Goal: Information Seeking & Learning: Check status

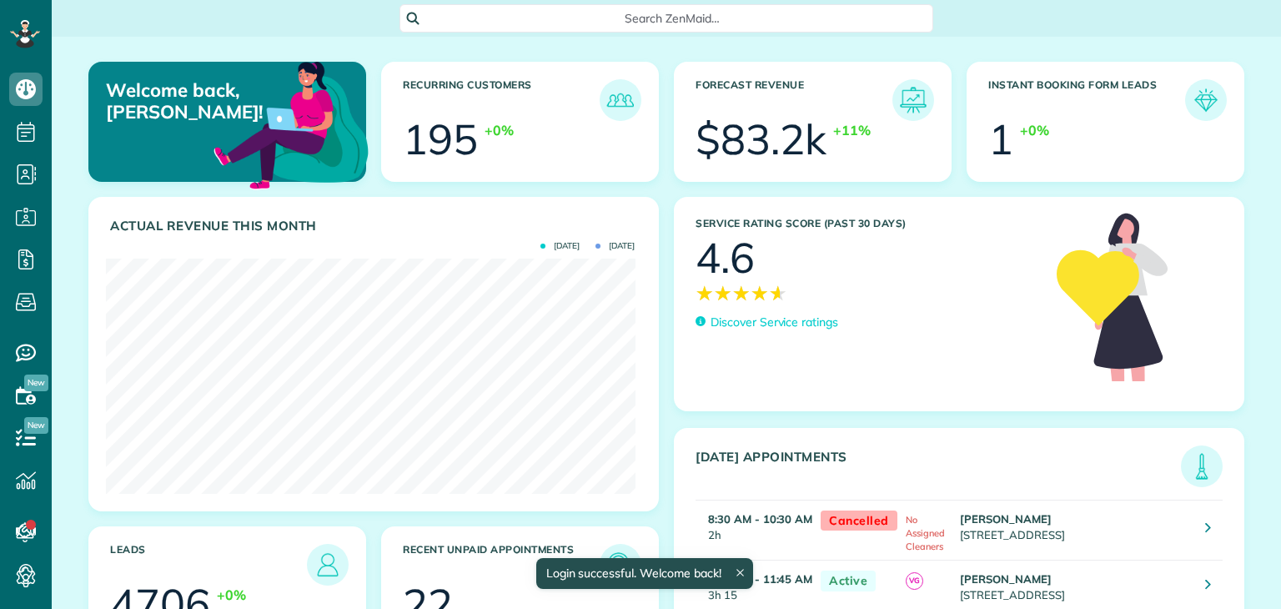
scroll to position [234, 529]
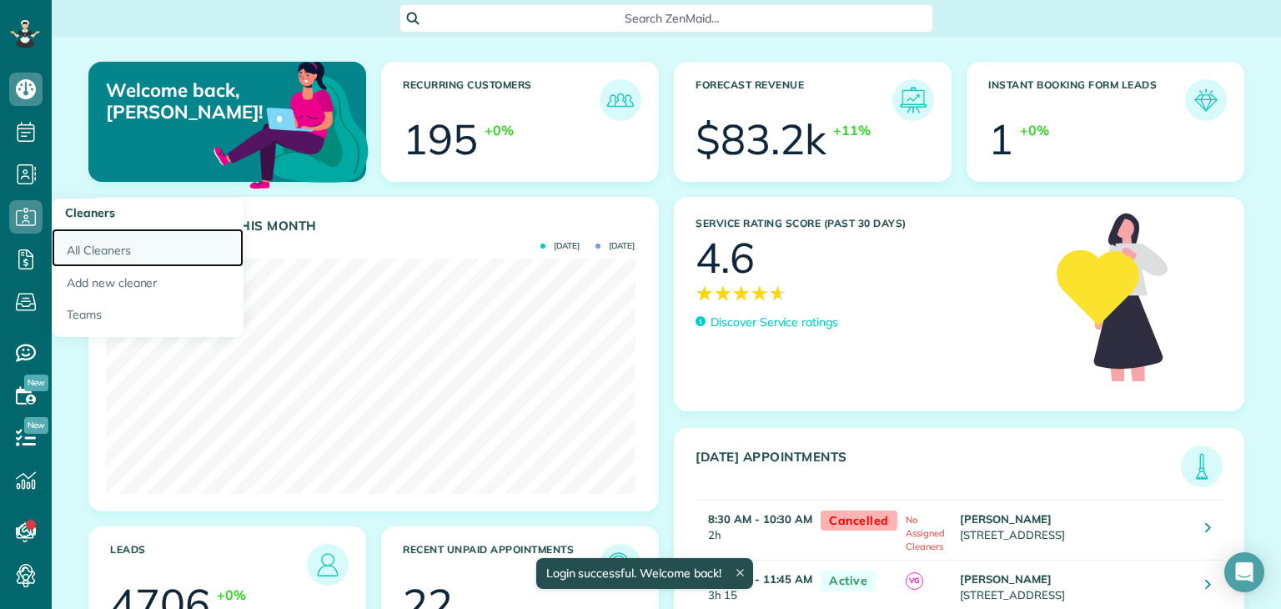
click at [86, 243] on link "All Cleaners" at bounding box center [148, 247] width 192 height 38
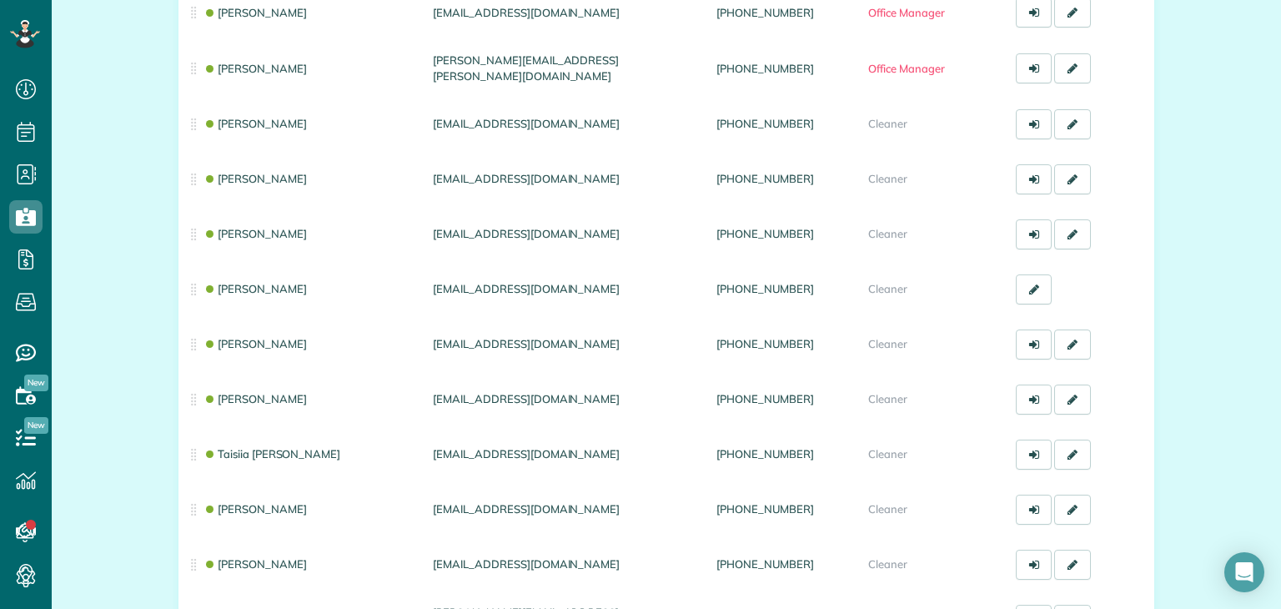
scroll to position [543, 0]
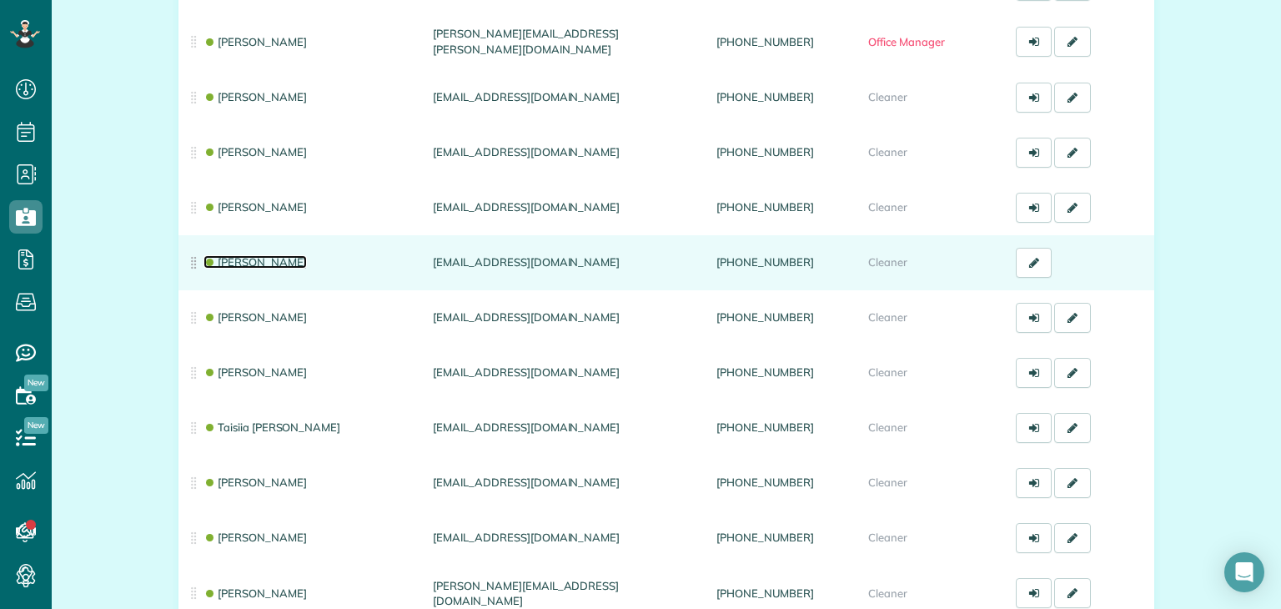
click at [276, 255] on link "[PERSON_NAME]" at bounding box center [254, 261] width 103 height 13
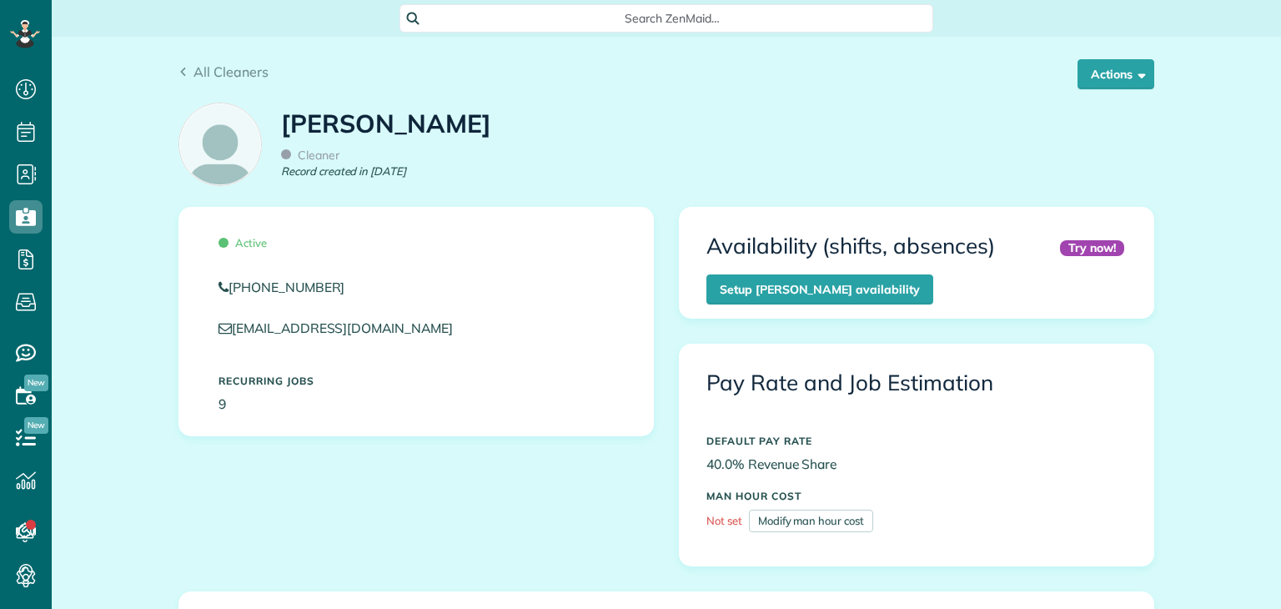
scroll to position [8, 8]
click at [1137, 78] on span "button" at bounding box center [1138, 74] width 13 height 13
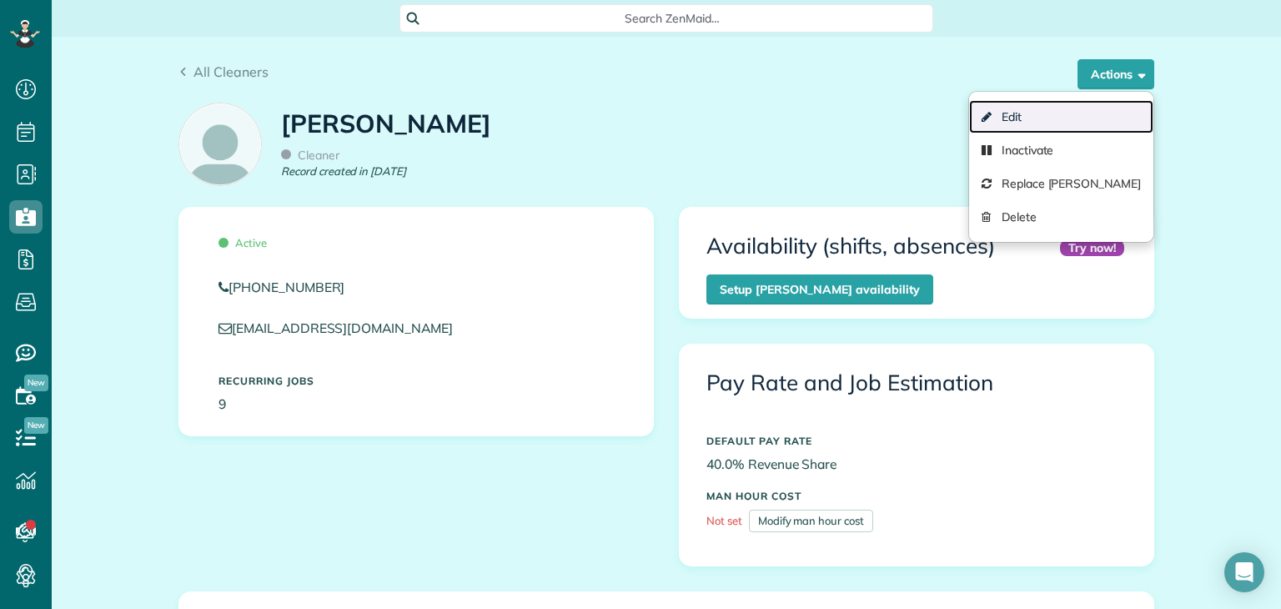
click at [1097, 109] on link "Edit" at bounding box center [1061, 116] width 184 height 33
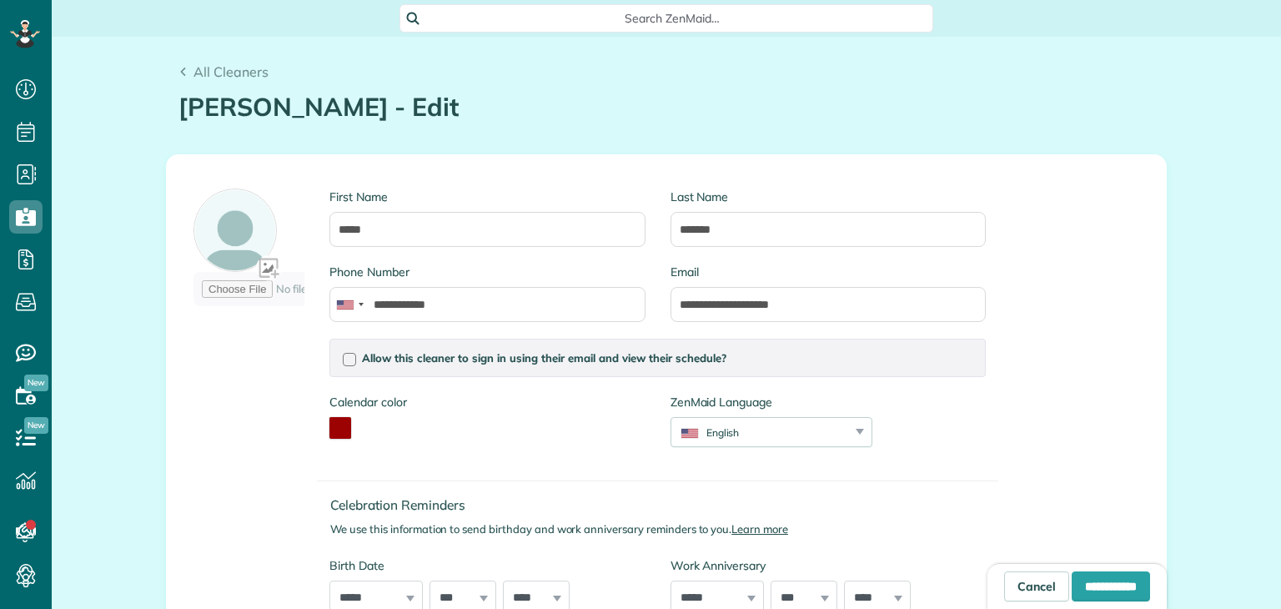
scroll to position [8, 8]
type input "**********"
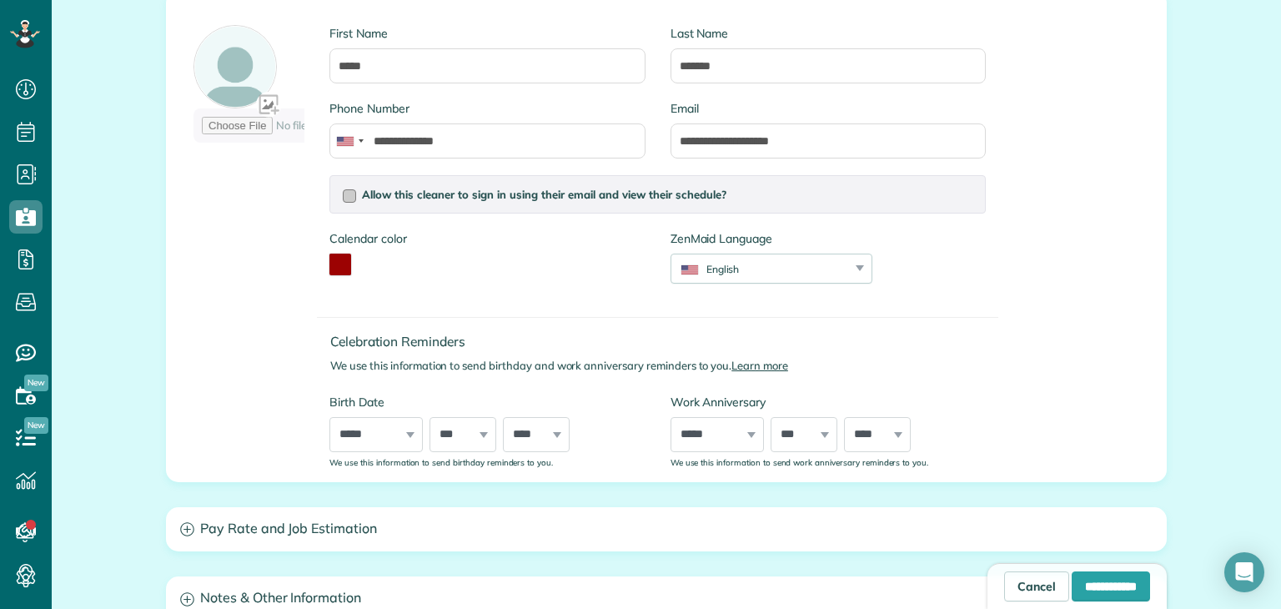
click at [347, 193] on div at bounding box center [349, 195] width 13 height 13
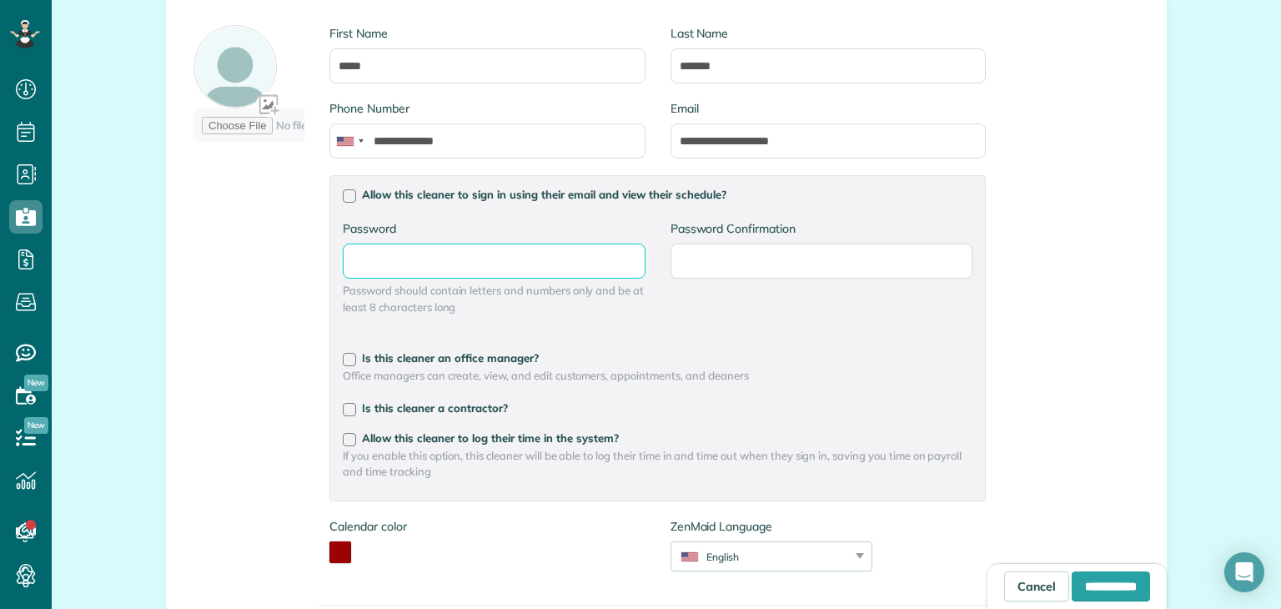
click at [467, 269] on input "Password" at bounding box center [494, 260] width 302 height 35
type input "**********"
click at [798, 256] on input "Password Confirmation" at bounding box center [821, 260] width 302 height 35
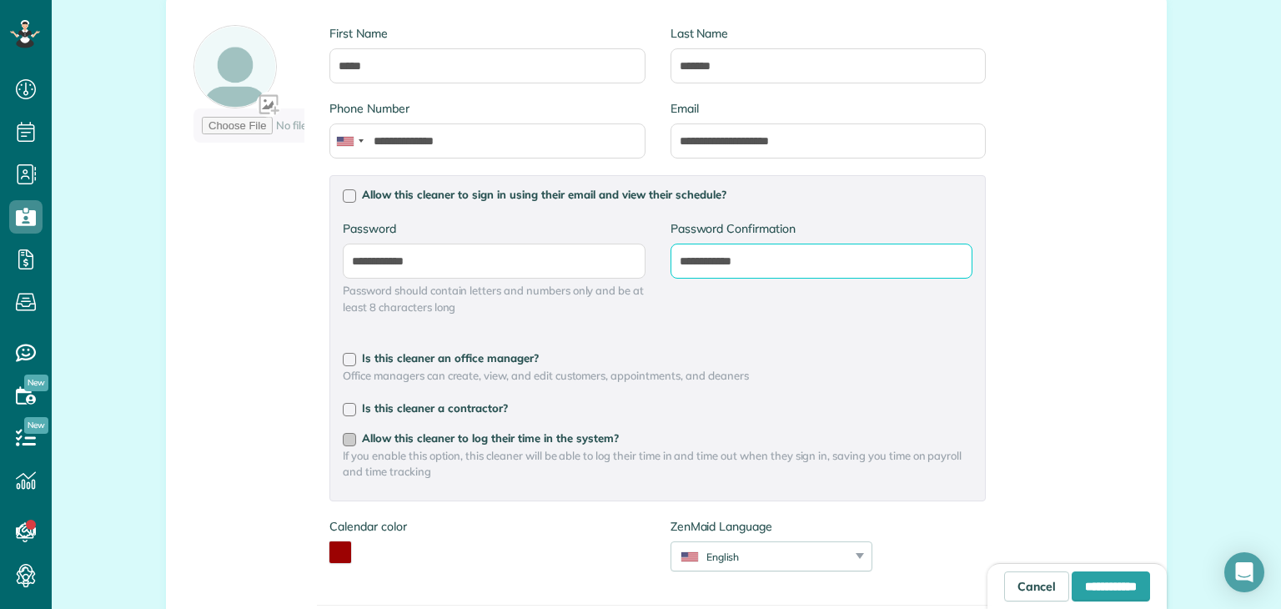
type input "**********"
click at [486, 436] on span "Allow this cleaner to log their time in the system?" at bounding box center [490, 437] width 257 height 13
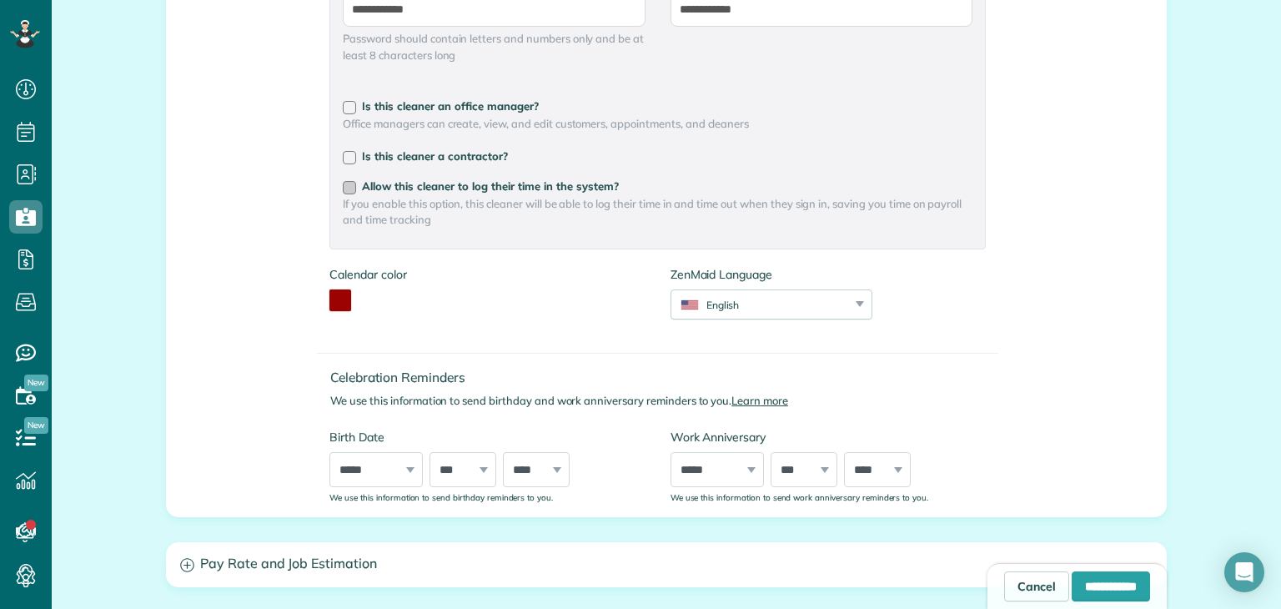
scroll to position [416, 0]
click at [387, 467] on select "***** ******* ******** ***** ***** *** **** **** ****** ********* ******* *****…" at bounding box center [375, 468] width 93 height 35
select select "*"
click at [329, 451] on select "***** ******* ******** ***** ***** *** **** **** ****** ********* ******* *****…" at bounding box center [375, 468] width 93 height 35
click at [451, 464] on select "*** * * * * * * * * * ** ** ** ** ** ** ** ** ** ** ** ** ** ** ** ** ** ** ** …" at bounding box center [462, 468] width 67 height 35
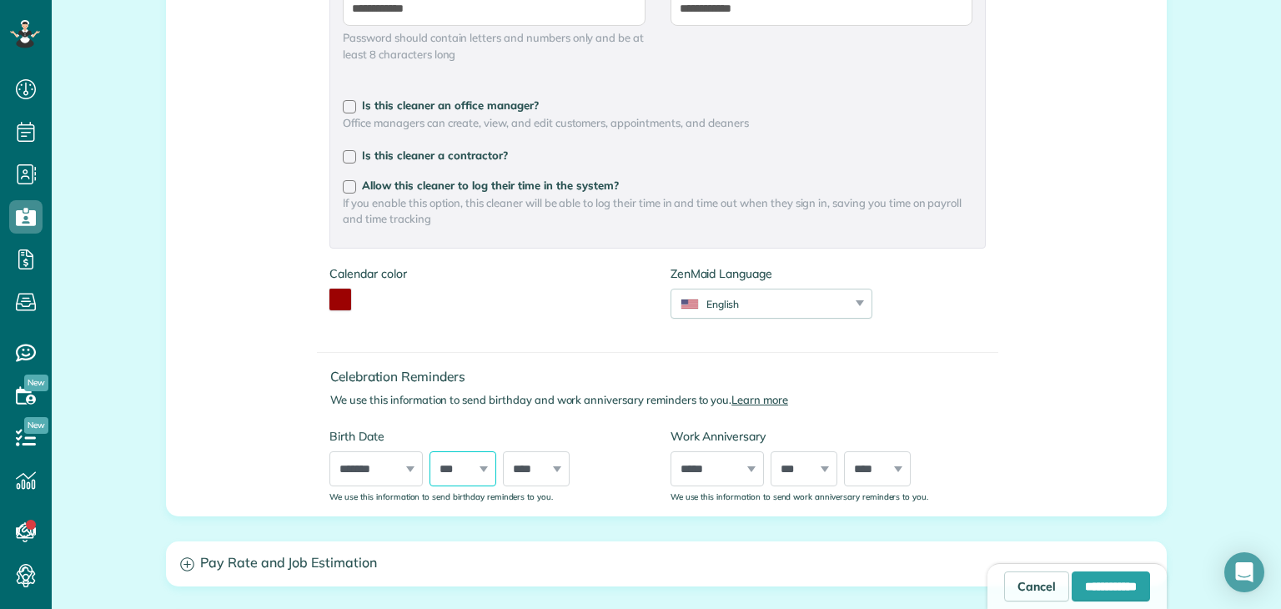
select select "**"
click at [429, 451] on select "*** * * * * * * * * * ** ** ** ** ** ** ** ** ** ** ** ** ** ** ** ** ** ** ** …" at bounding box center [462, 468] width 67 height 35
click at [538, 472] on select "**** **** **** **** **** **** **** **** **** **** **** **** **** **** **** ****…" at bounding box center [536, 468] width 67 height 35
select select "****"
click at [503, 451] on select "**** **** **** **** **** **** **** **** **** **** **** **** **** **** **** ****…" at bounding box center [536, 468] width 67 height 35
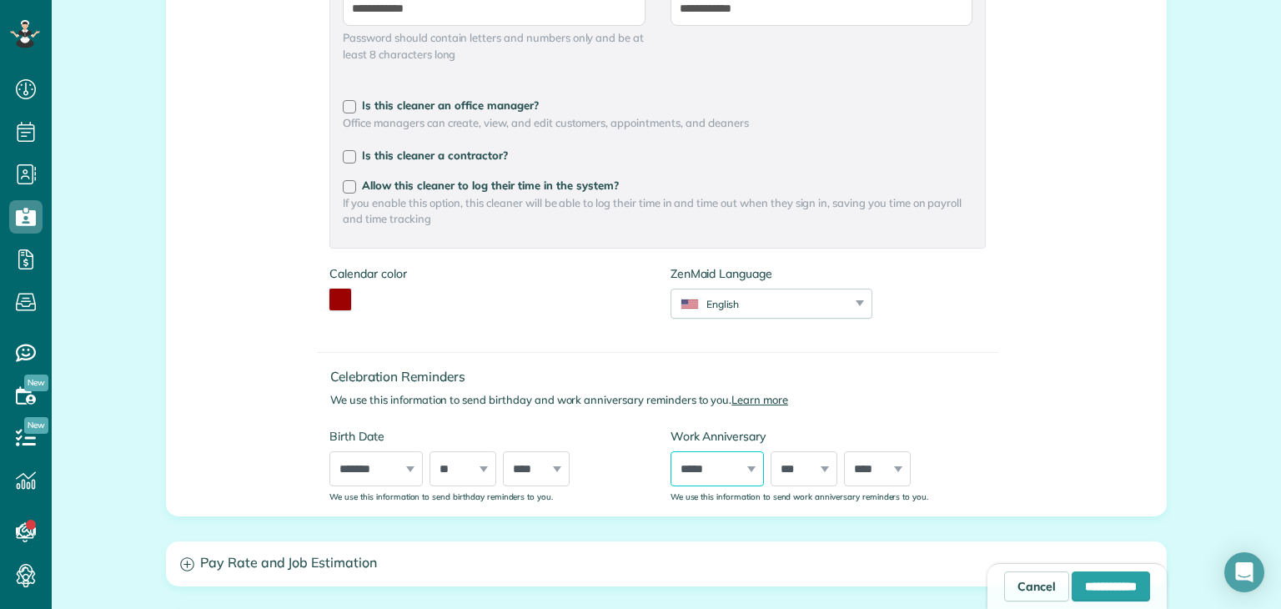
click at [685, 466] on select "***** ******* ******** ***** ***** *** **** **** ****** ********* ******* *****…" at bounding box center [716, 468] width 93 height 35
select select "*"
click at [670, 451] on select "***** ******* ******** ***** ***** *** **** **** ****** ********* ******* *****…" at bounding box center [716, 468] width 93 height 35
click at [790, 466] on select "*** * * * * * * * * * ** ** ** ** ** ** ** ** ** ** ** ** ** ** ** ** ** ** ** …" at bounding box center [803, 468] width 67 height 35
select select "**"
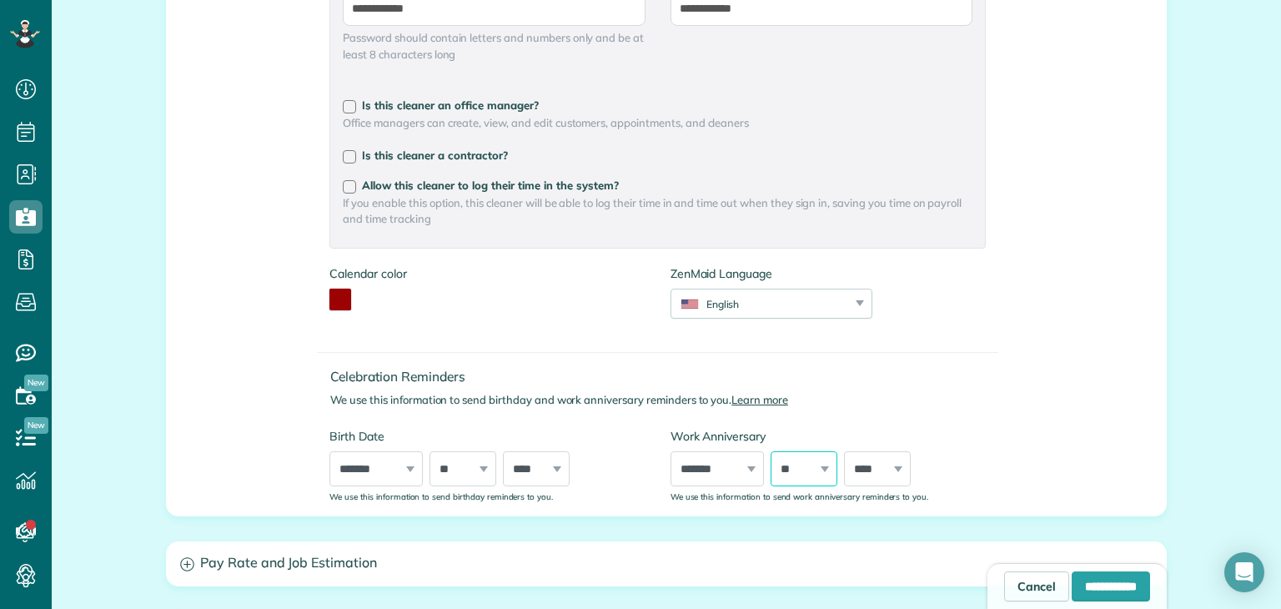
click at [770, 451] on select "*** * * * * * * * * * ** ** ** ** ** ** ** ** ** ** ** ** ** ** ** ** ** ** ** …" at bounding box center [803, 468] width 67 height 35
click at [851, 467] on select "**** **** **** **** **** **** **** **** **** **** **** **** **** **** **** ****…" at bounding box center [877, 468] width 67 height 35
select select "****"
click at [844, 451] on select "**** **** **** **** **** **** **** **** **** **** **** **** **** **** **** ****…" at bounding box center [877, 468] width 67 height 35
click at [1076, 587] on input "**********" at bounding box center [1110, 586] width 78 height 30
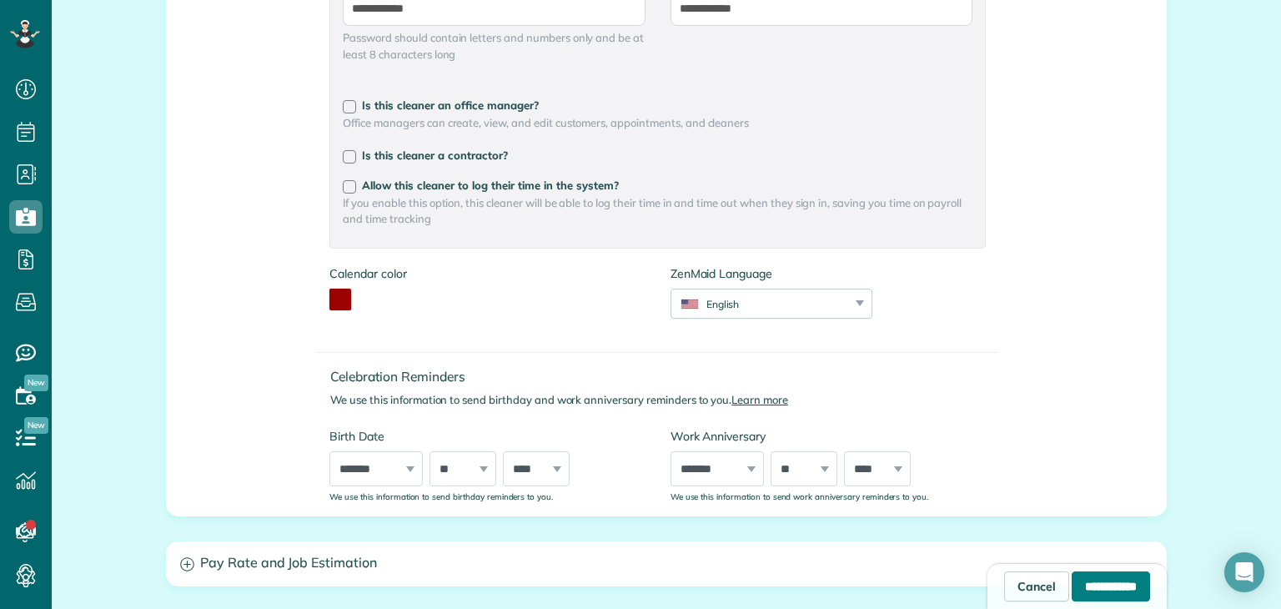
type input "**********"
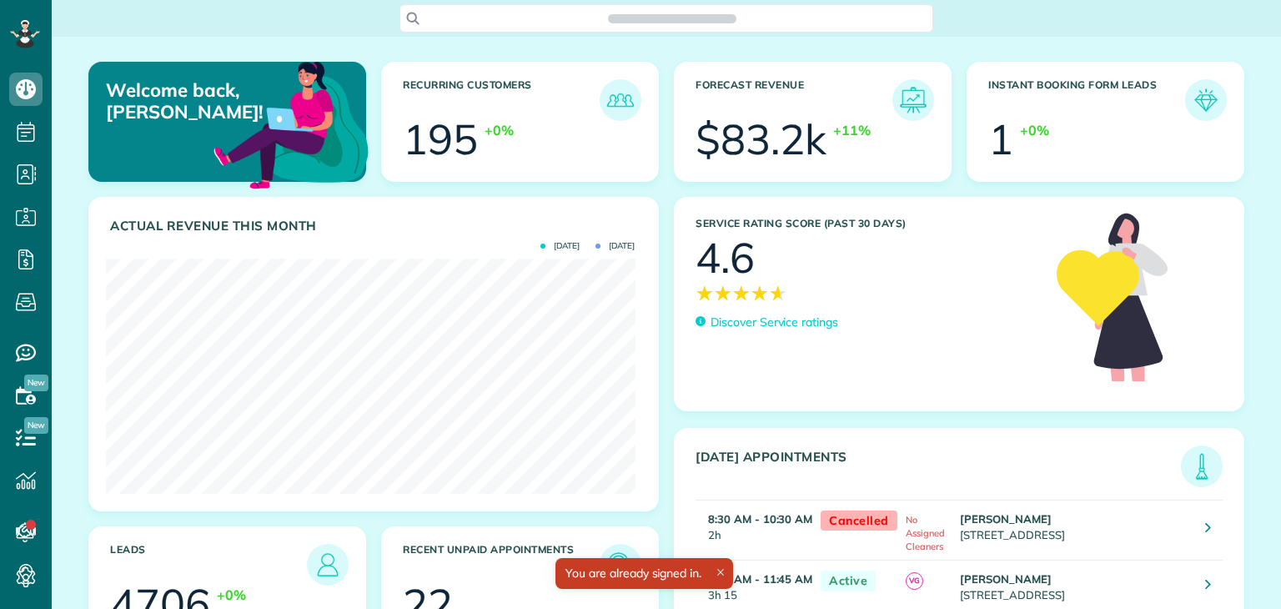
scroll to position [234, 529]
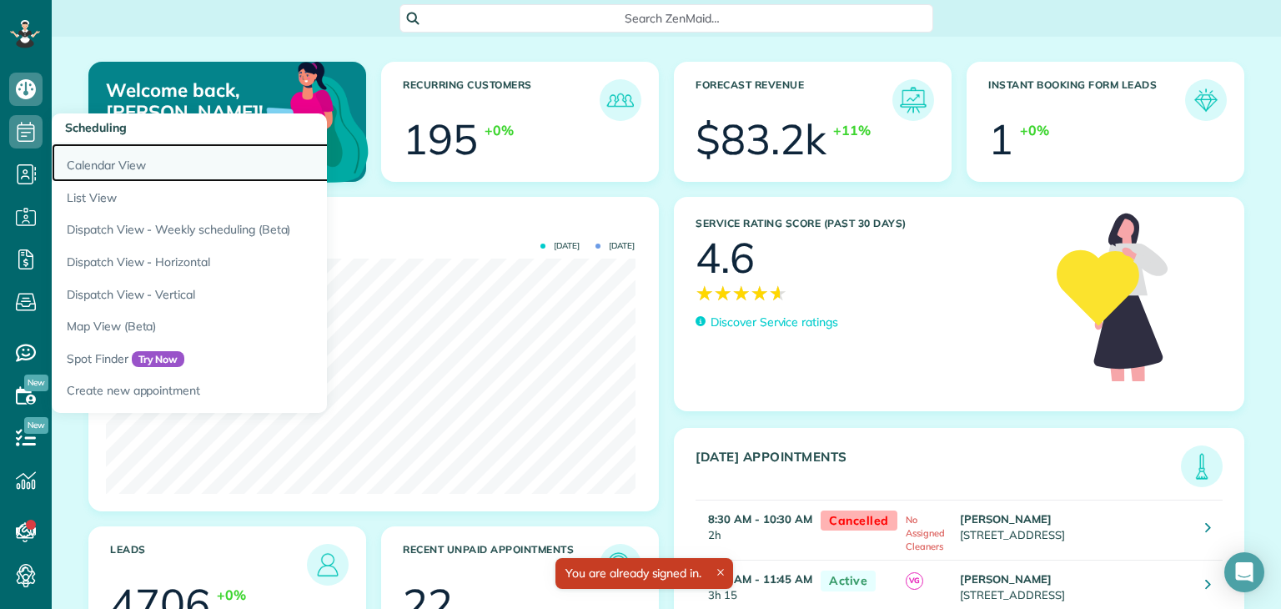
click at [103, 163] on link "Calendar View" at bounding box center [260, 162] width 417 height 38
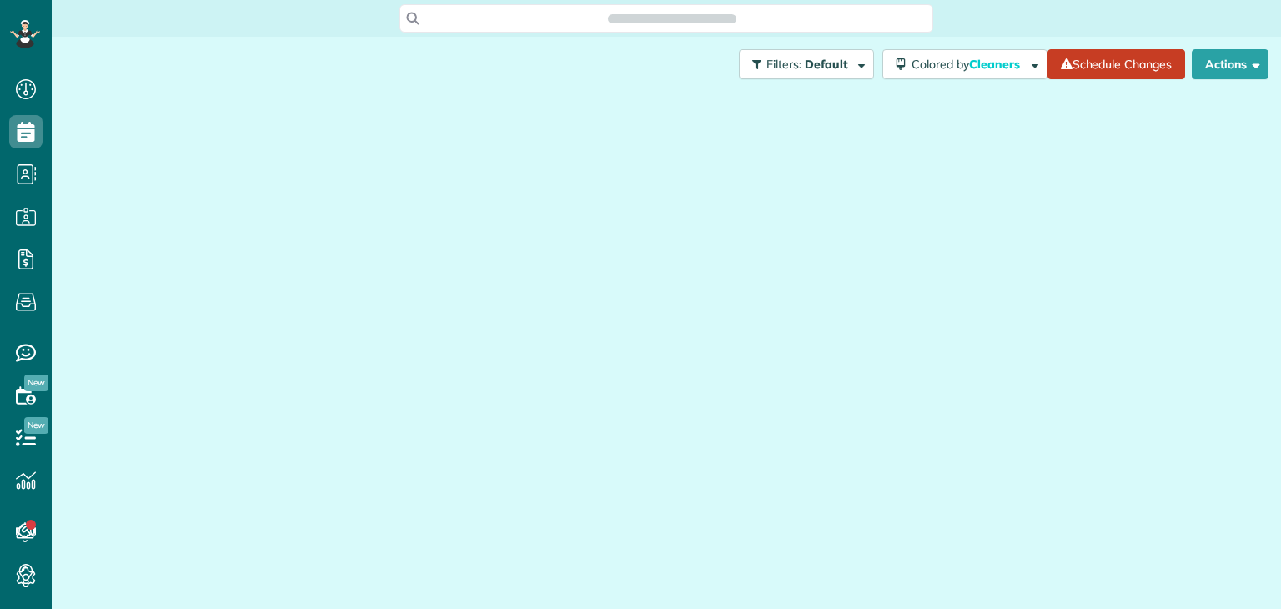
scroll to position [8, 8]
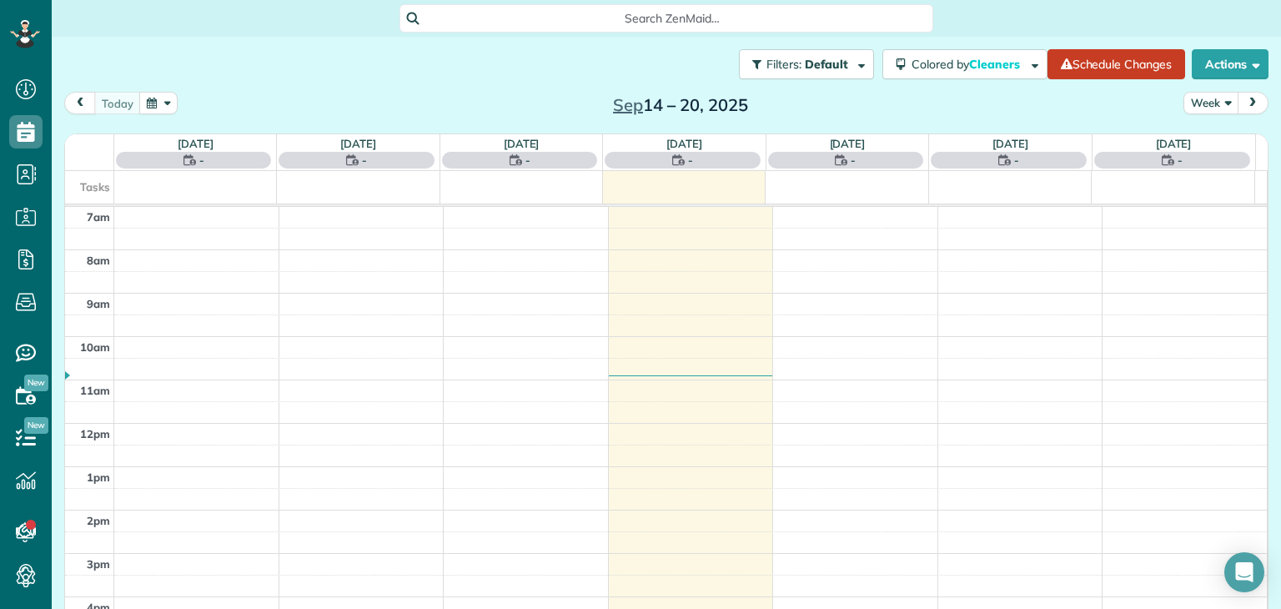
click at [1194, 103] on button "Week" at bounding box center [1210, 103] width 55 height 23
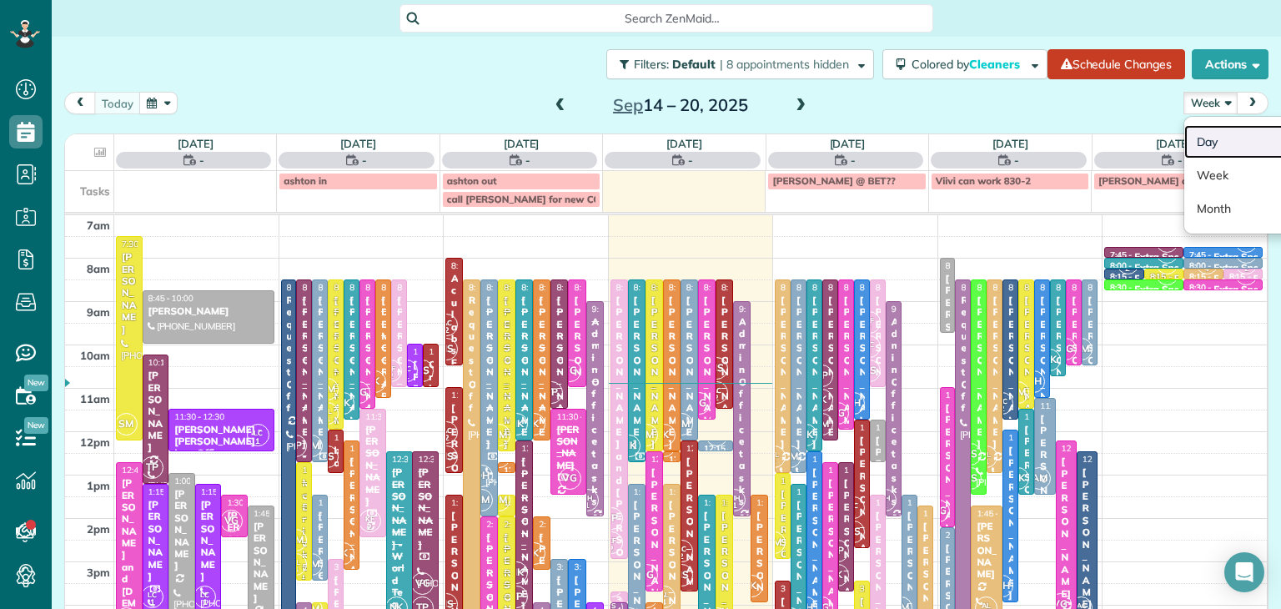
click at [1227, 144] on link "Day" at bounding box center [1250, 141] width 132 height 33
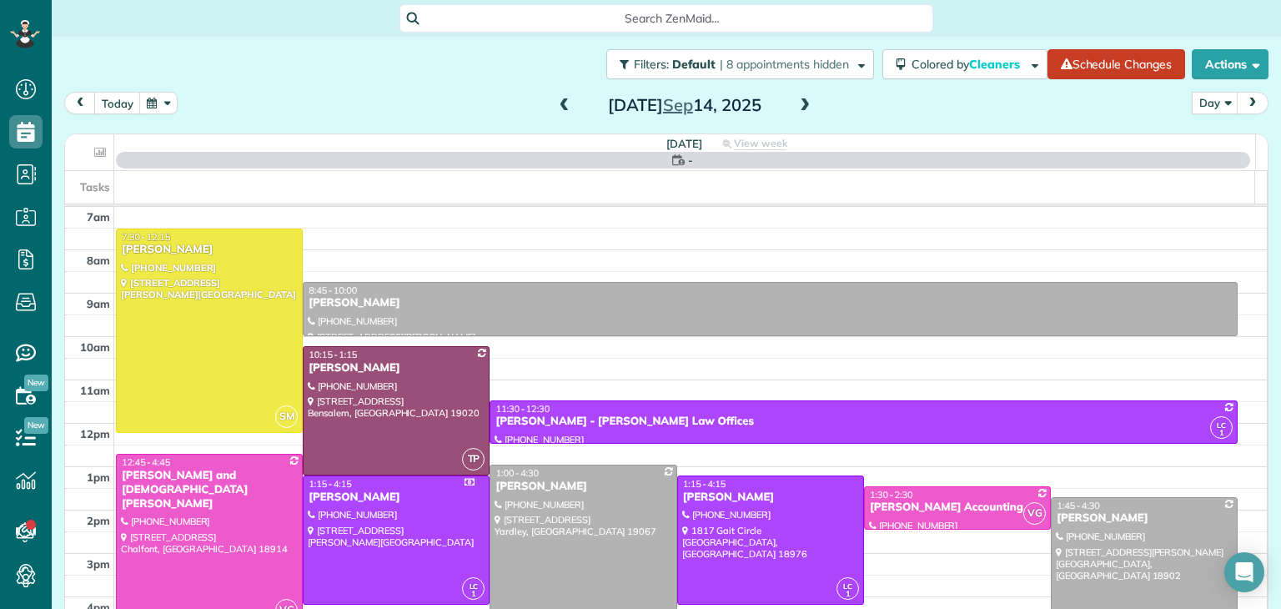
click at [795, 109] on span at bounding box center [804, 105] width 18 height 15
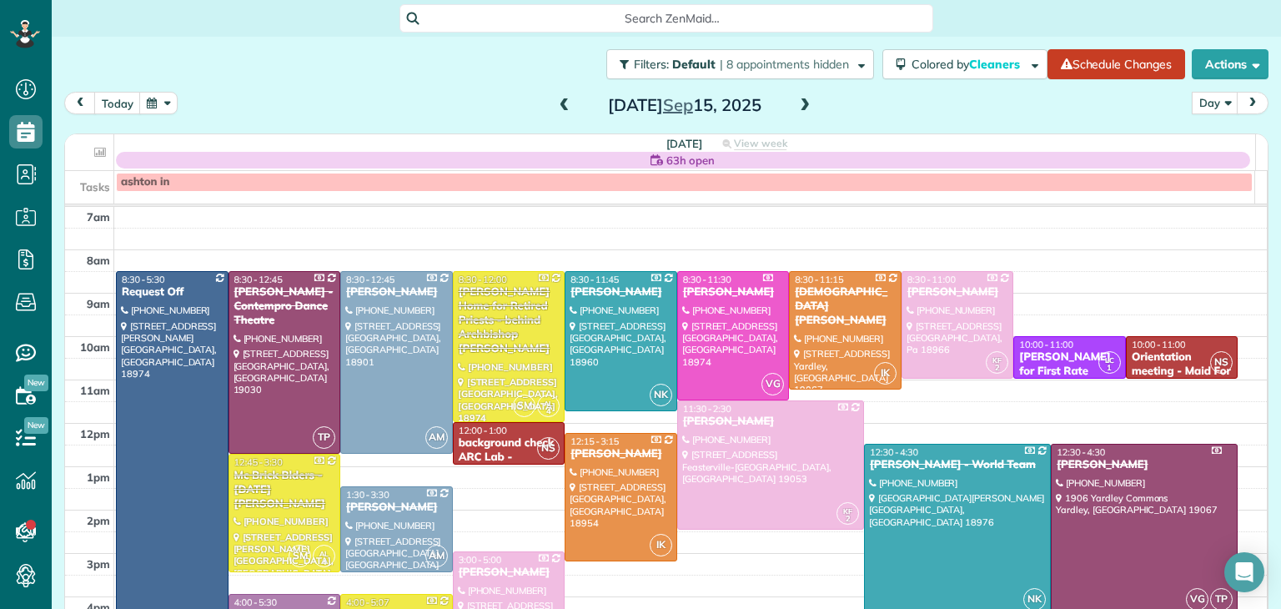
click at [795, 109] on span at bounding box center [804, 105] width 18 height 15
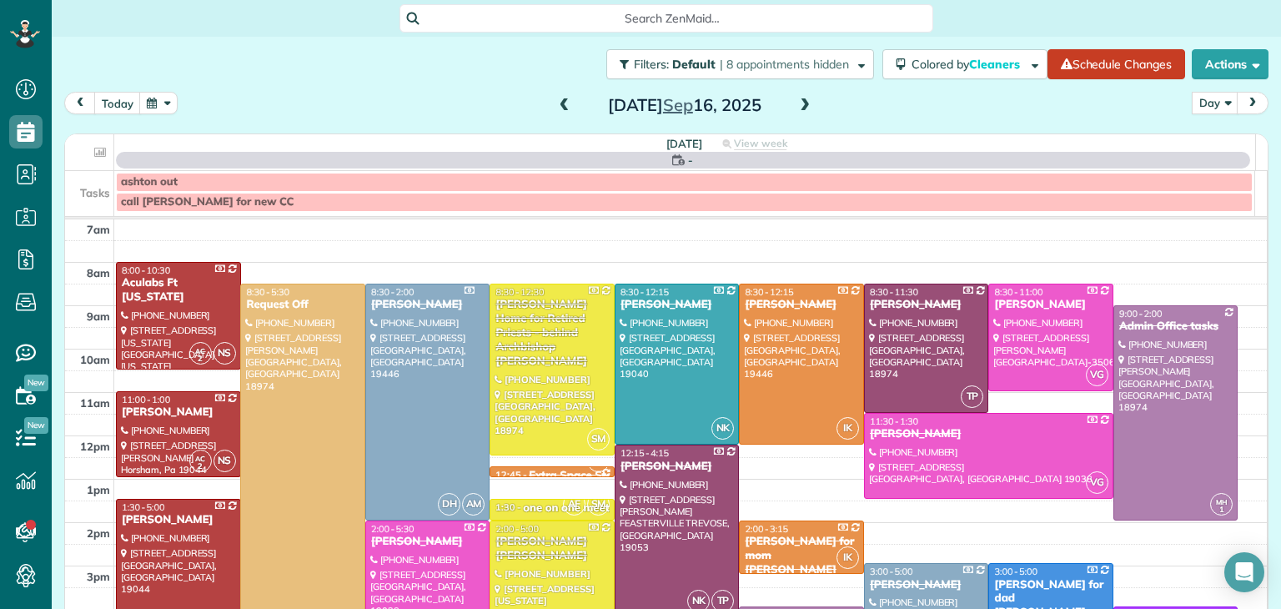
click at [795, 109] on span at bounding box center [804, 105] width 18 height 15
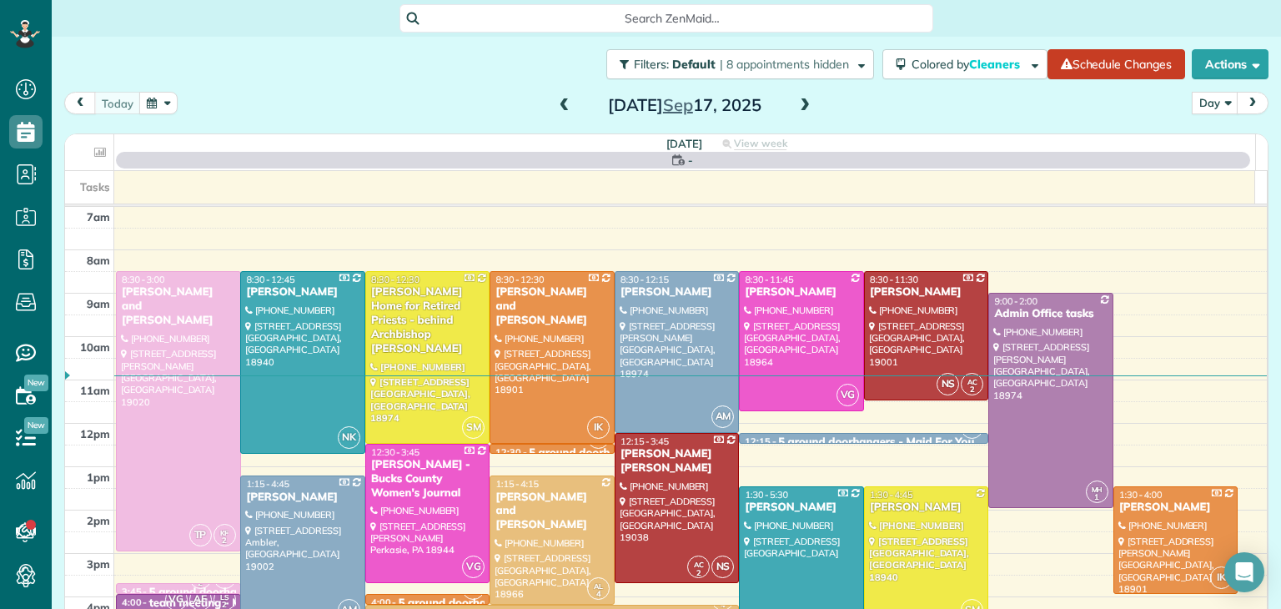
click at [795, 109] on span at bounding box center [804, 105] width 18 height 15
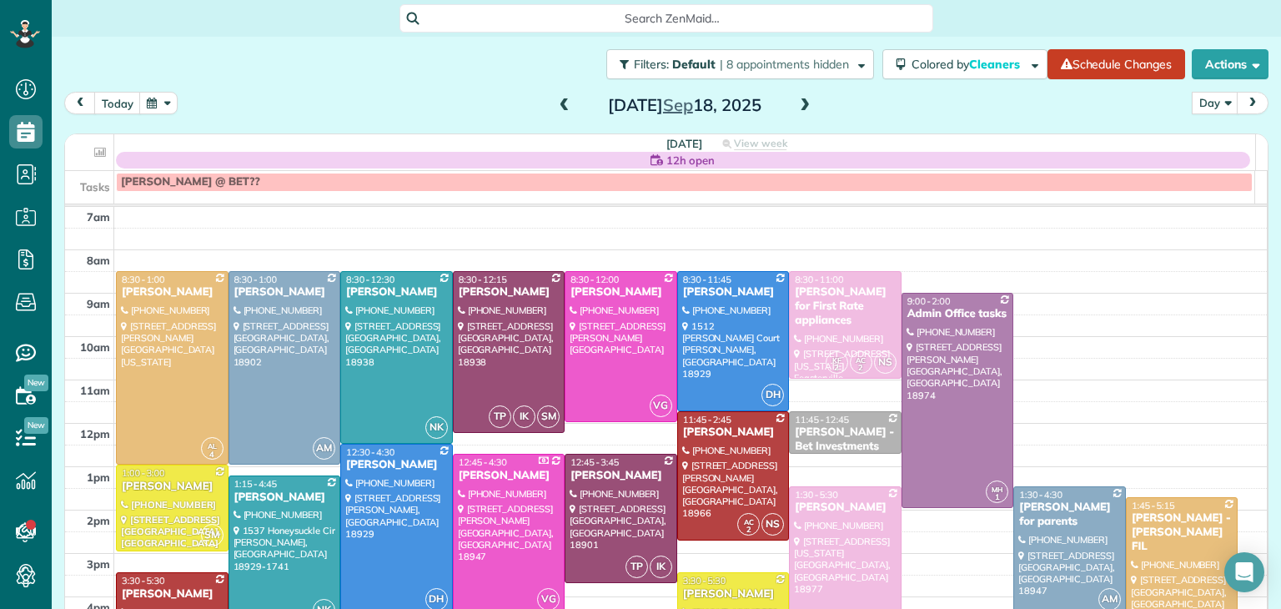
click at [795, 109] on span at bounding box center [804, 105] width 18 height 15
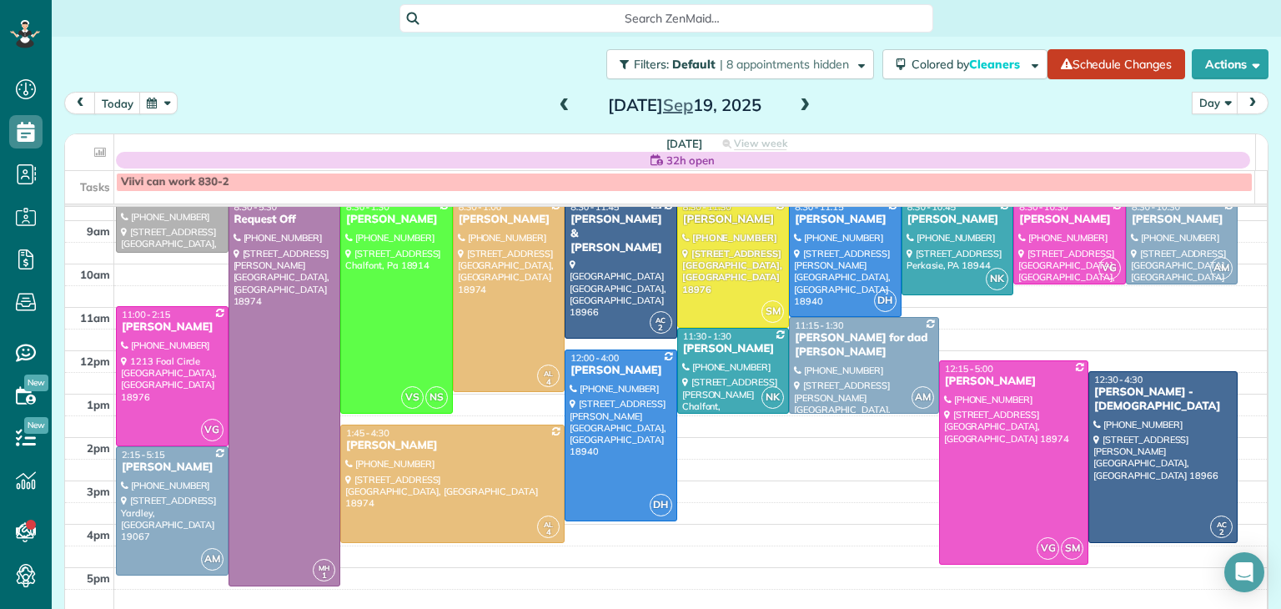
scroll to position [27, 0]
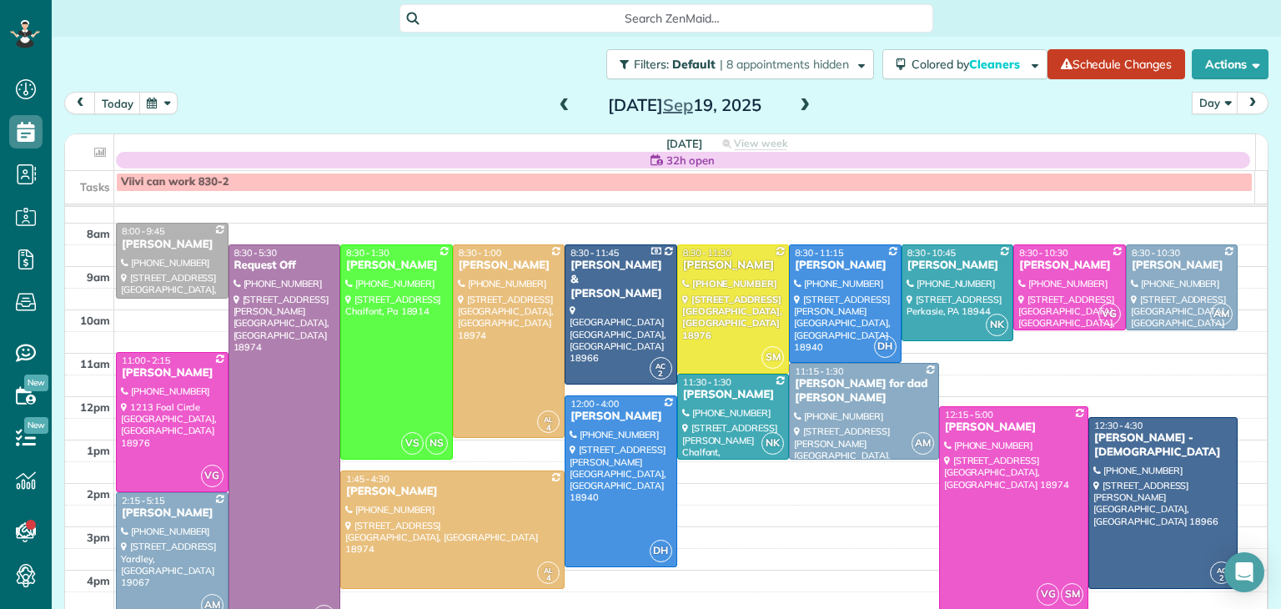
click at [800, 108] on span at bounding box center [804, 105] width 18 height 15
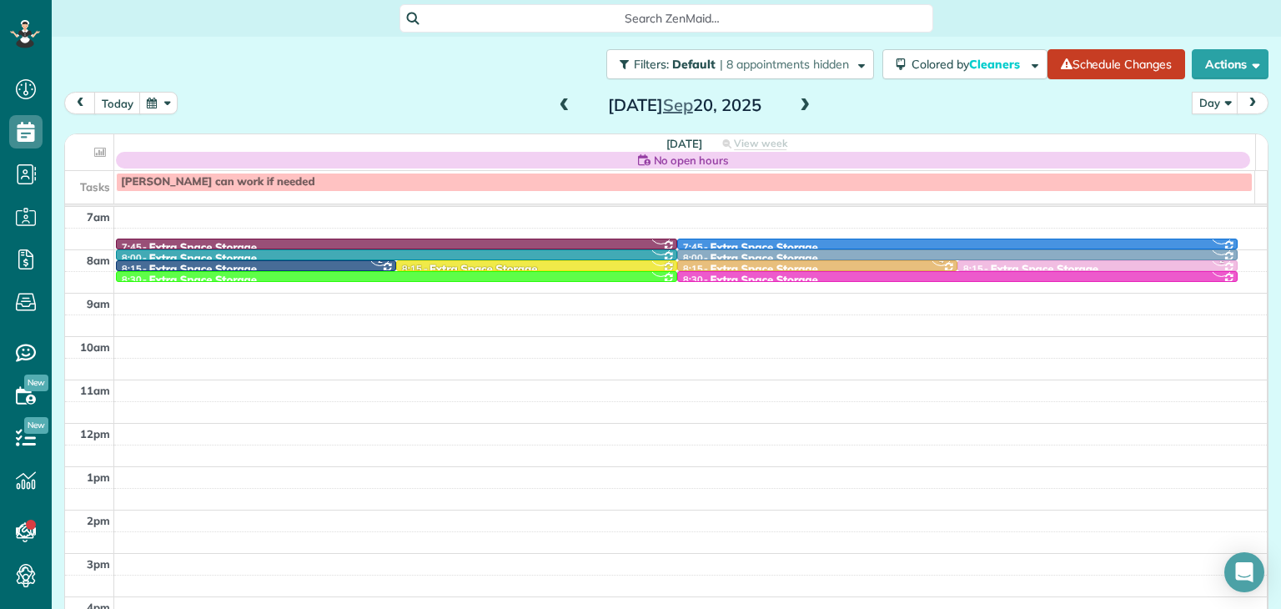
click at [800, 108] on span at bounding box center [804, 105] width 18 height 15
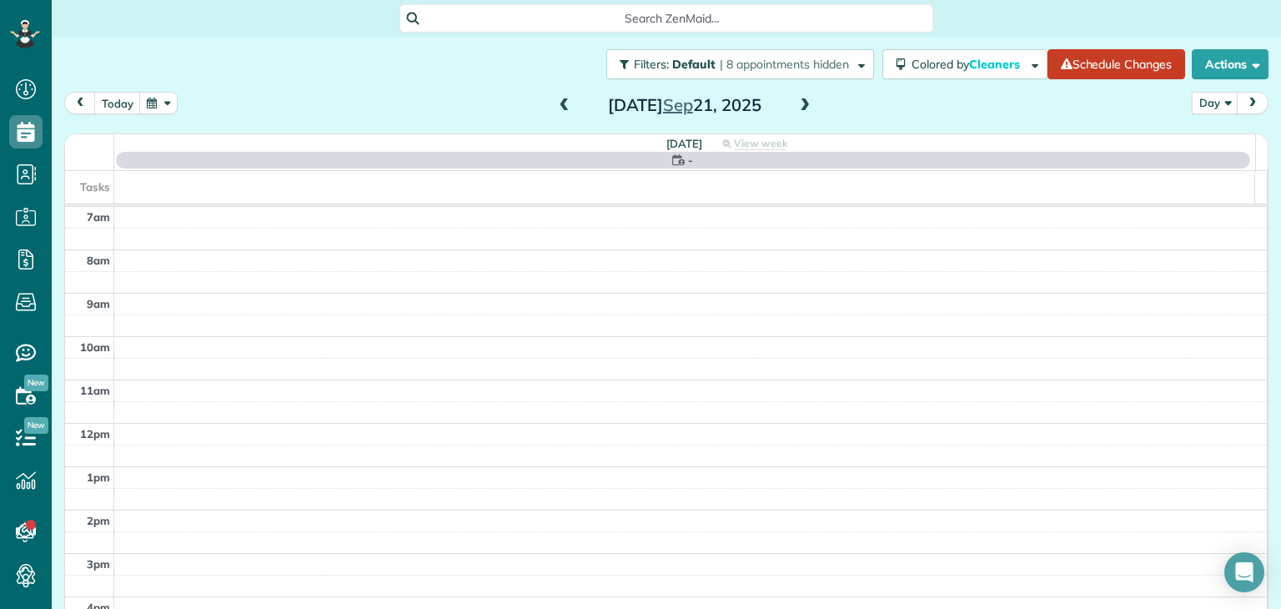
click at [800, 108] on span at bounding box center [804, 105] width 18 height 15
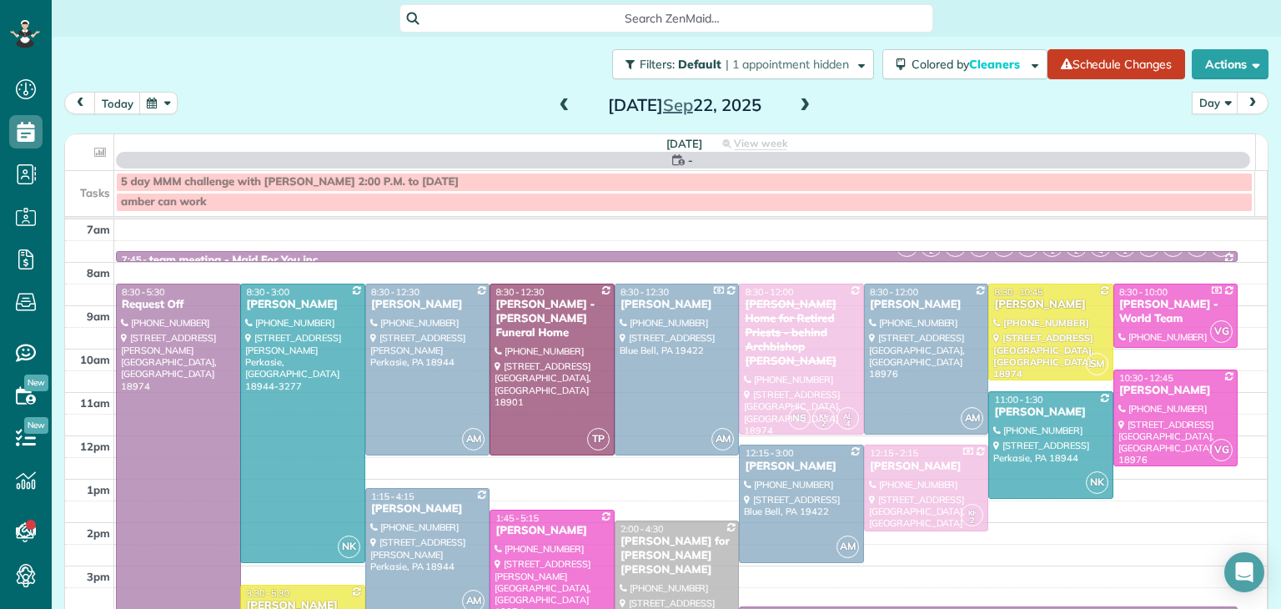
click at [800, 108] on span at bounding box center [804, 105] width 18 height 15
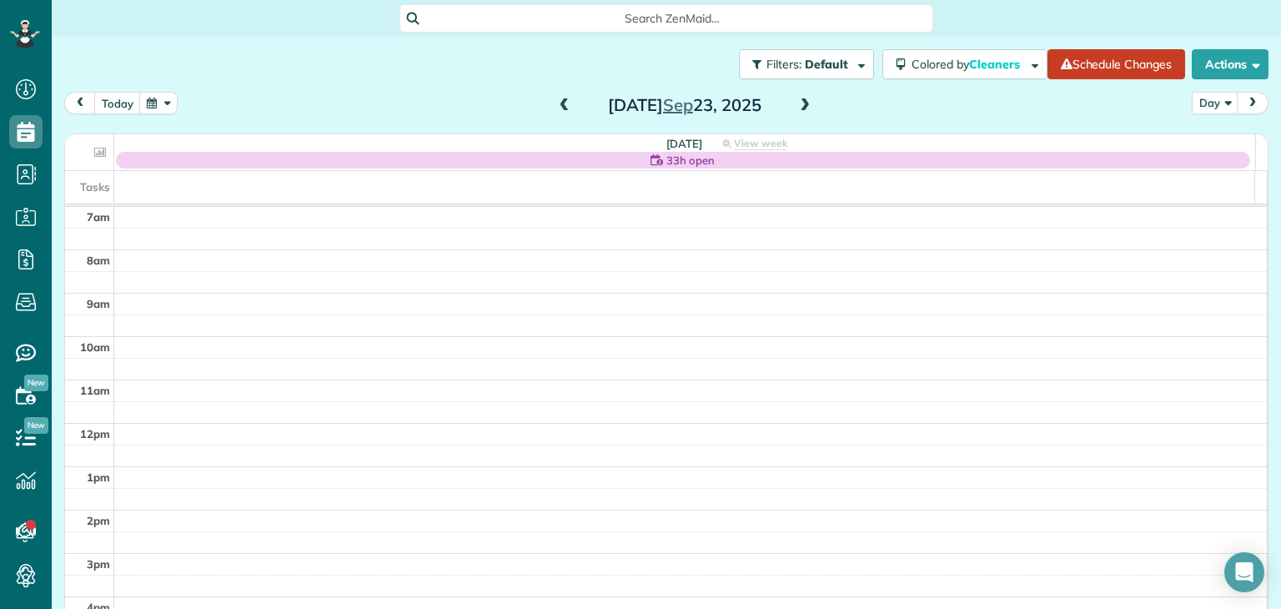
click at [800, 108] on span at bounding box center [804, 105] width 18 height 15
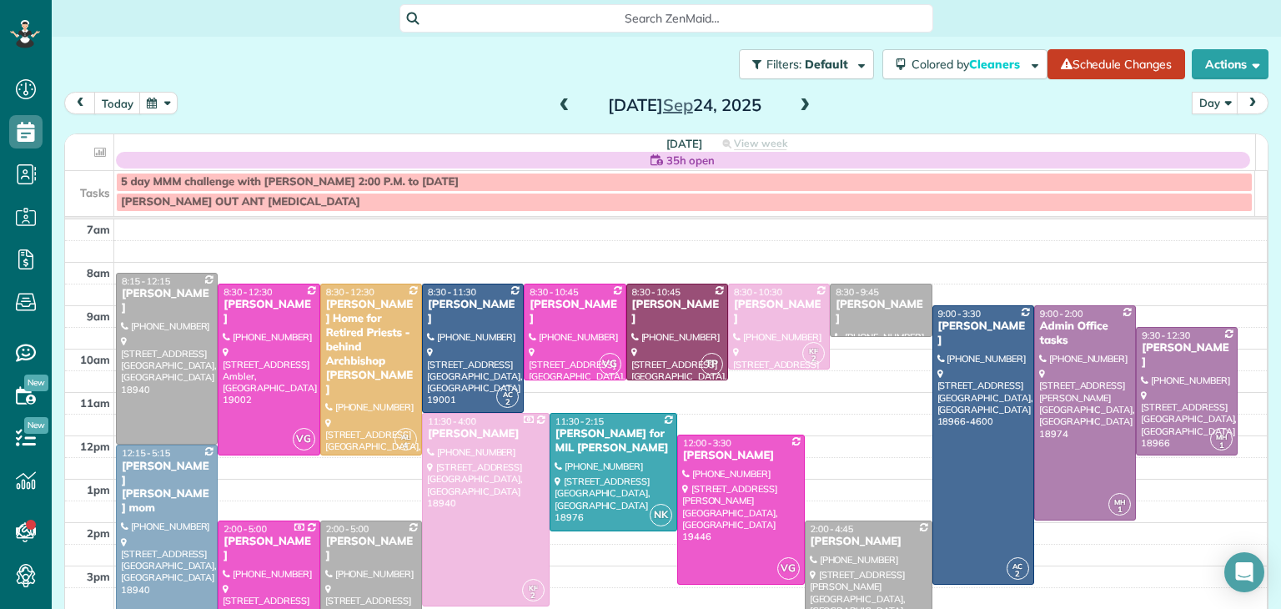
click at [800, 108] on span at bounding box center [804, 105] width 18 height 15
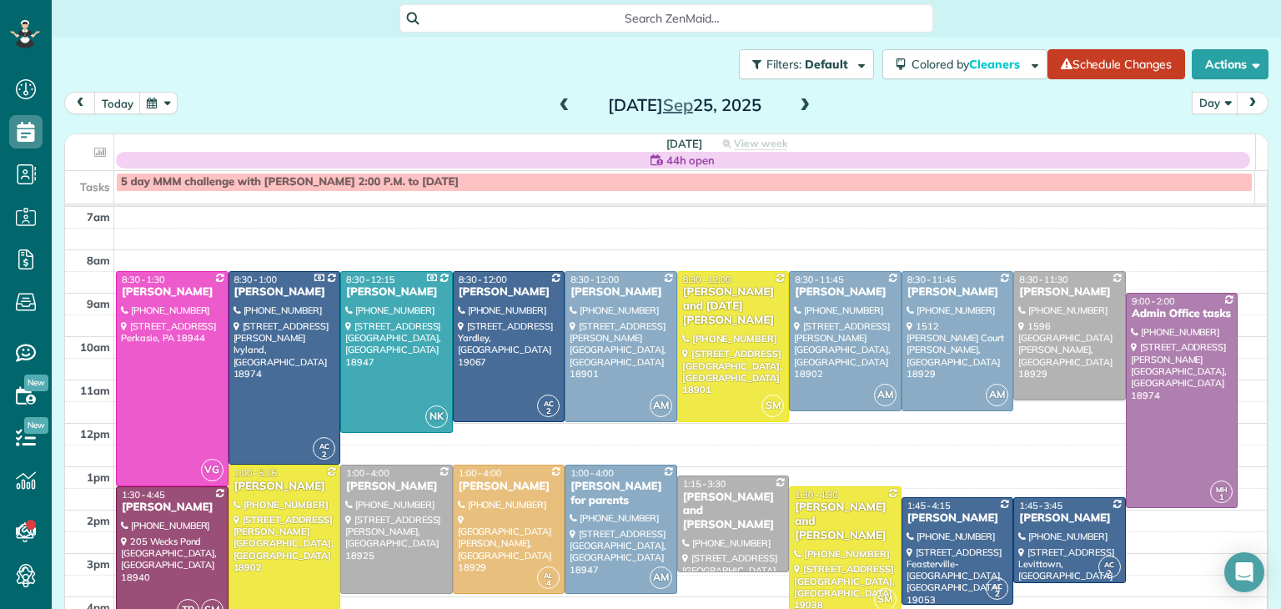
click at [800, 108] on span at bounding box center [804, 105] width 18 height 15
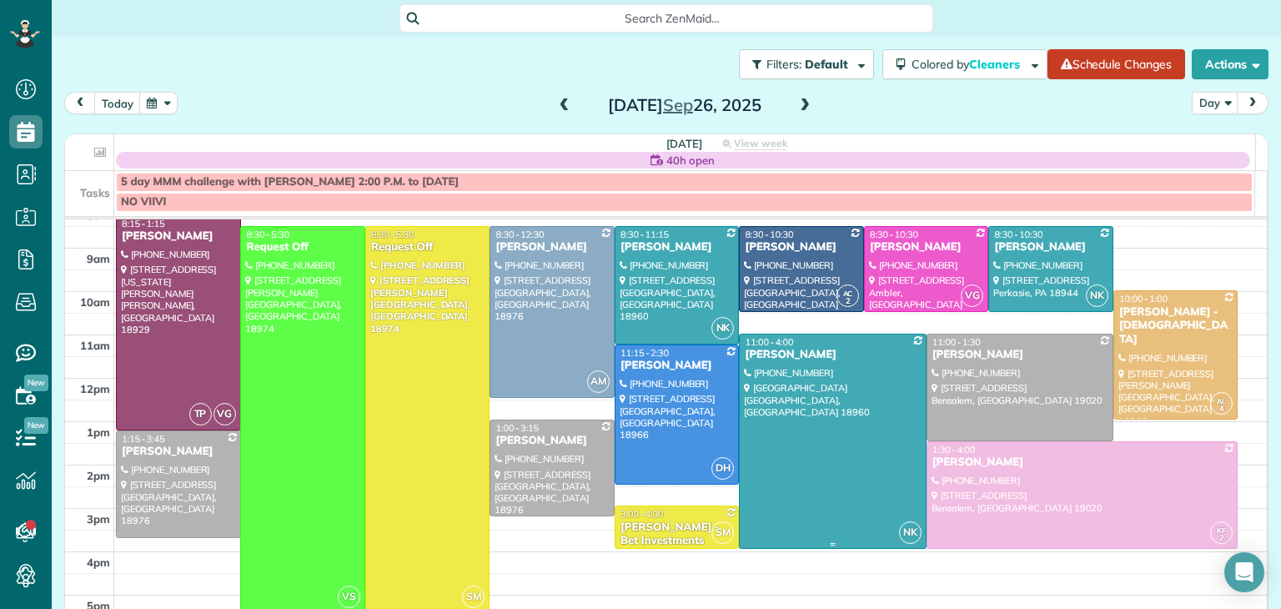
scroll to position [58, 0]
click at [555, 107] on span at bounding box center [564, 105] width 18 height 15
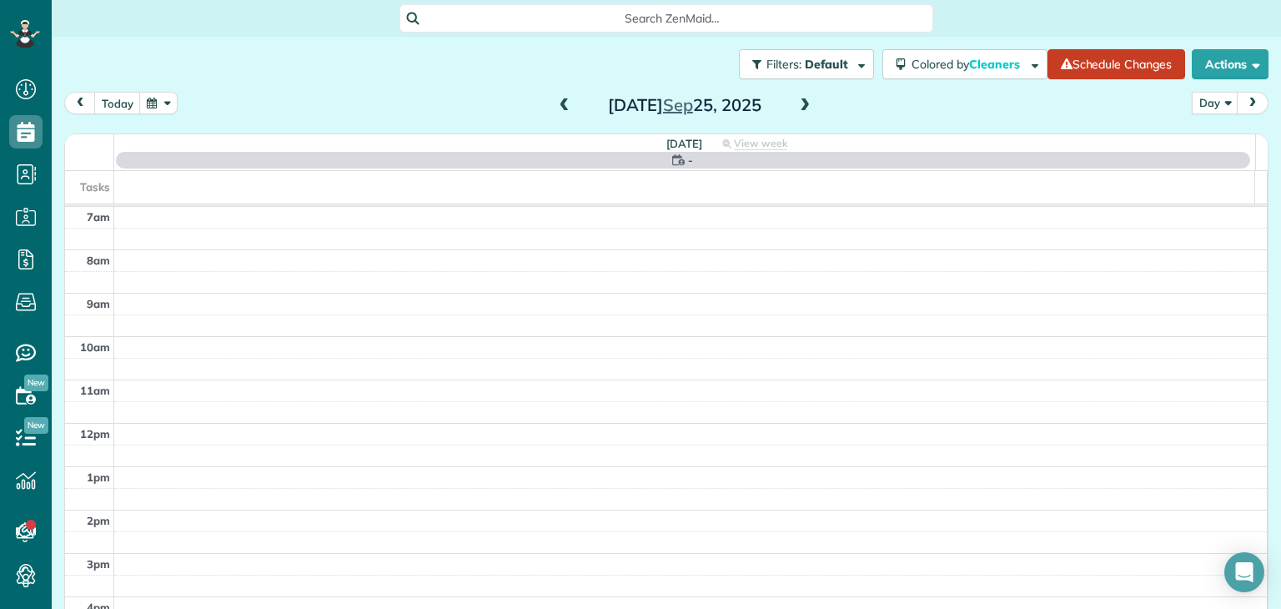
click at [555, 107] on span at bounding box center [564, 105] width 18 height 15
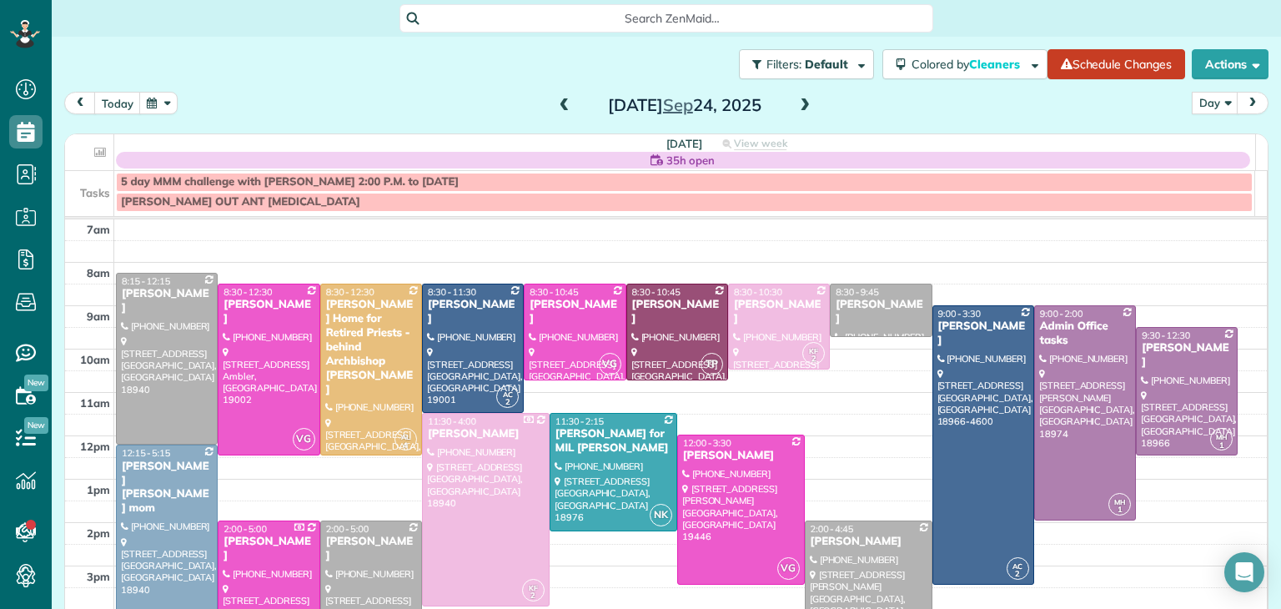
click at [555, 107] on span at bounding box center [564, 105] width 18 height 15
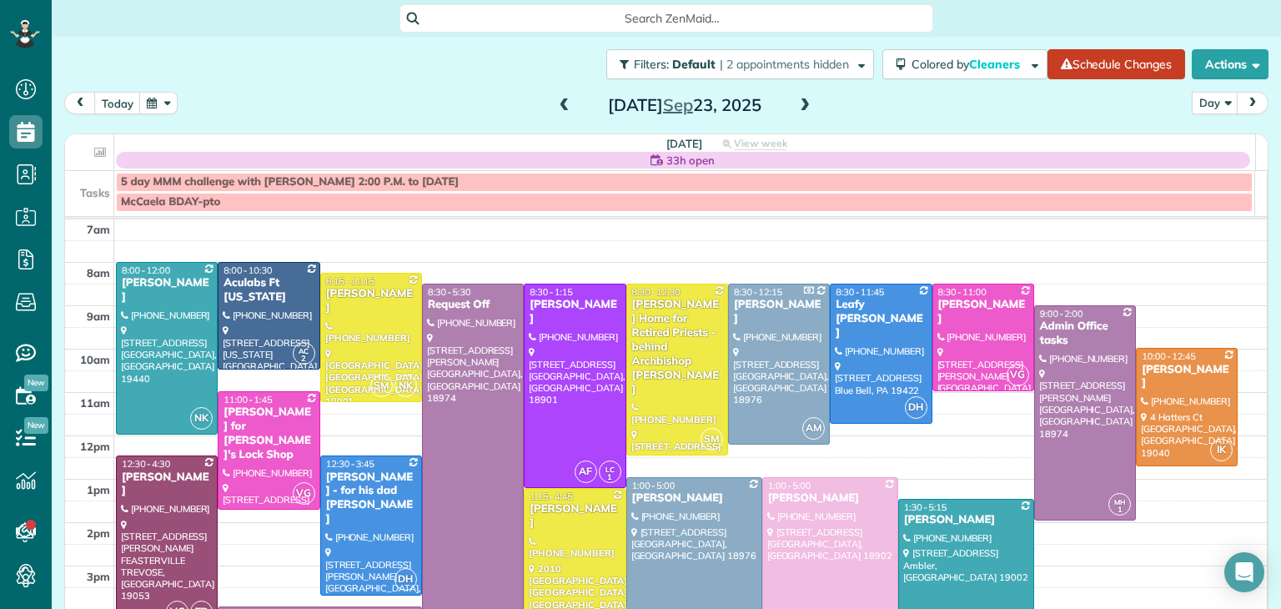
click at [555, 107] on span at bounding box center [564, 105] width 18 height 15
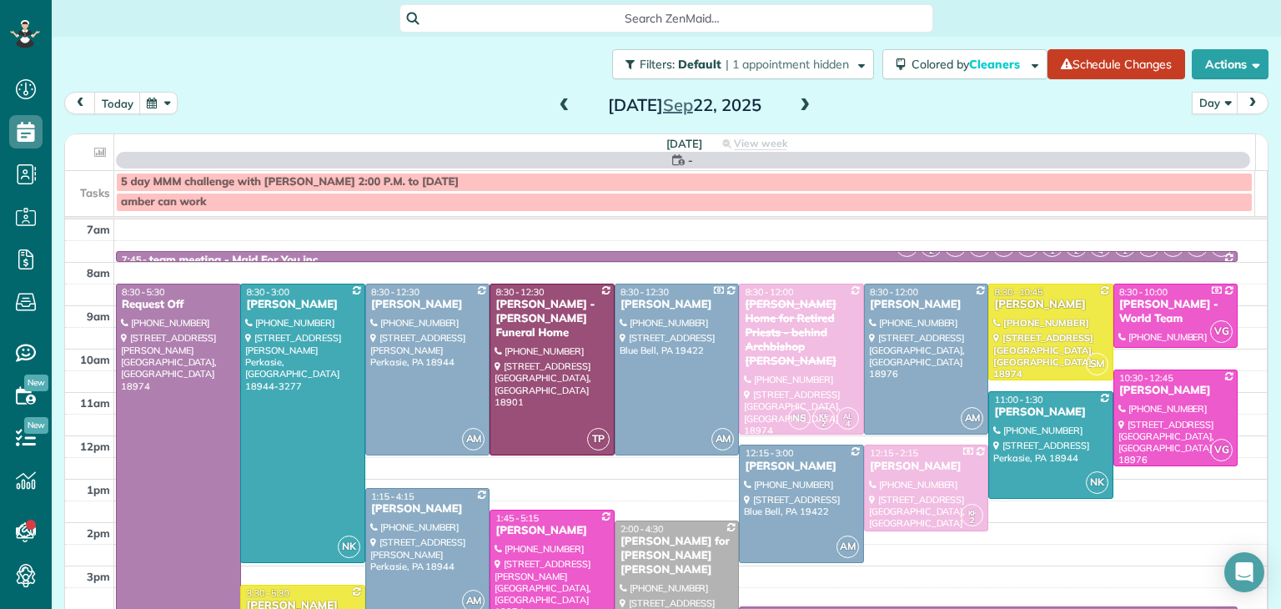
click at [555, 107] on span at bounding box center [564, 105] width 18 height 15
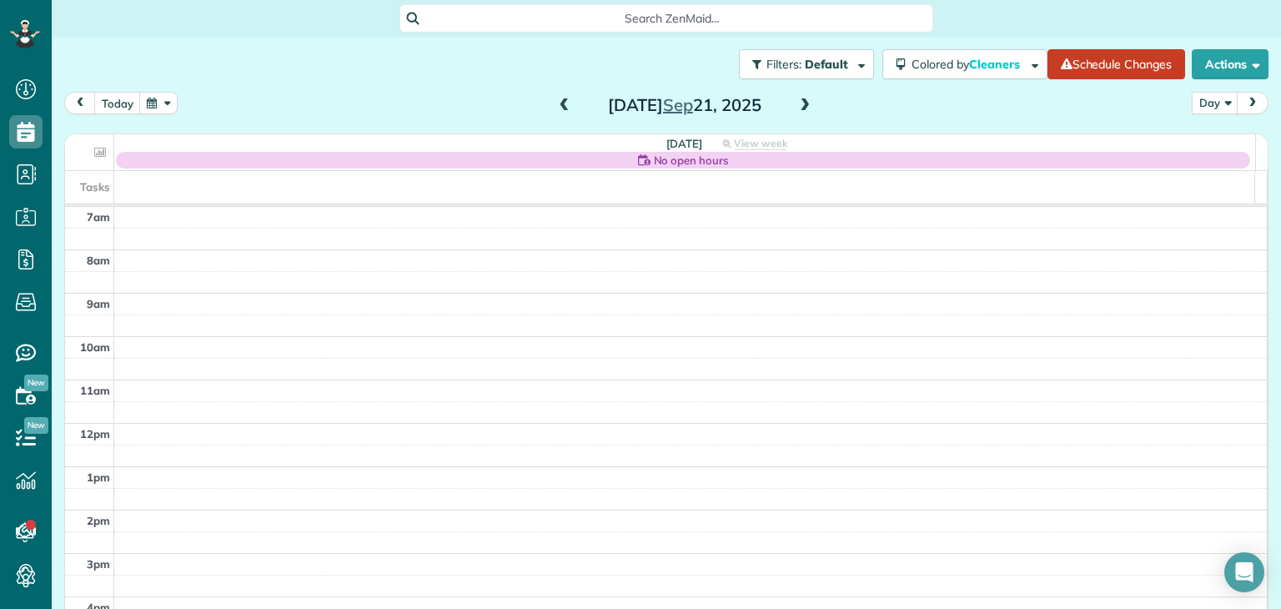
click at [562, 95] on span at bounding box center [564, 105] width 18 height 25
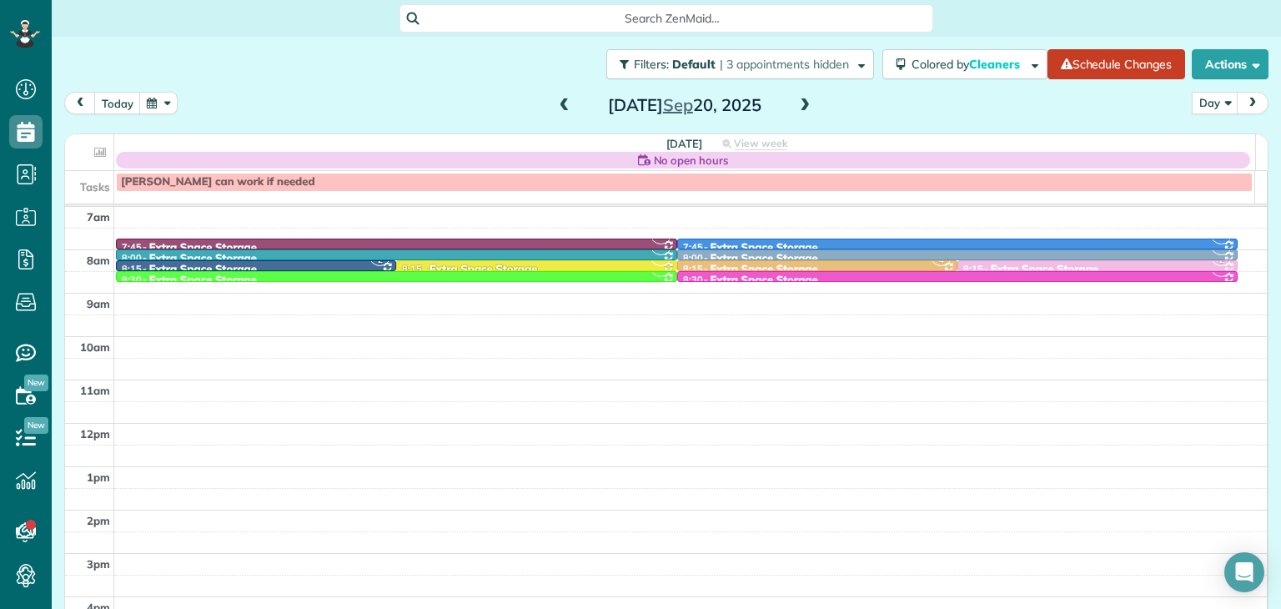
click at [562, 95] on span at bounding box center [564, 105] width 18 height 25
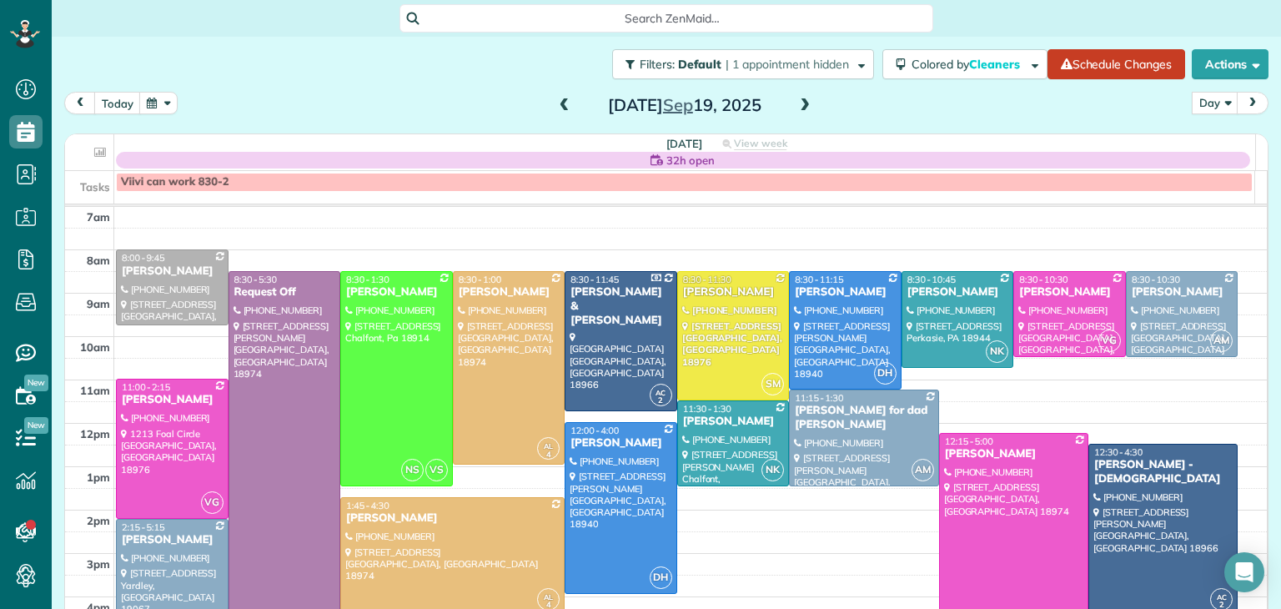
click at [562, 95] on span at bounding box center [564, 105] width 18 height 25
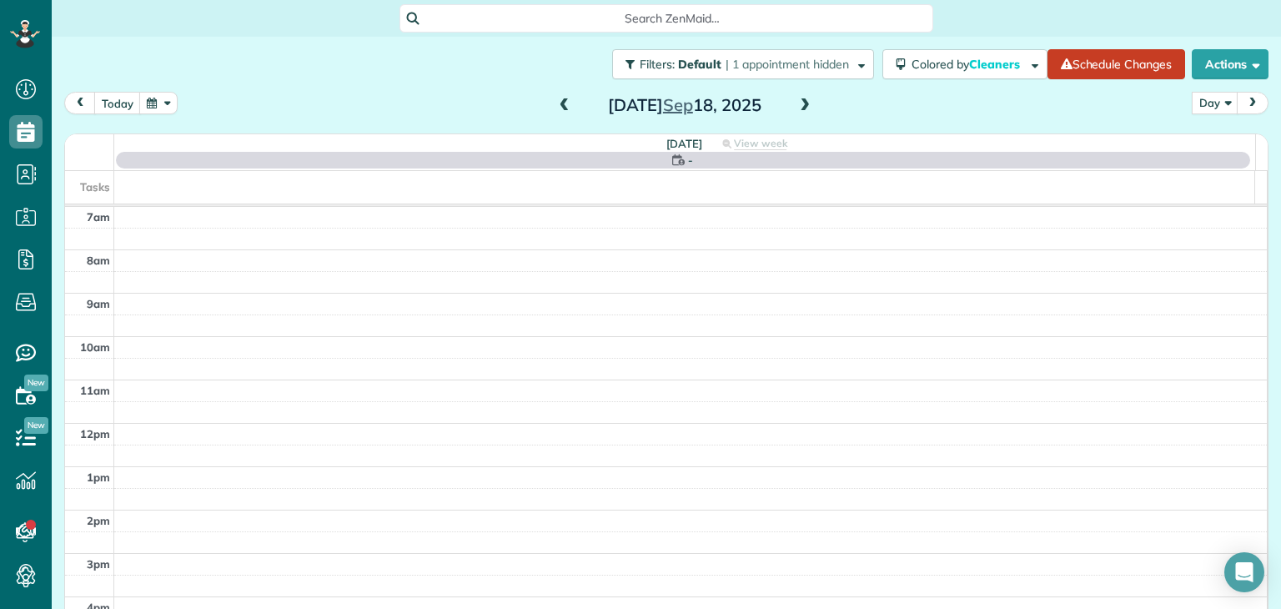
click at [562, 95] on span at bounding box center [564, 105] width 18 height 25
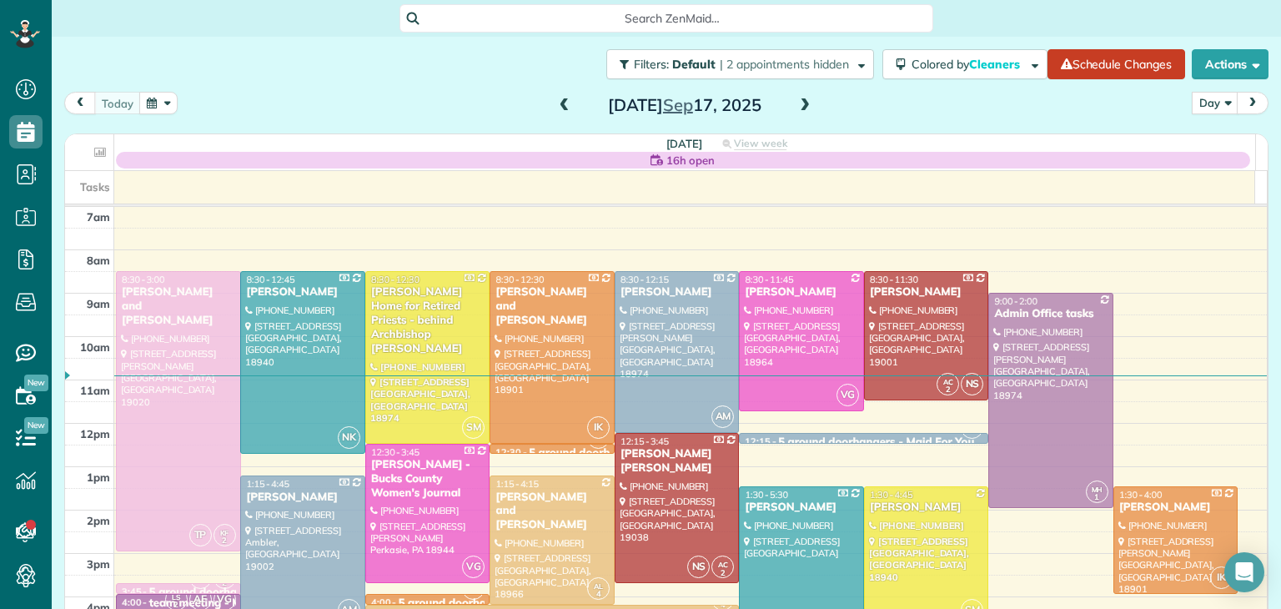
scroll to position [87, 0]
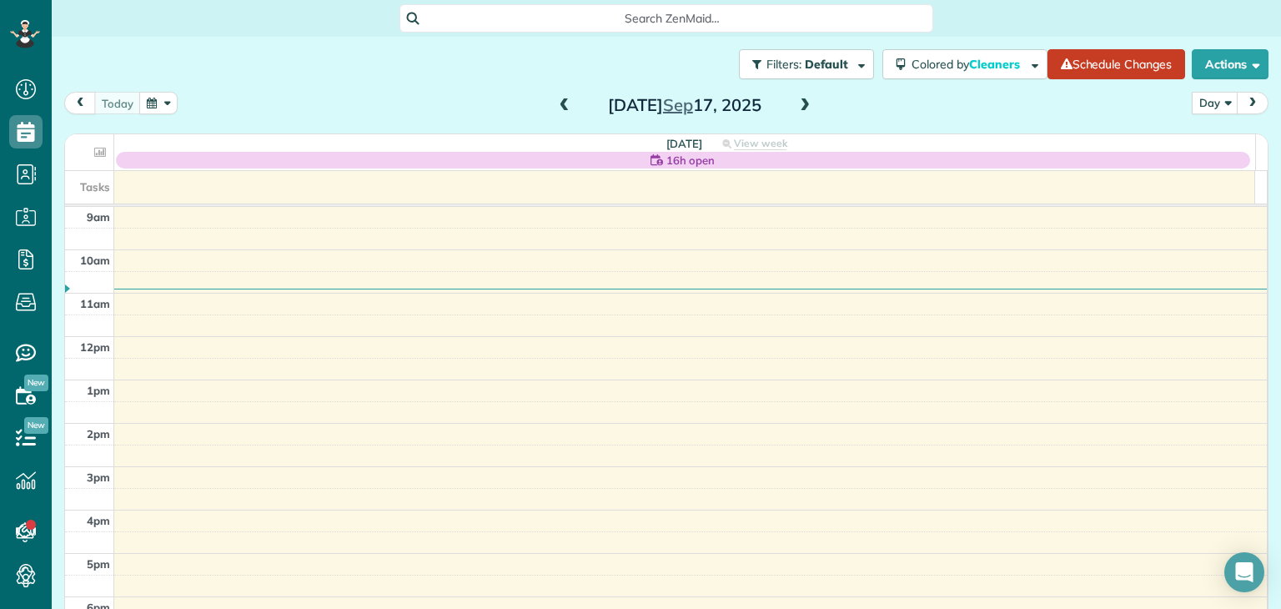
click at [795, 100] on span at bounding box center [804, 105] width 18 height 15
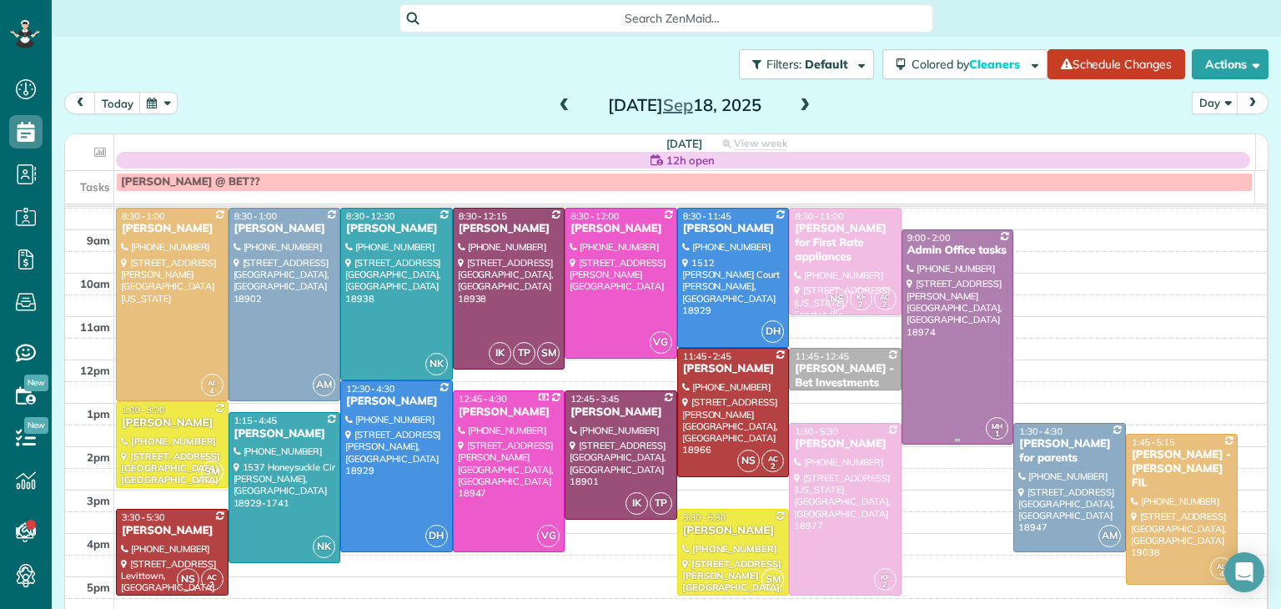
scroll to position [63, 0]
click at [805, 105] on span at bounding box center [804, 105] width 18 height 15
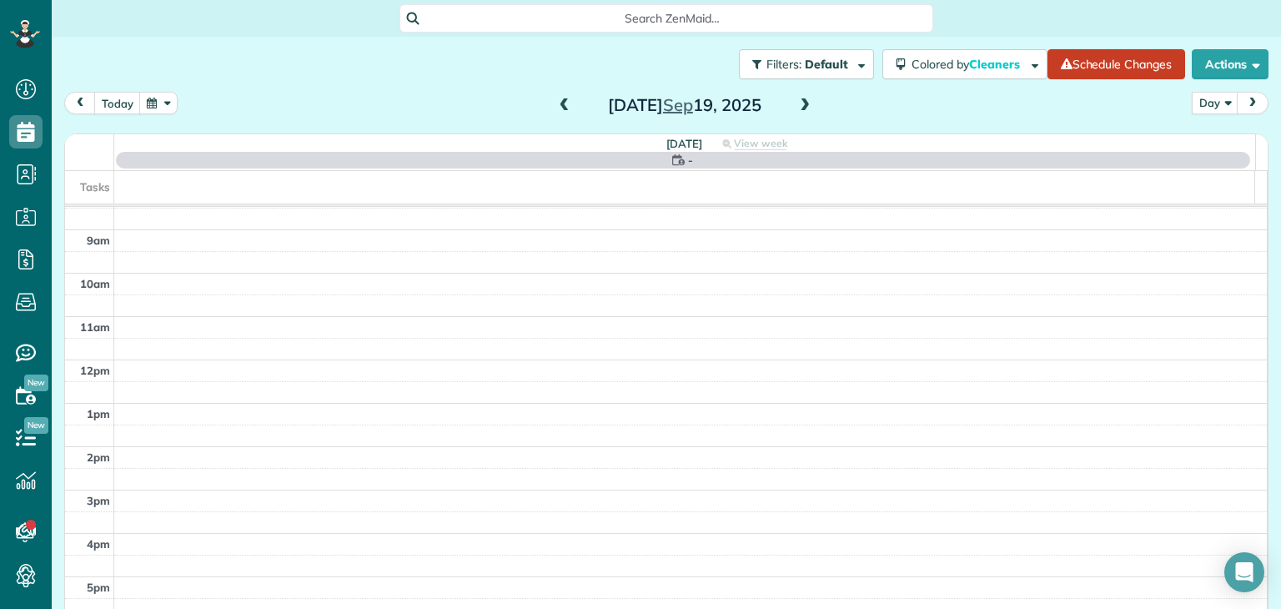
scroll to position [0, 0]
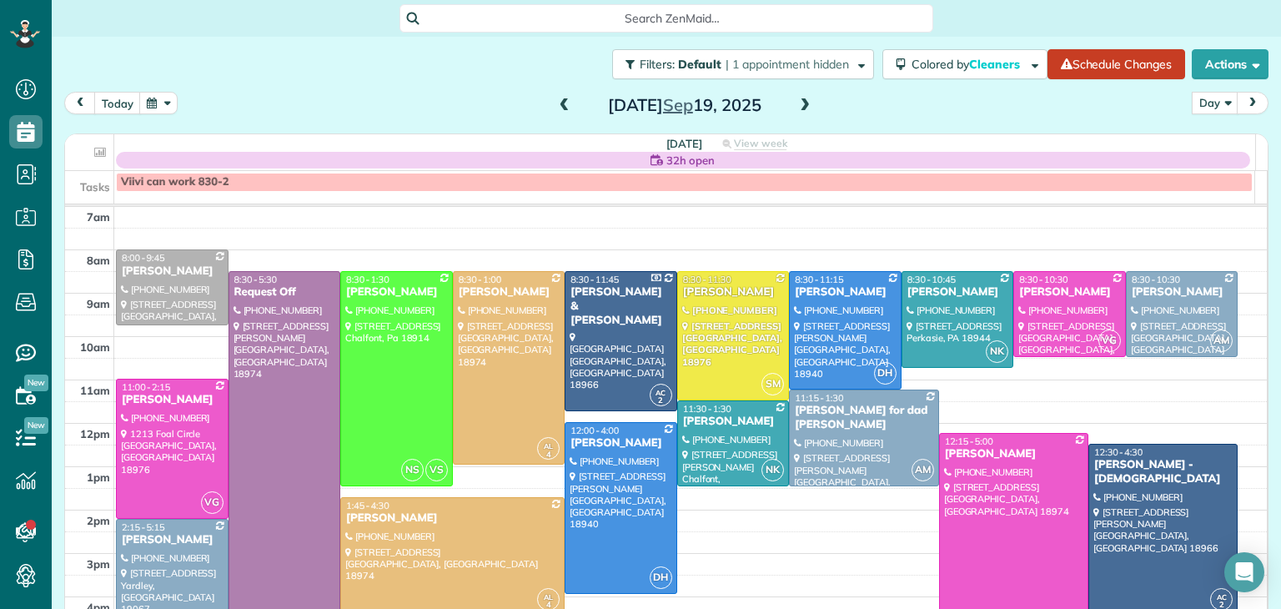
click at [558, 115] on span at bounding box center [564, 105] width 18 height 25
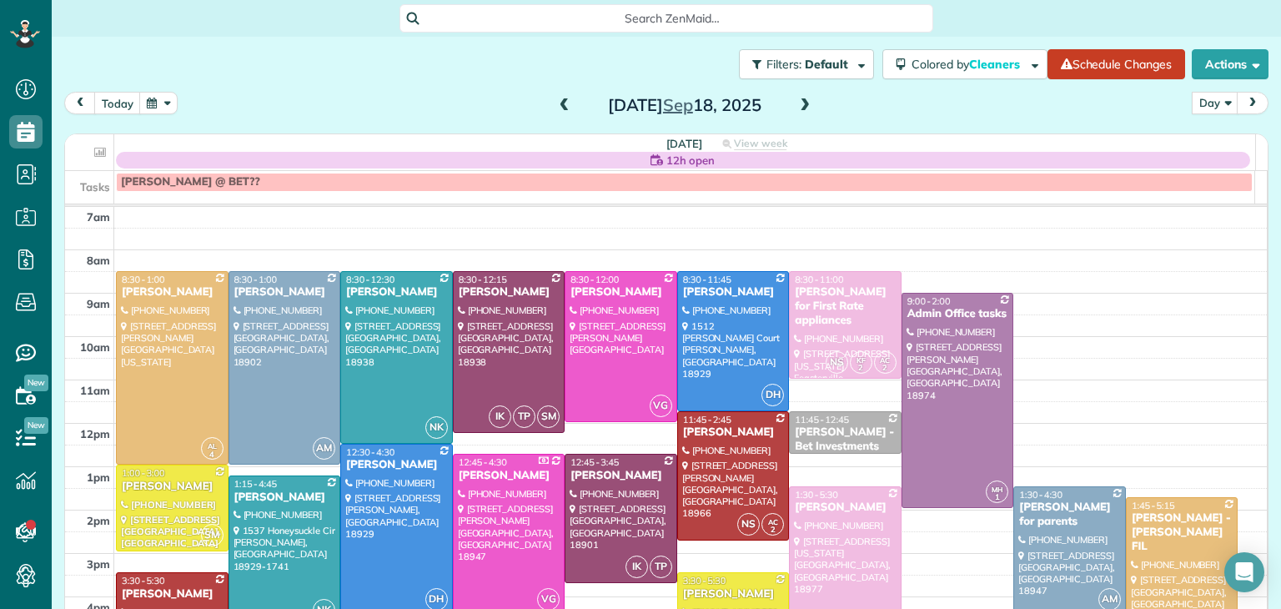
click at [558, 115] on span at bounding box center [564, 105] width 18 height 25
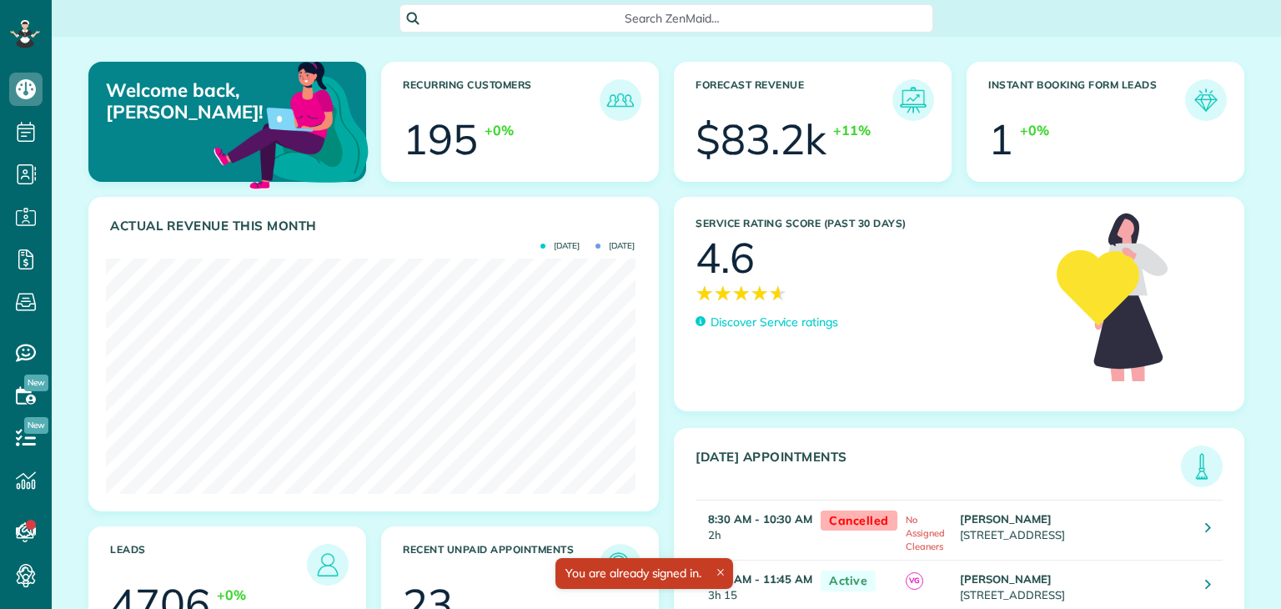
scroll to position [234, 529]
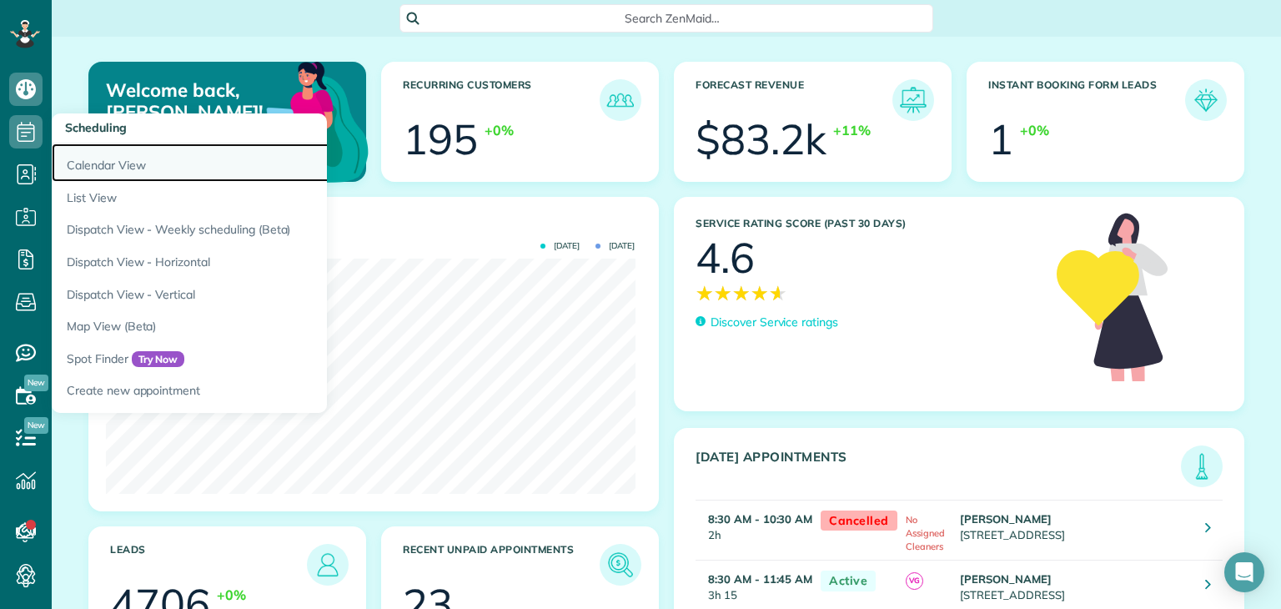
click at [100, 161] on link "Calendar View" at bounding box center [260, 162] width 417 height 38
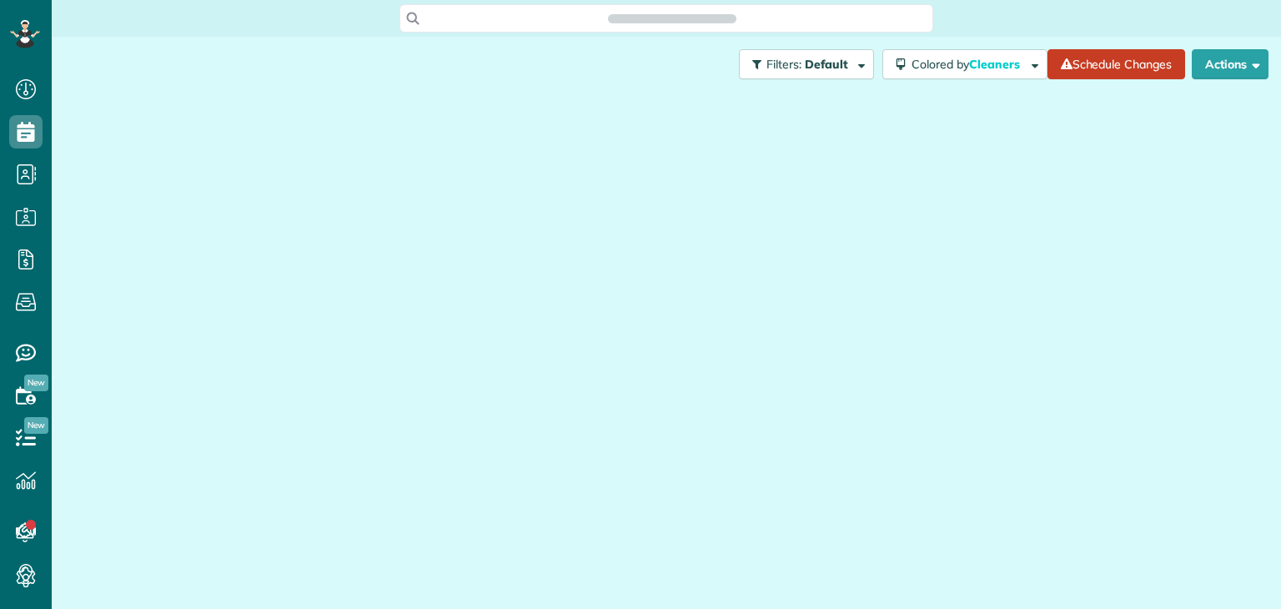
scroll to position [8, 8]
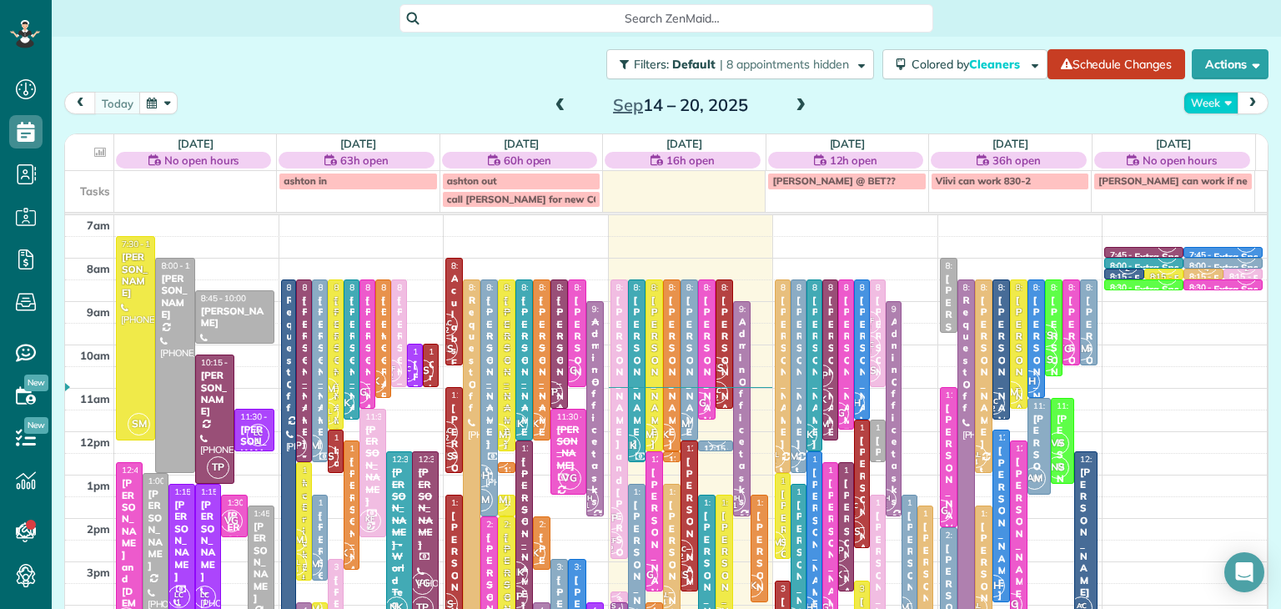
click at [1183, 109] on button "Week" at bounding box center [1210, 103] width 55 height 23
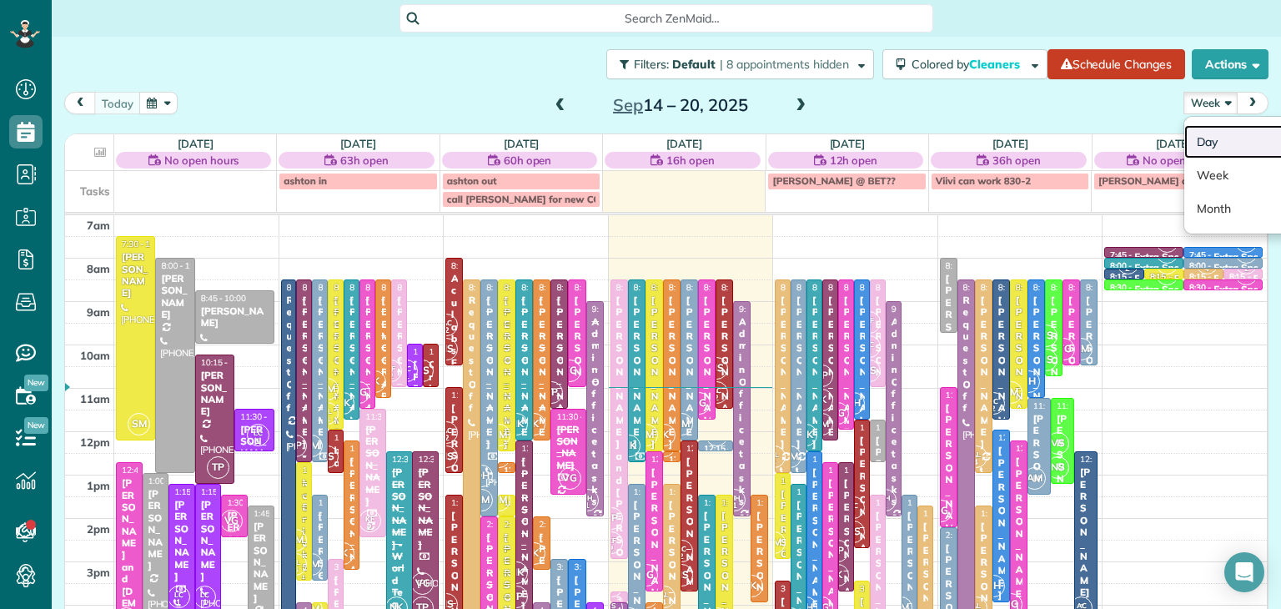
click at [1208, 143] on link "Day" at bounding box center [1250, 141] width 132 height 33
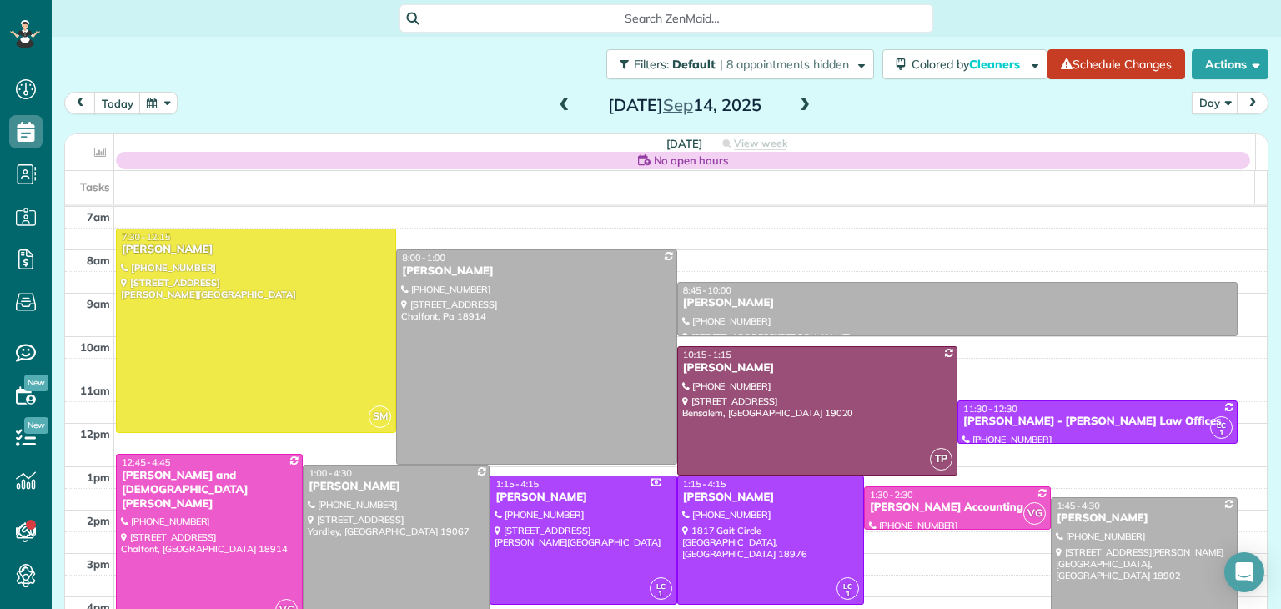
click at [564, 100] on span at bounding box center [564, 105] width 18 height 15
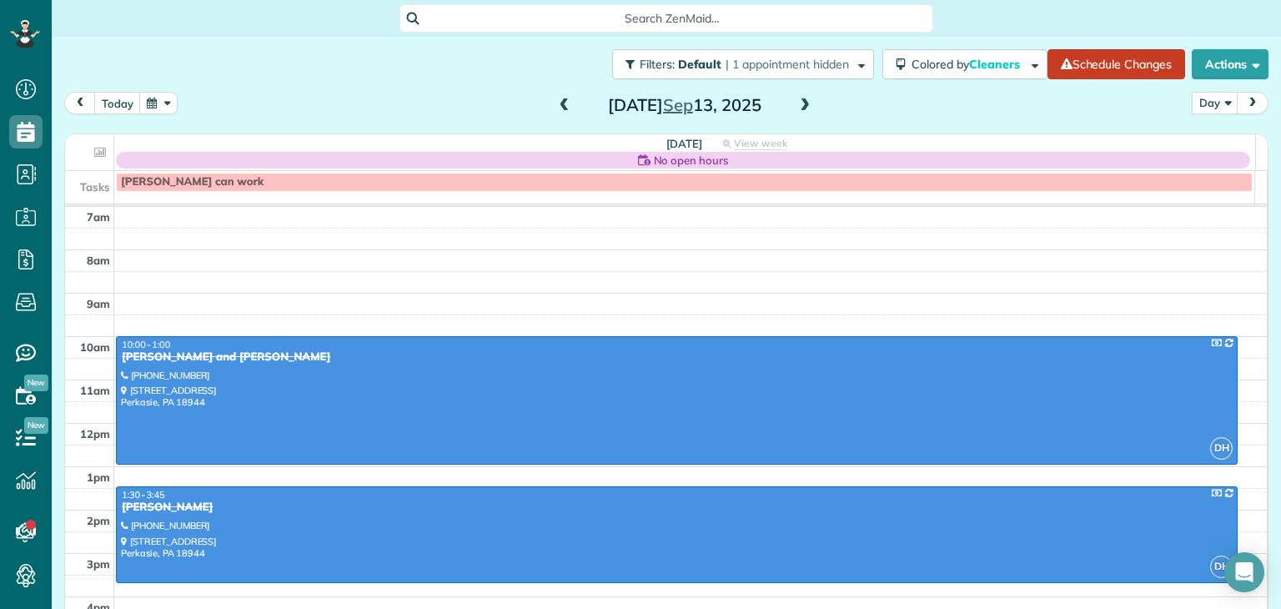
click at [564, 100] on span at bounding box center [564, 105] width 18 height 15
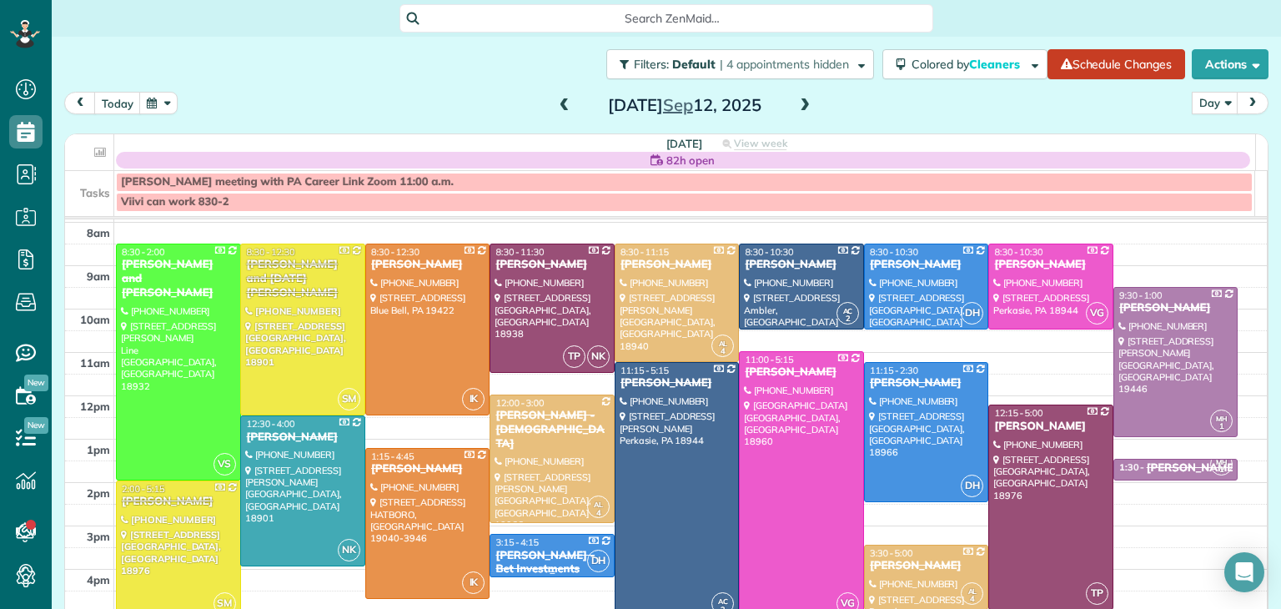
scroll to position [40, 0]
click at [263, 334] on div at bounding box center [302, 329] width 123 height 170
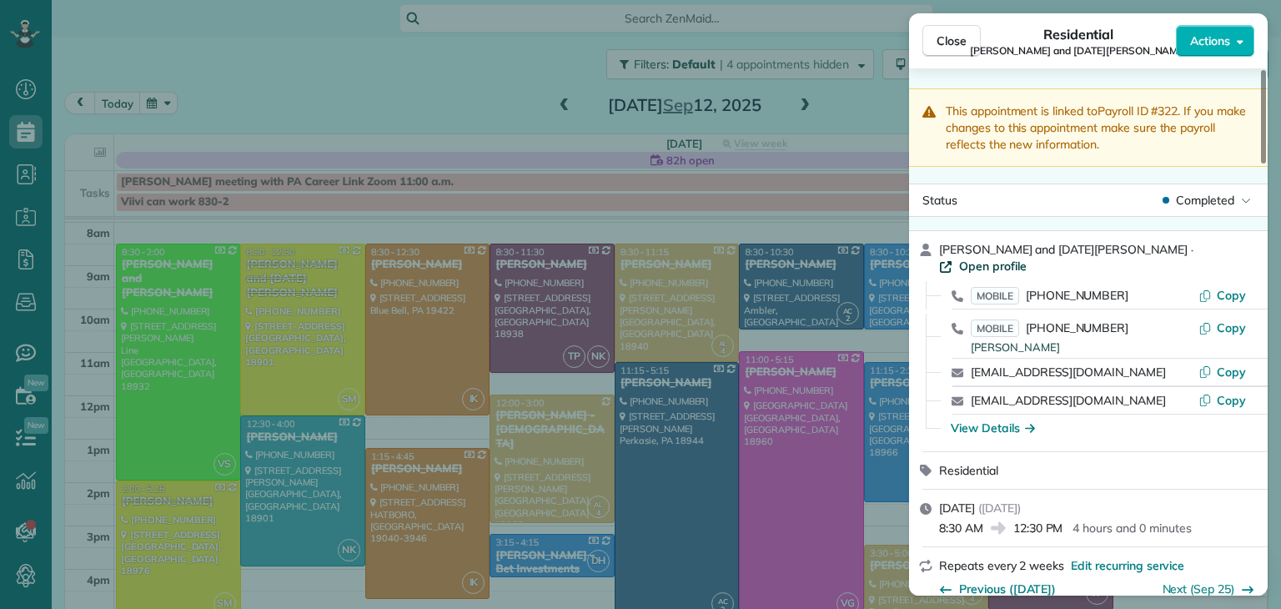
click at [1026, 258] on span "Open profile" at bounding box center [993, 266] width 68 height 17
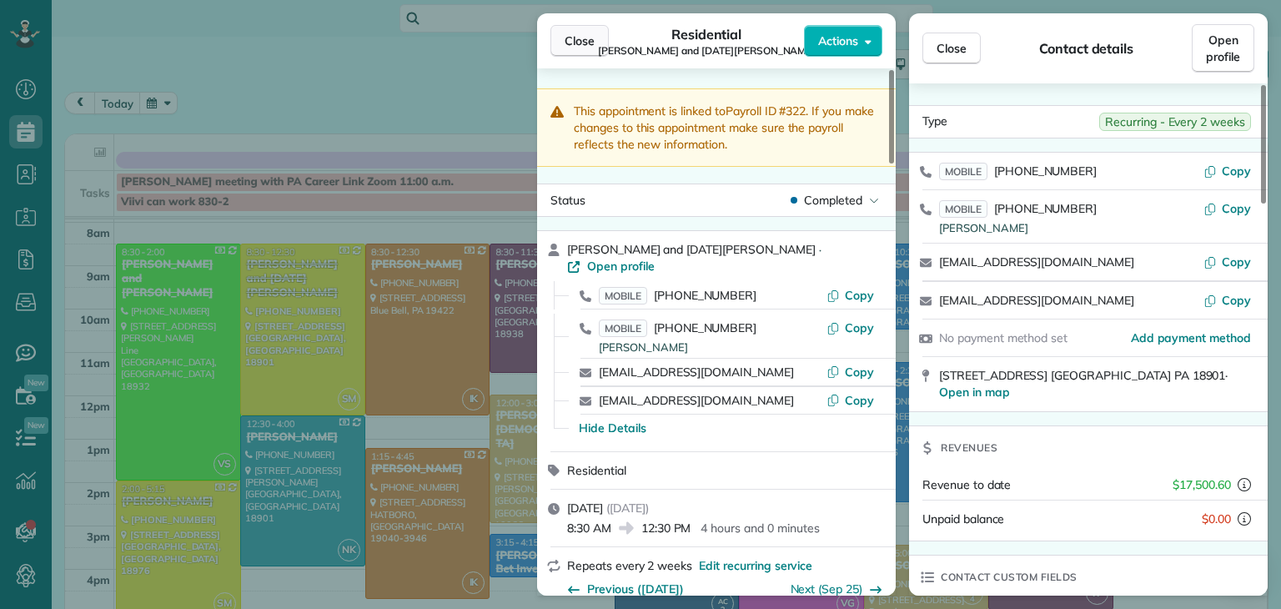
click at [585, 35] on span "Close" at bounding box center [579, 41] width 30 height 17
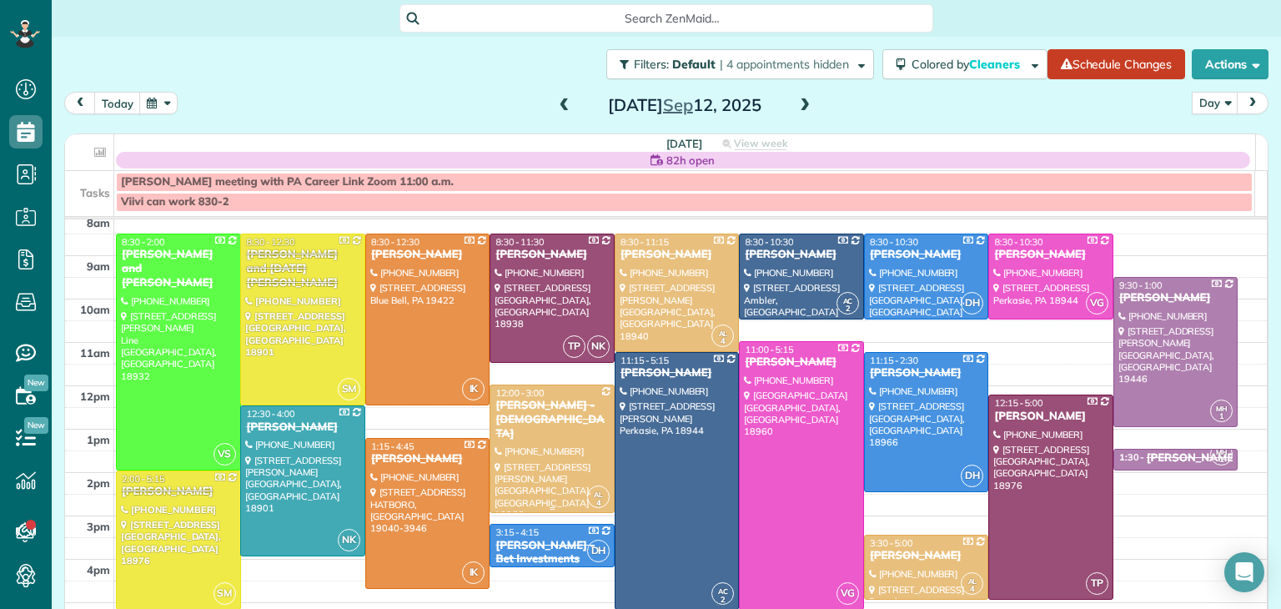
scroll to position [50, 0]
click at [555, 100] on span at bounding box center [564, 105] width 18 height 15
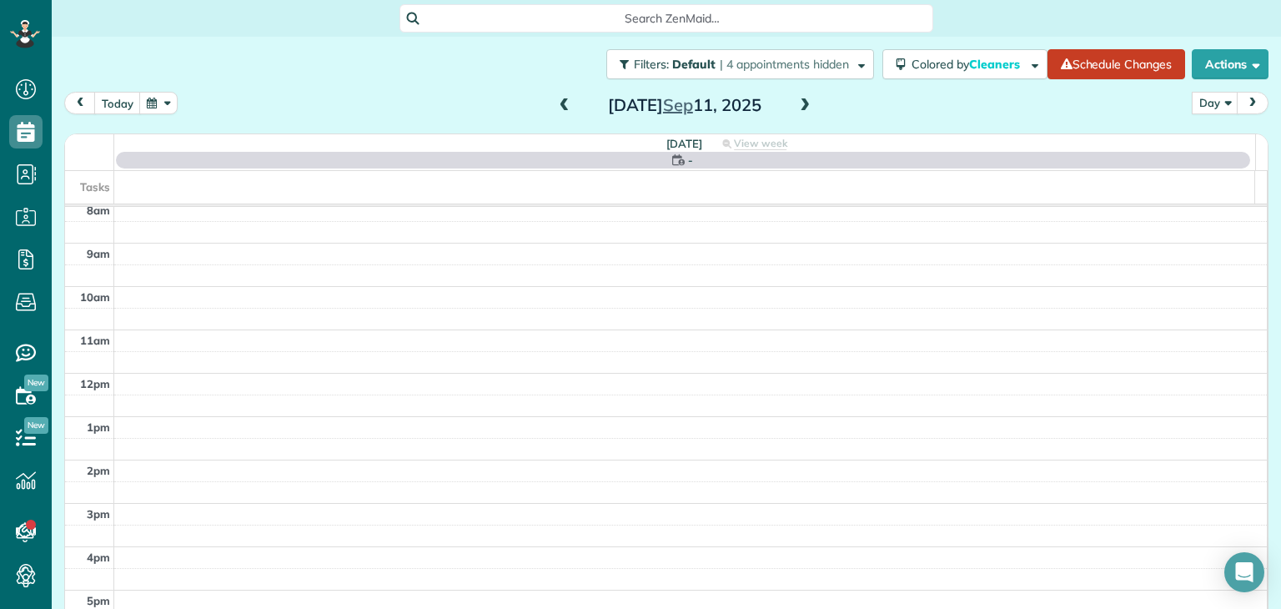
scroll to position [0, 0]
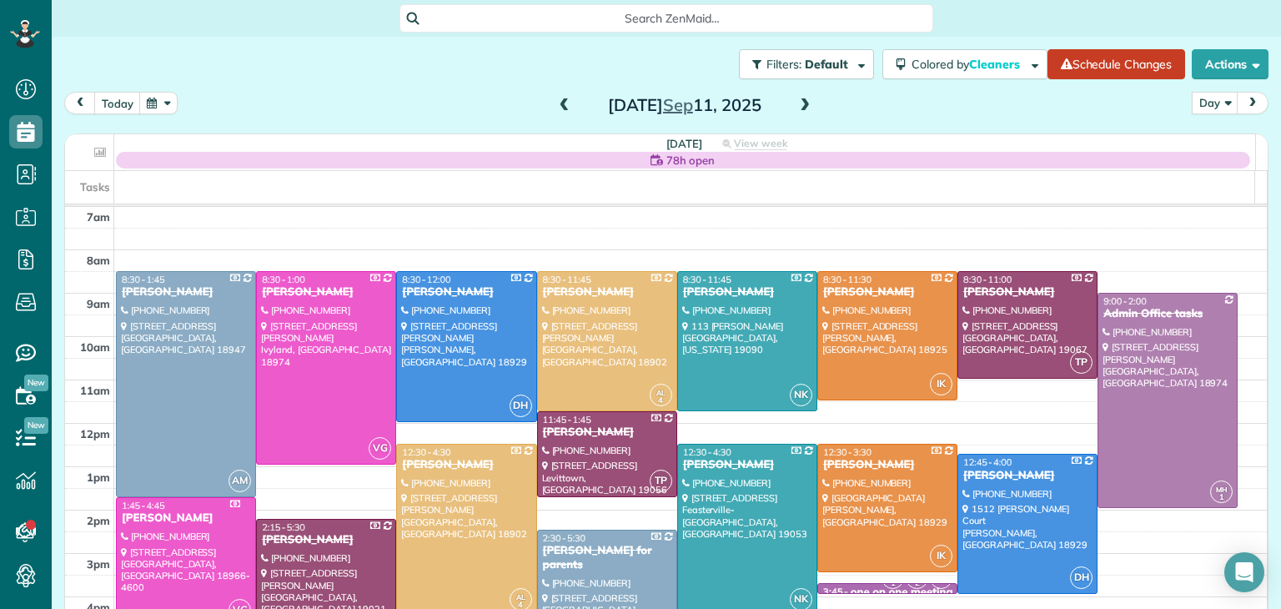
click at [555, 100] on span at bounding box center [564, 105] width 18 height 15
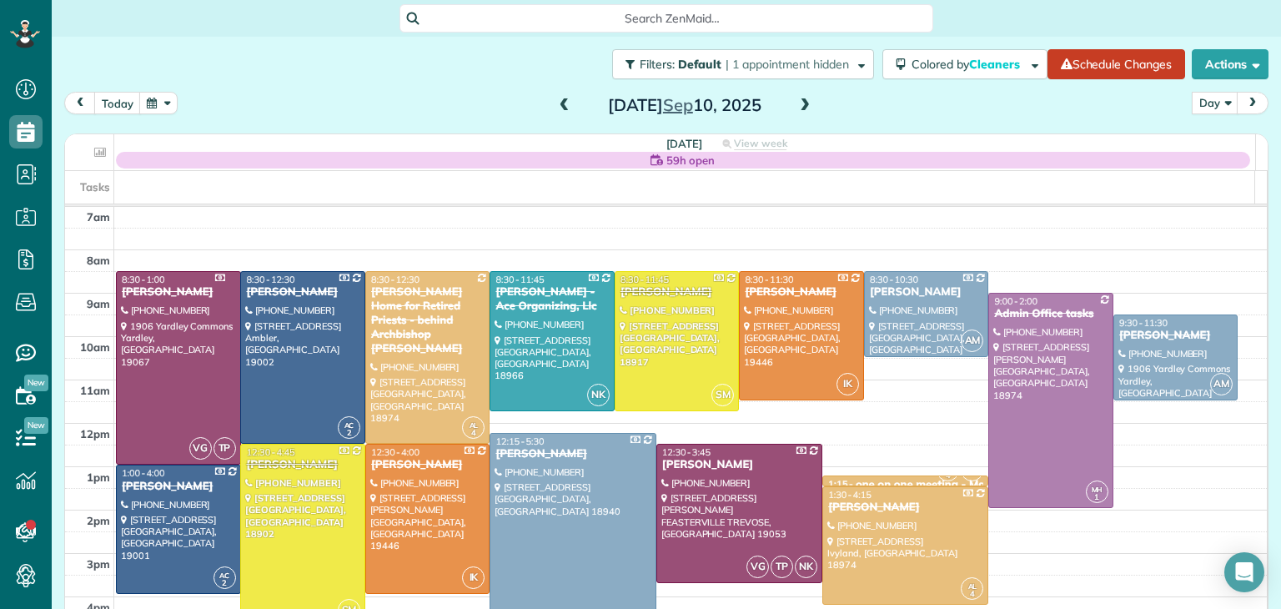
scroll to position [122, 0]
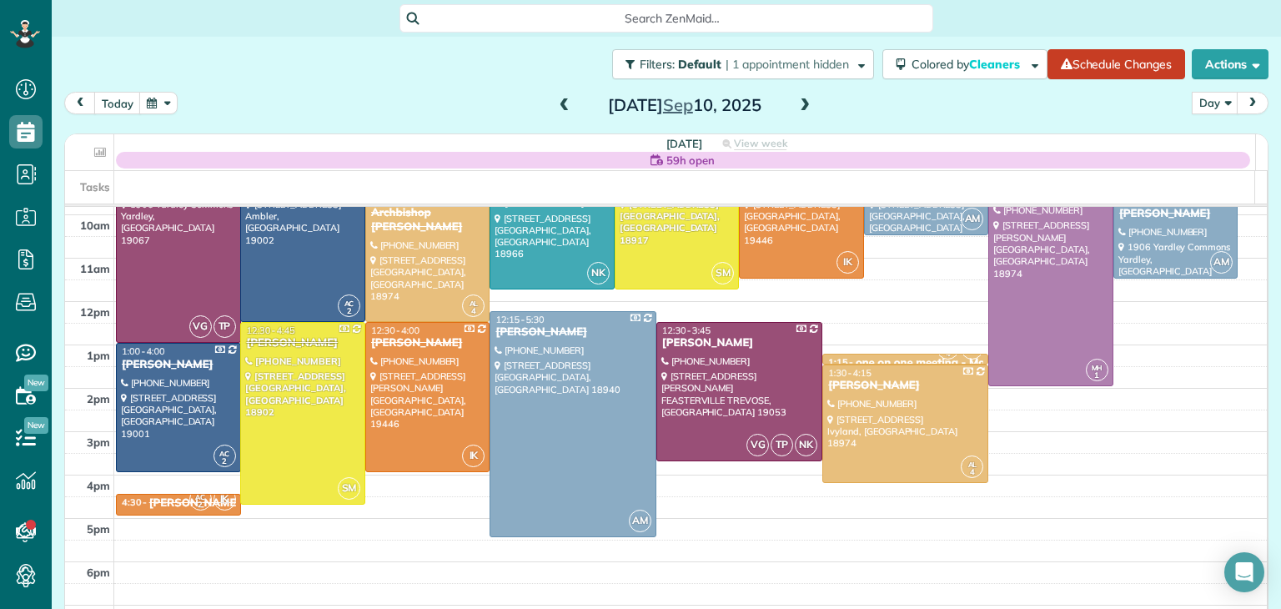
click at [559, 101] on span at bounding box center [564, 105] width 18 height 15
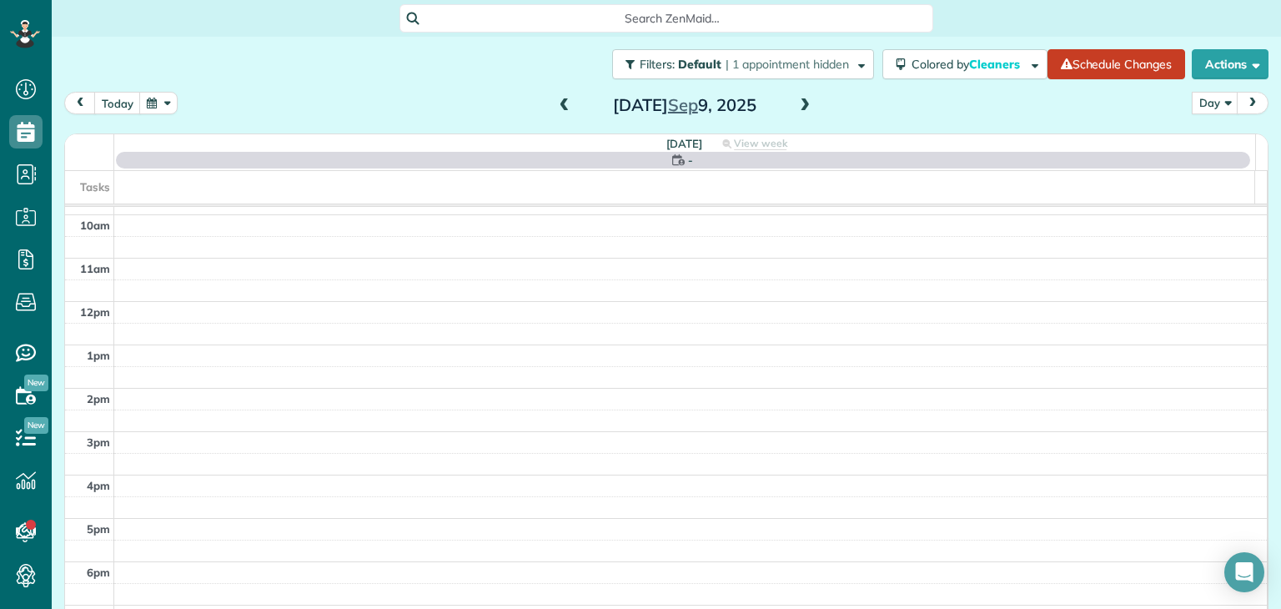
scroll to position [0, 0]
click at [559, 101] on span at bounding box center [564, 105] width 18 height 15
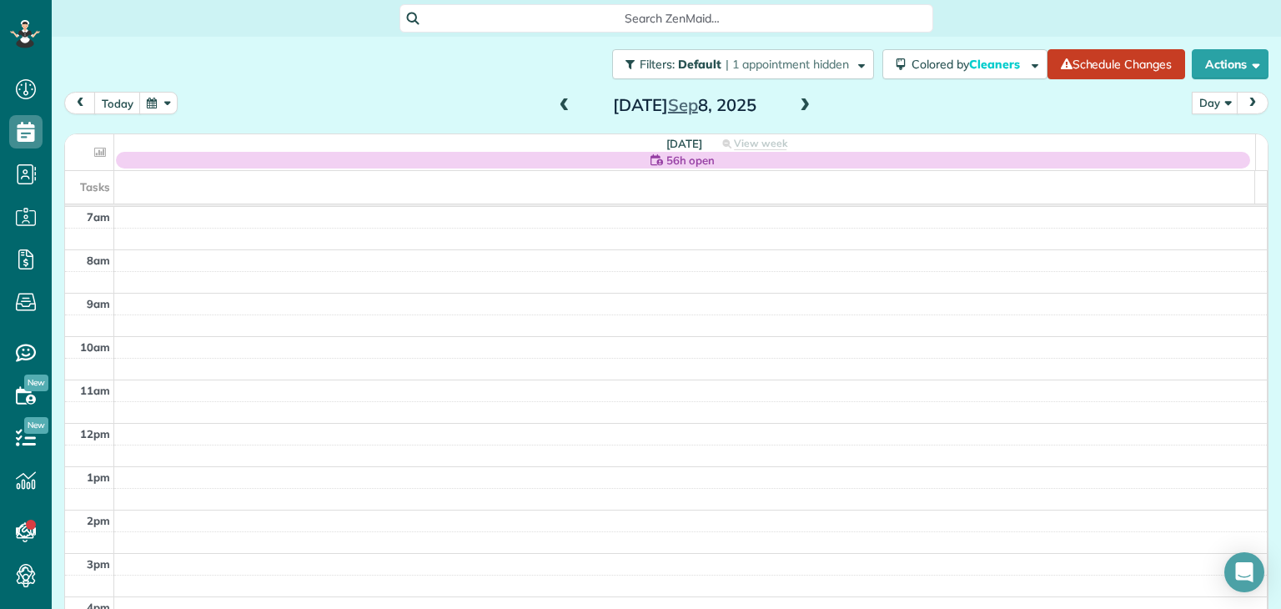
scroll to position [90, 0]
click at [130, 351] on span "Service ratings" at bounding box center [107, 348] width 84 height 15
click at [29, 344] on use at bounding box center [26, 353] width 20 height 18
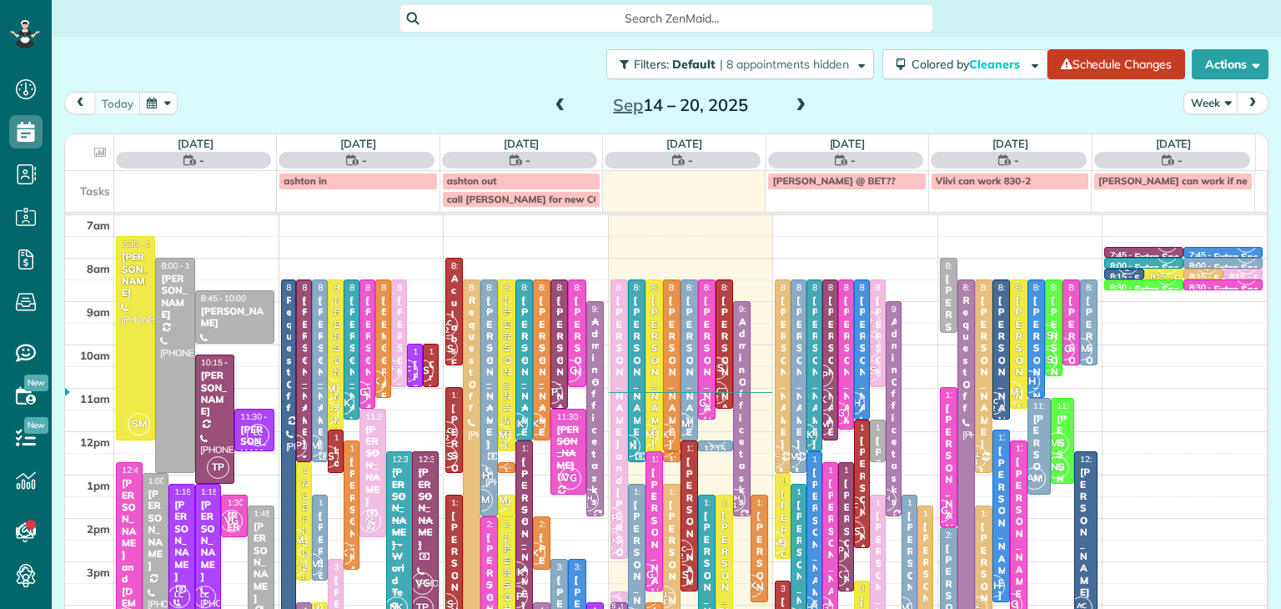
scroll to position [8, 8]
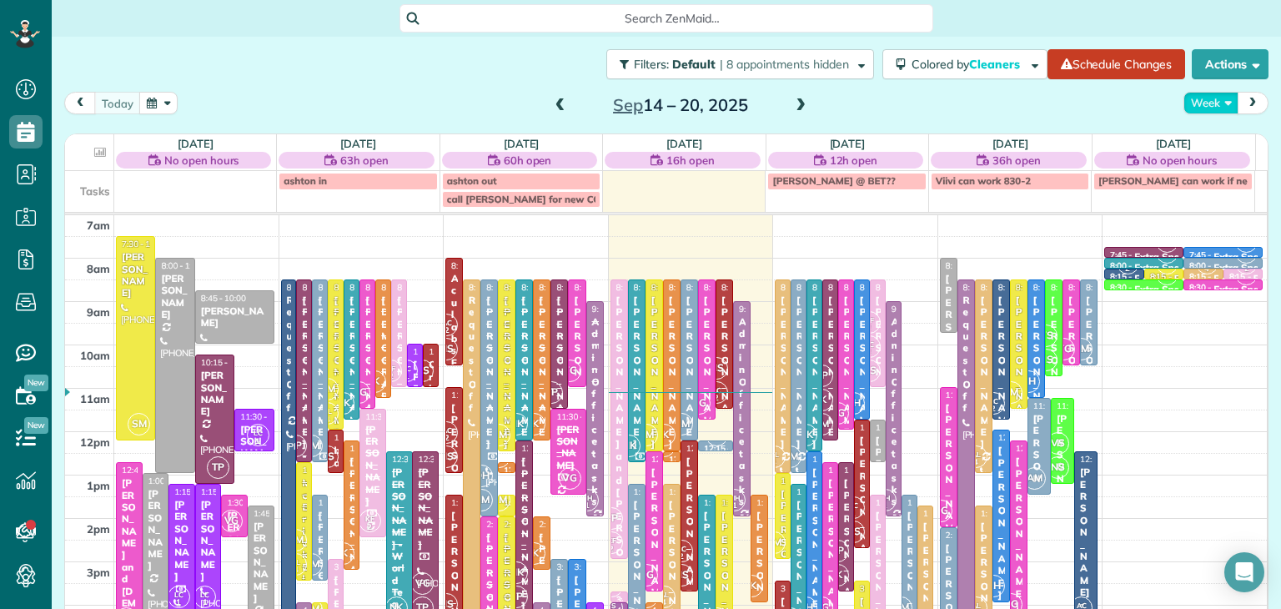
click at [1196, 93] on button "Week" at bounding box center [1210, 103] width 55 height 23
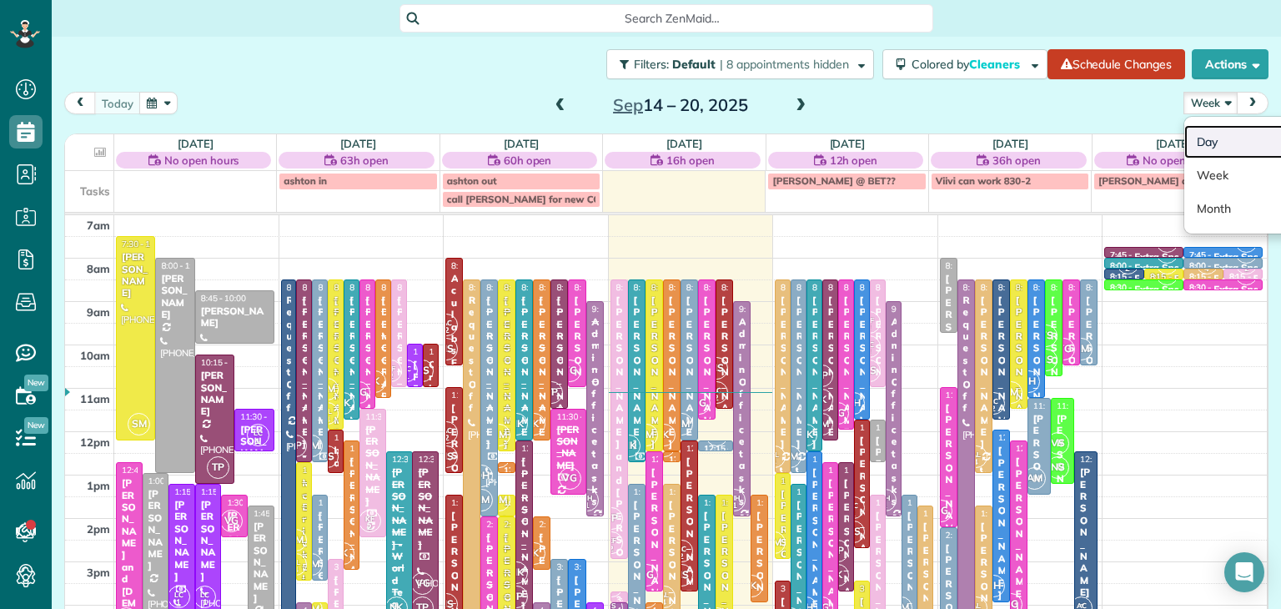
click at [1205, 136] on link "Day" at bounding box center [1250, 141] width 132 height 33
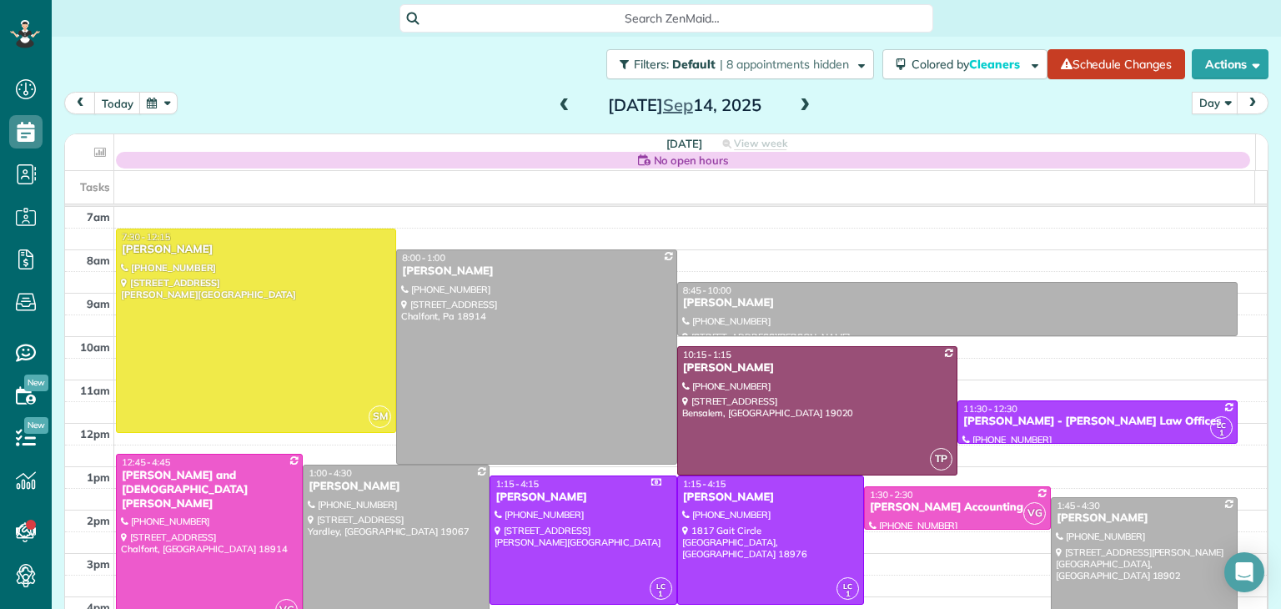
click at [555, 104] on span at bounding box center [564, 105] width 18 height 15
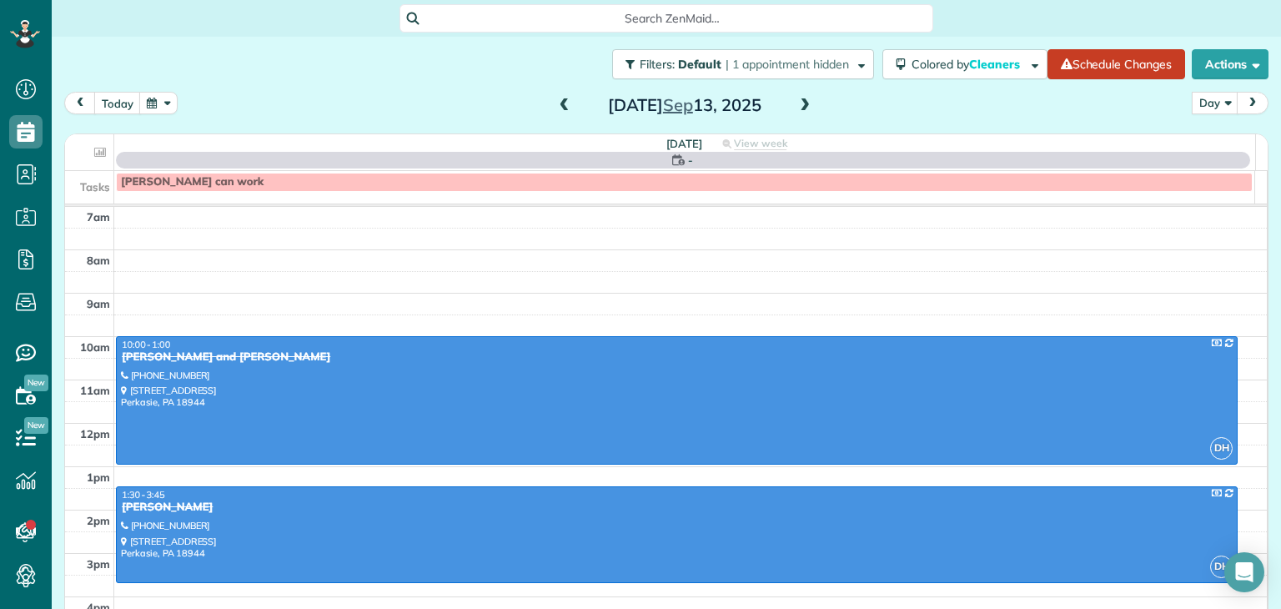
click at [555, 104] on span at bounding box center [564, 105] width 18 height 15
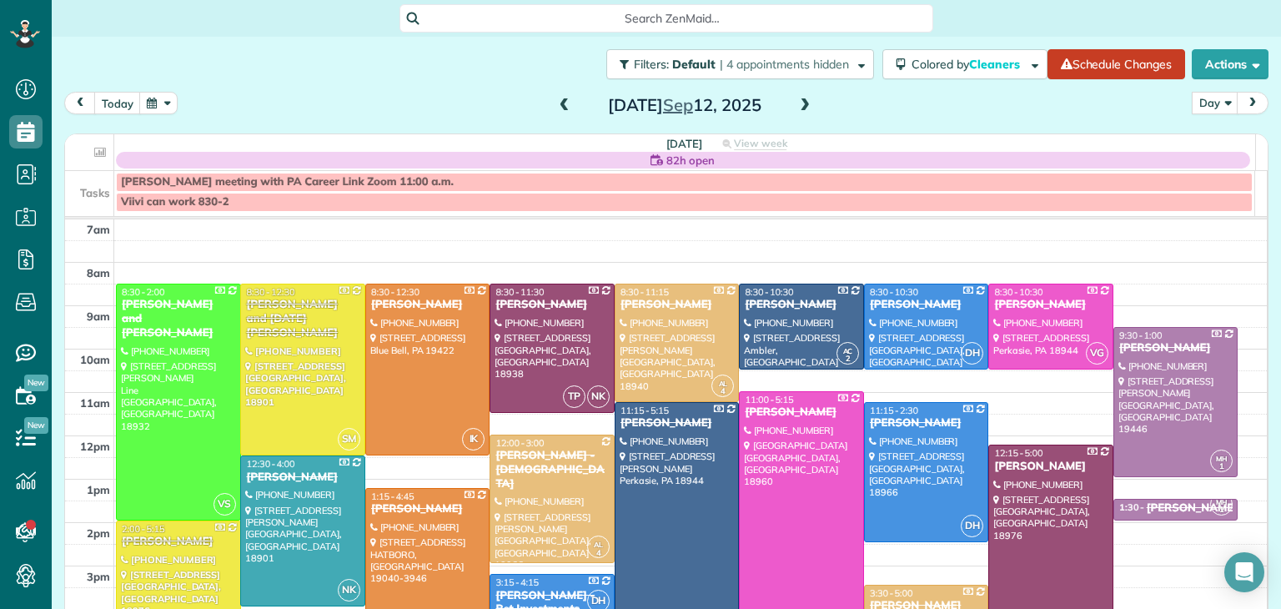
click at [555, 104] on span at bounding box center [564, 105] width 18 height 15
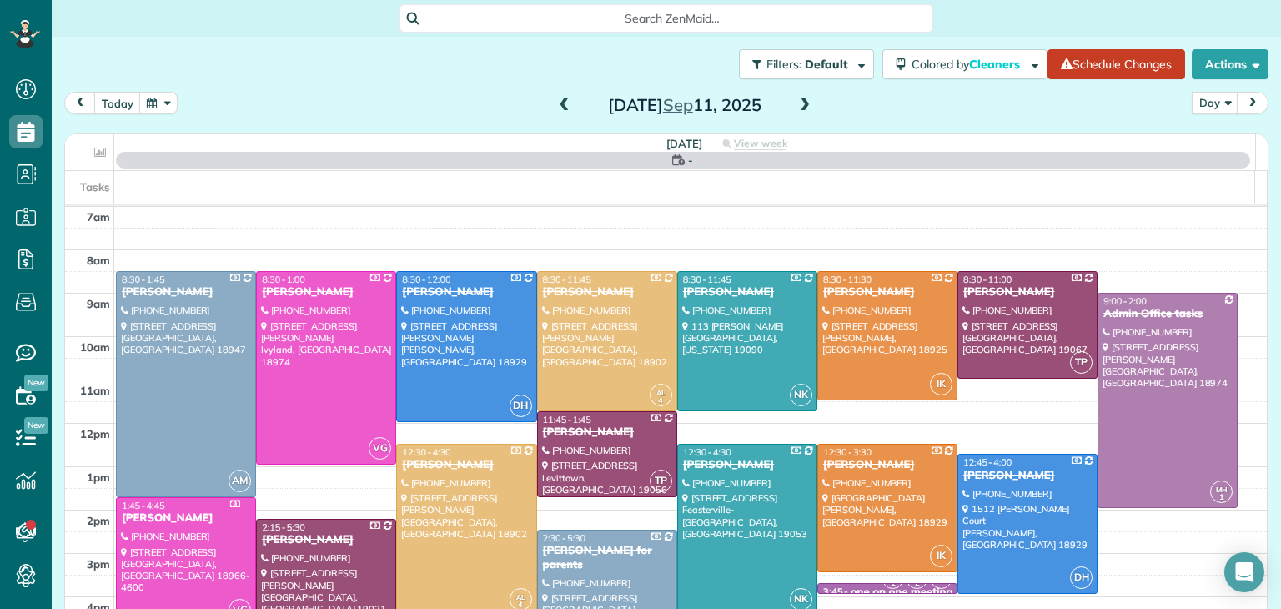
click at [555, 104] on span at bounding box center [564, 105] width 18 height 15
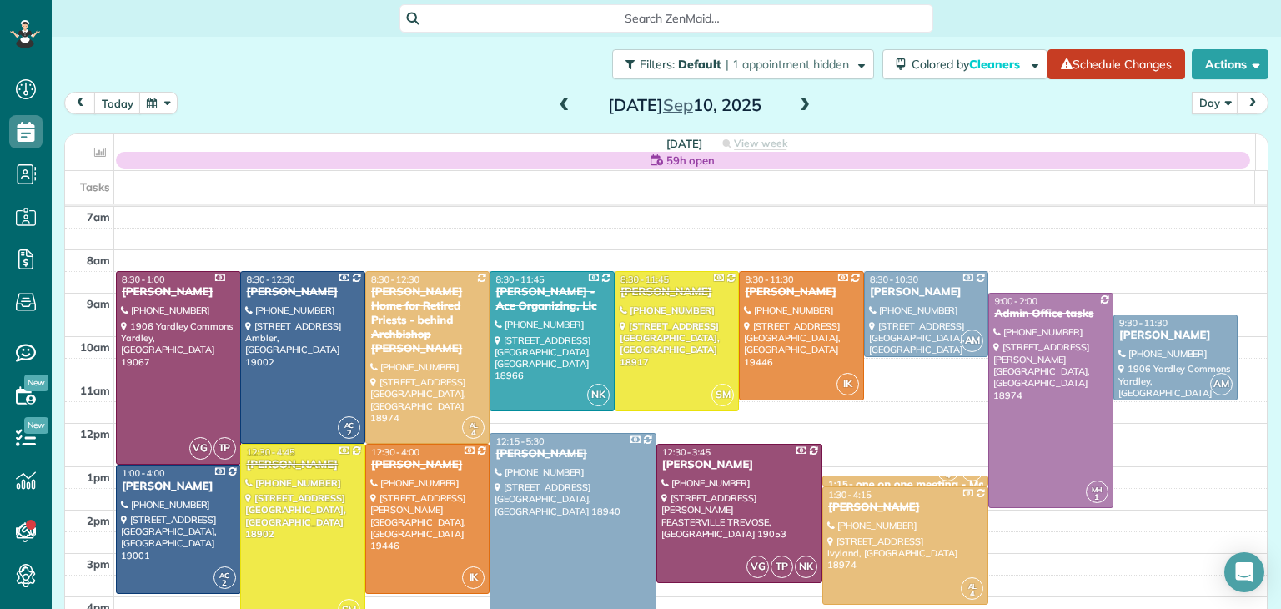
click at [555, 104] on span at bounding box center [564, 105] width 18 height 15
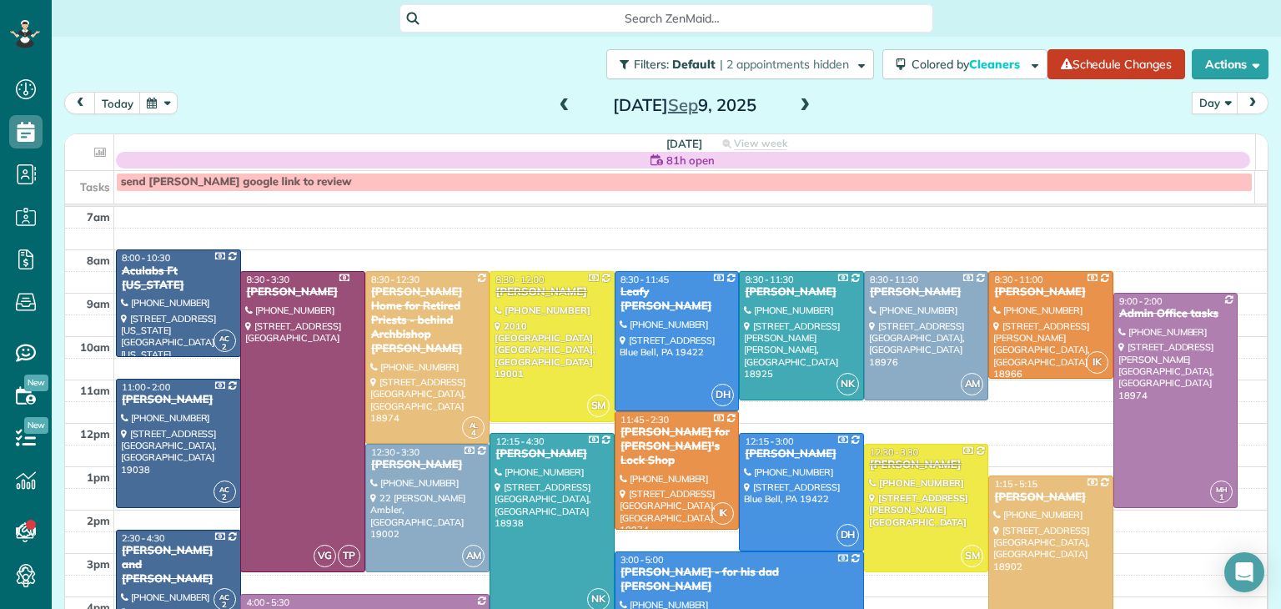
click at [555, 104] on span at bounding box center [564, 105] width 18 height 15
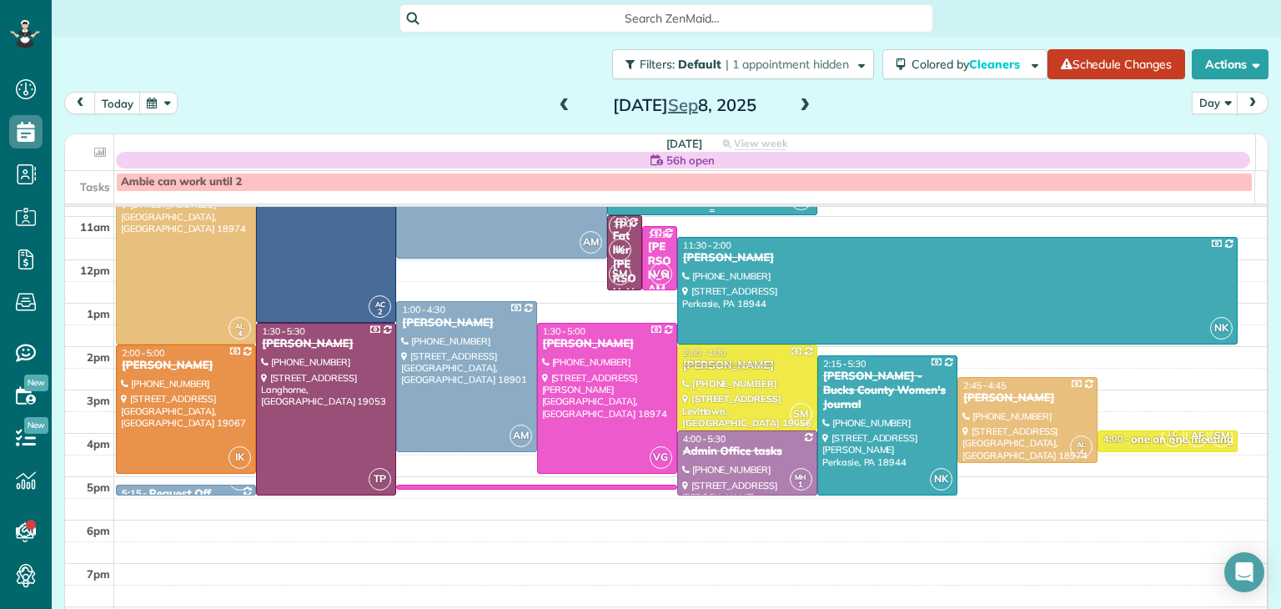
scroll to position [178, 0]
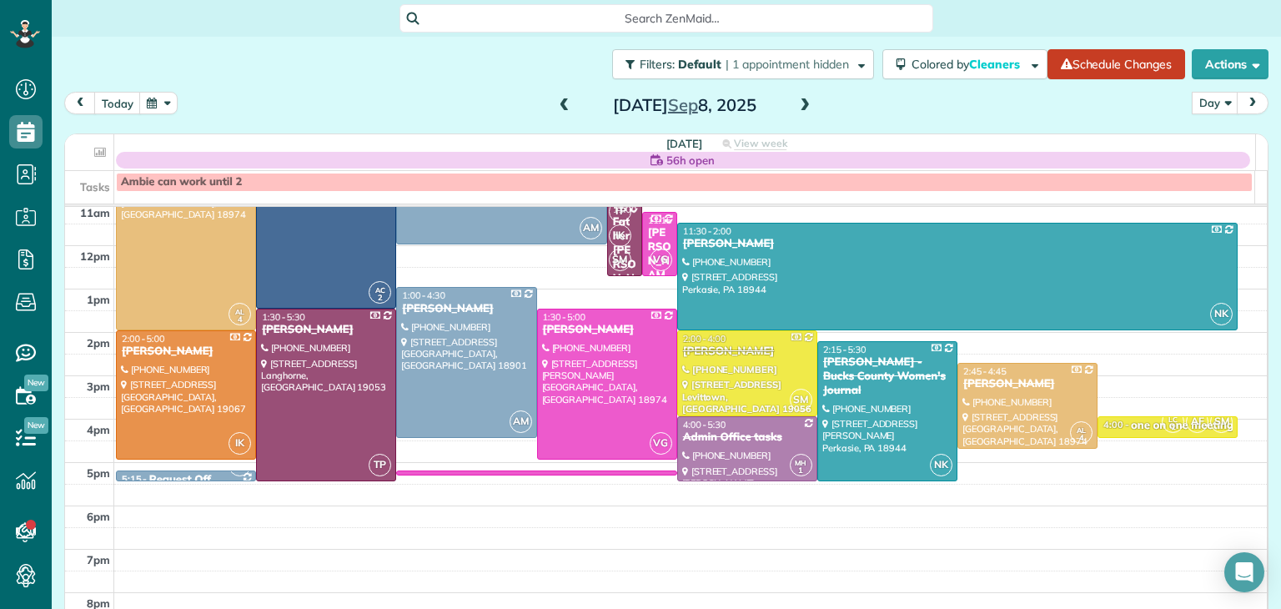
click at [804, 104] on span at bounding box center [804, 105] width 18 height 15
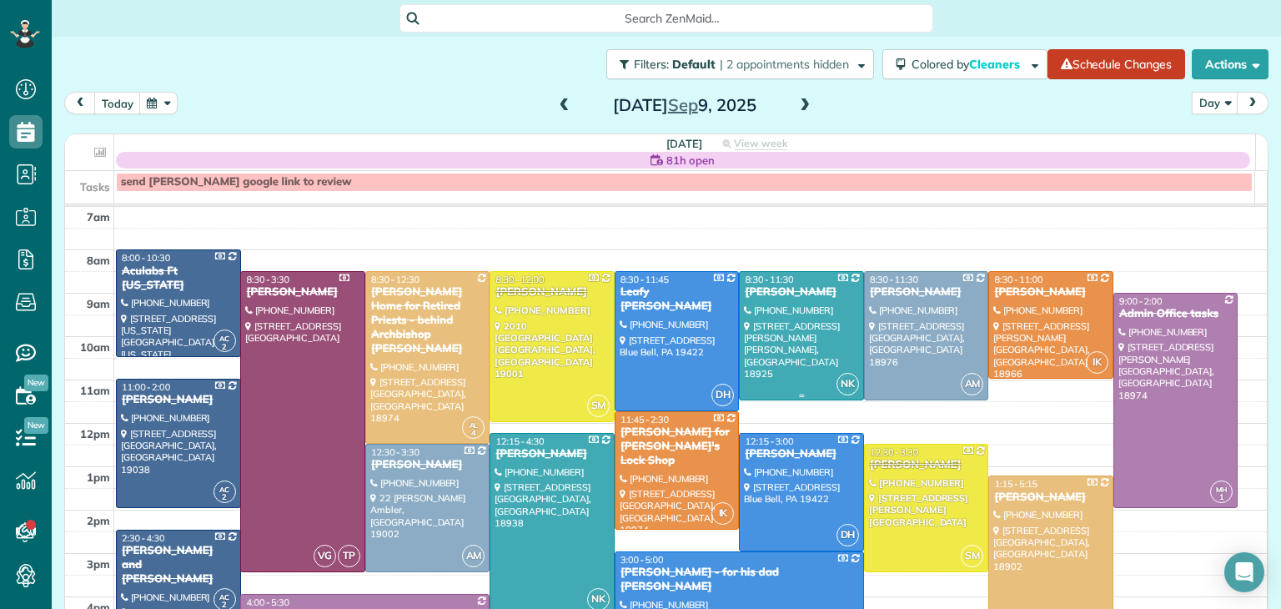
scroll to position [0, 0]
click at [801, 108] on span at bounding box center [804, 105] width 18 height 15
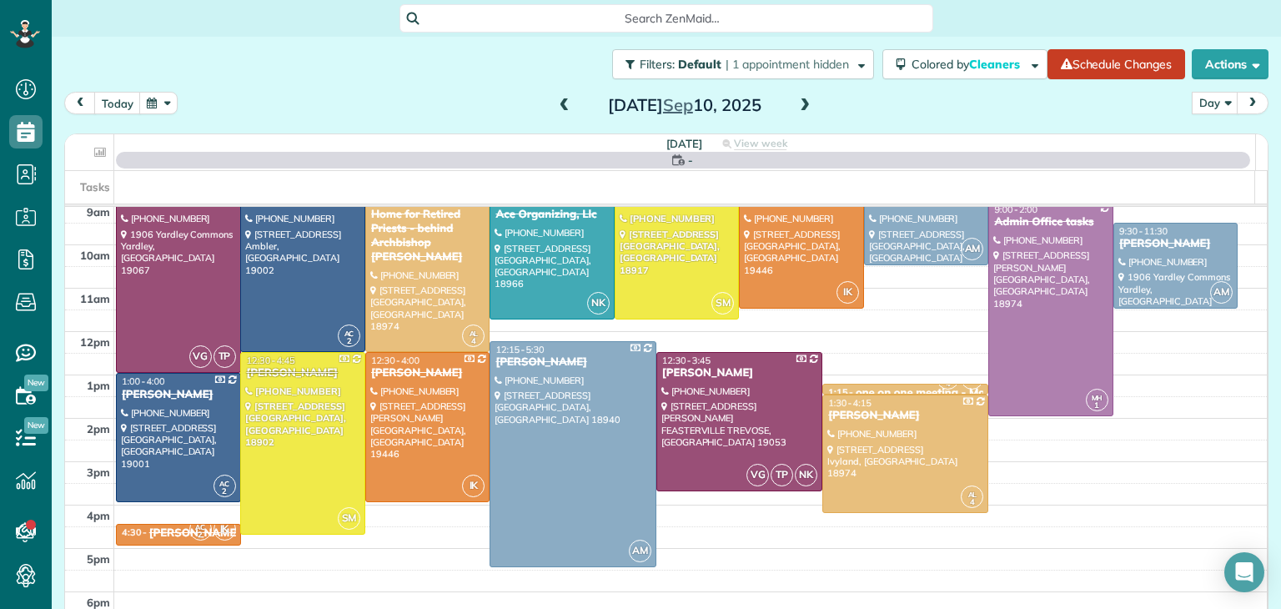
scroll to position [42, 0]
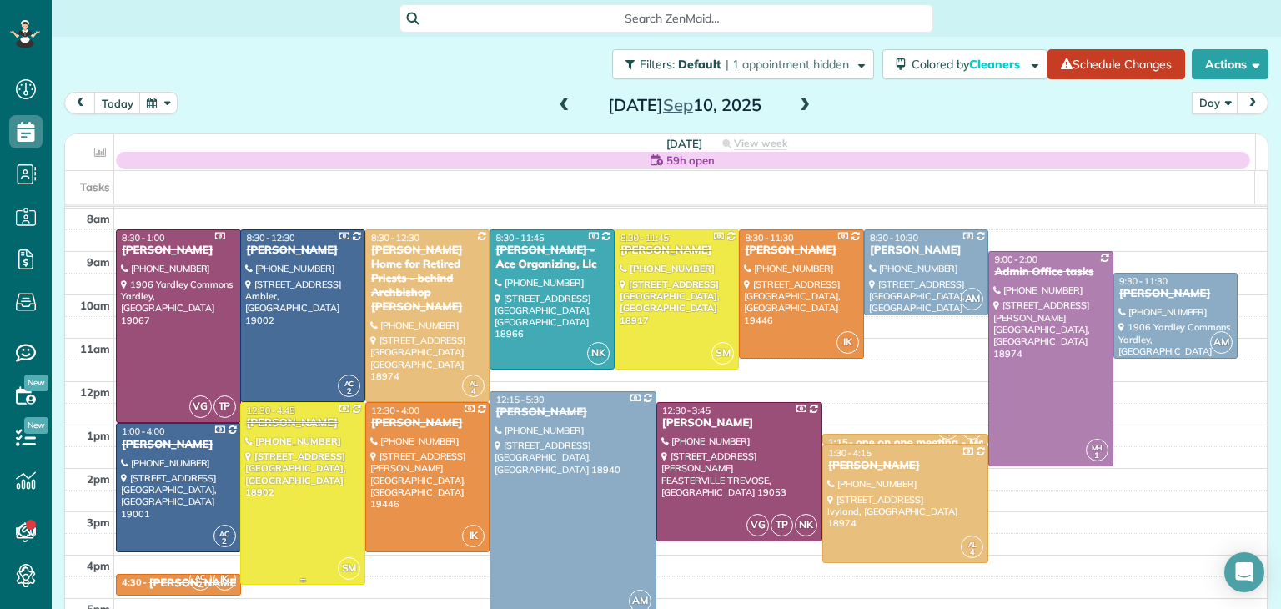
click at [317, 498] on div at bounding box center [302, 493] width 123 height 181
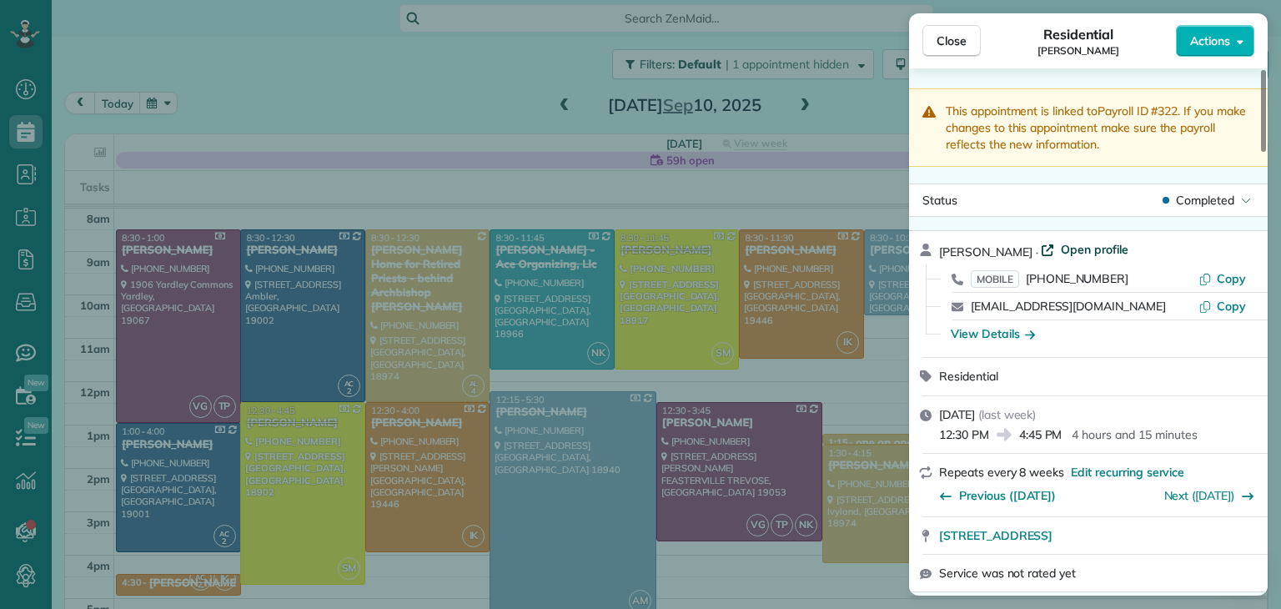
click at [1074, 253] on span "Open profile" at bounding box center [1095, 249] width 68 height 17
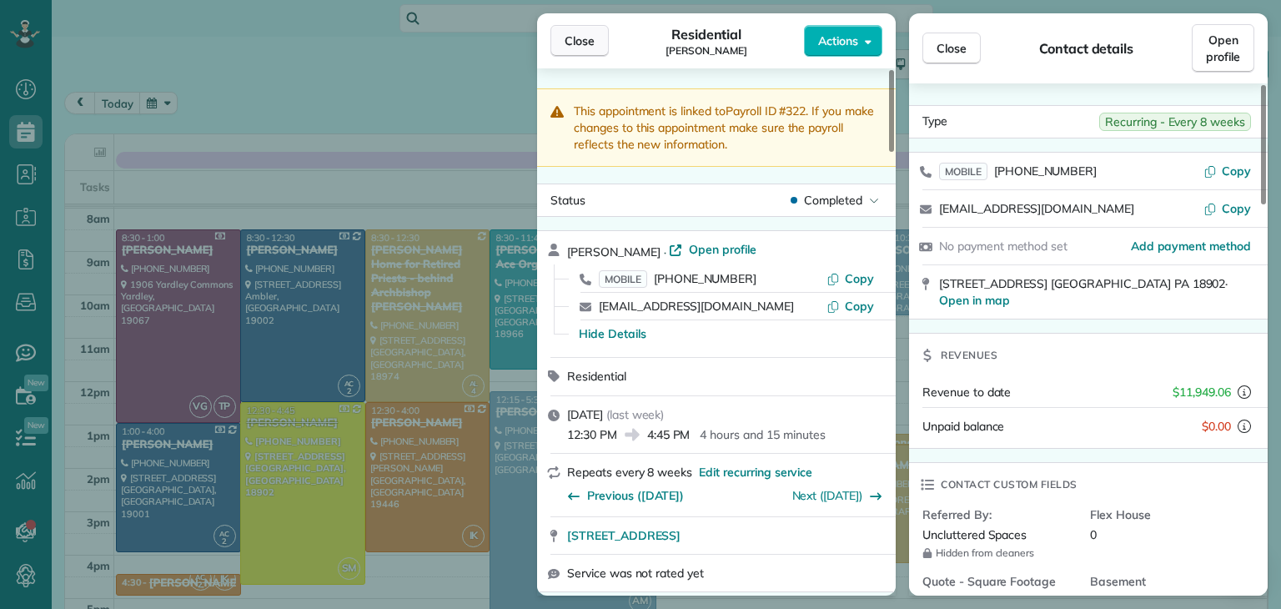
click at [570, 38] on span "Close" at bounding box center [579, 41] width 30 height 17
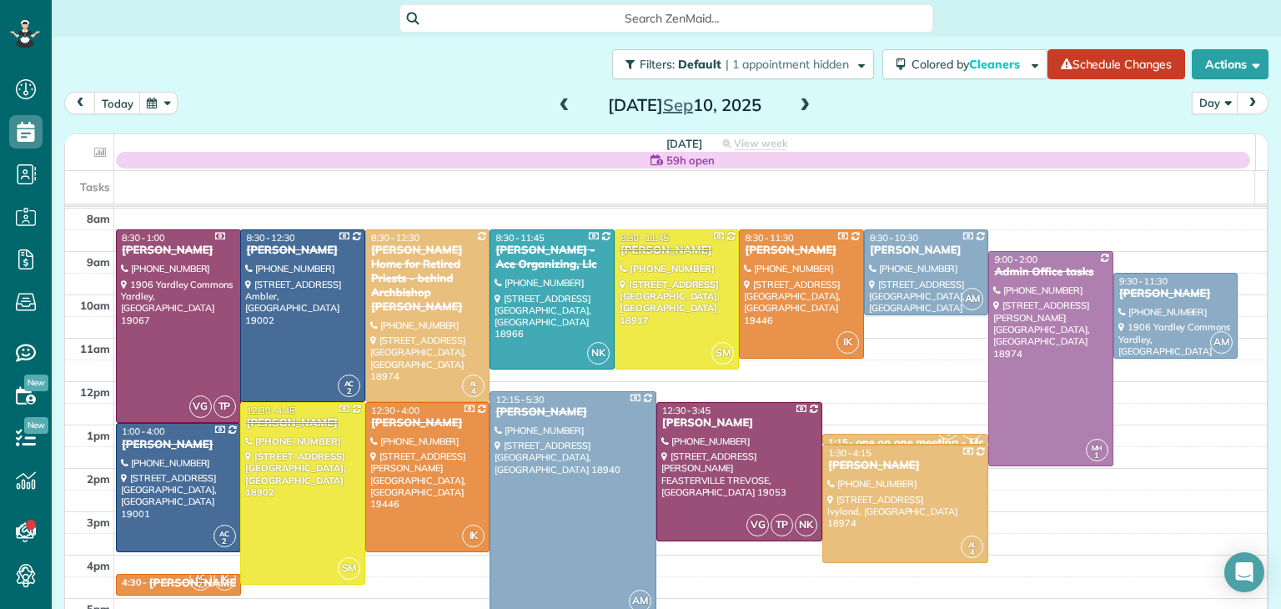
click at [795, 109] on span at bounding box center [804, 105] width 18 height 15
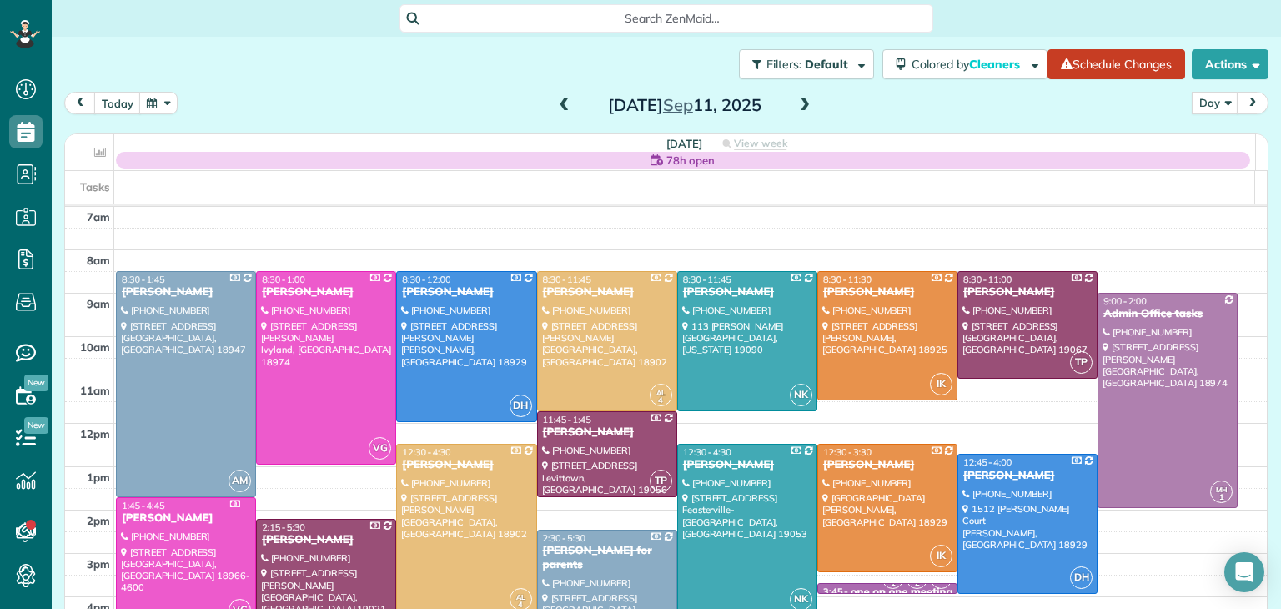
click at [795, 105] on span at bounding box center [804, 105] width 18 height 15
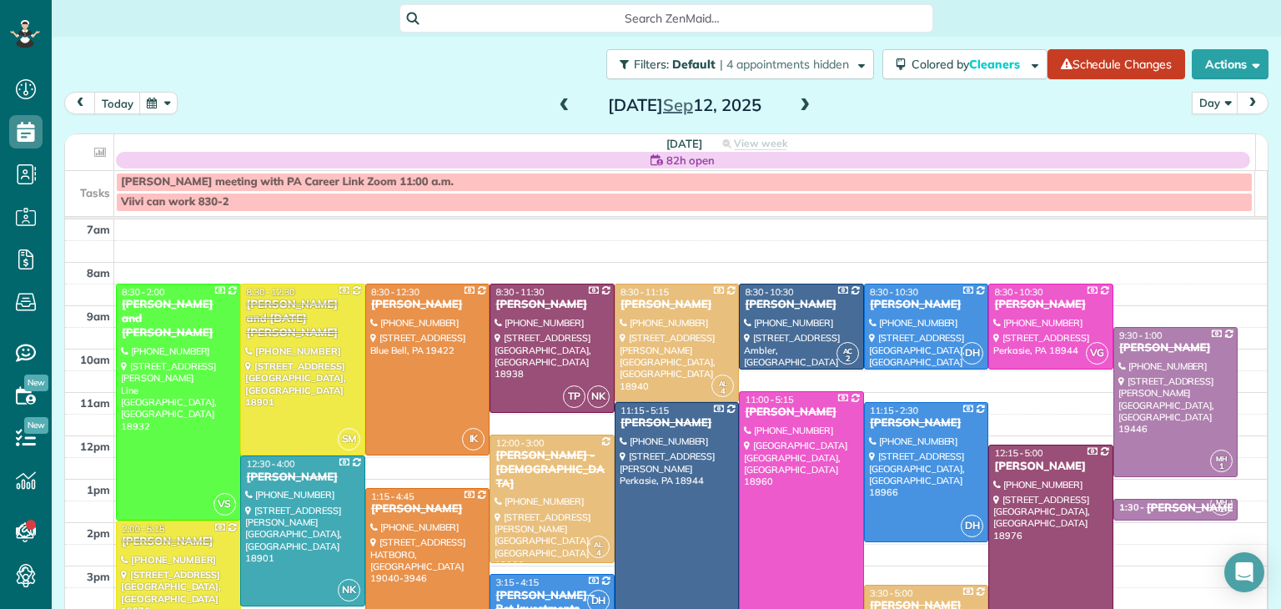
scroll to position [127, 0]
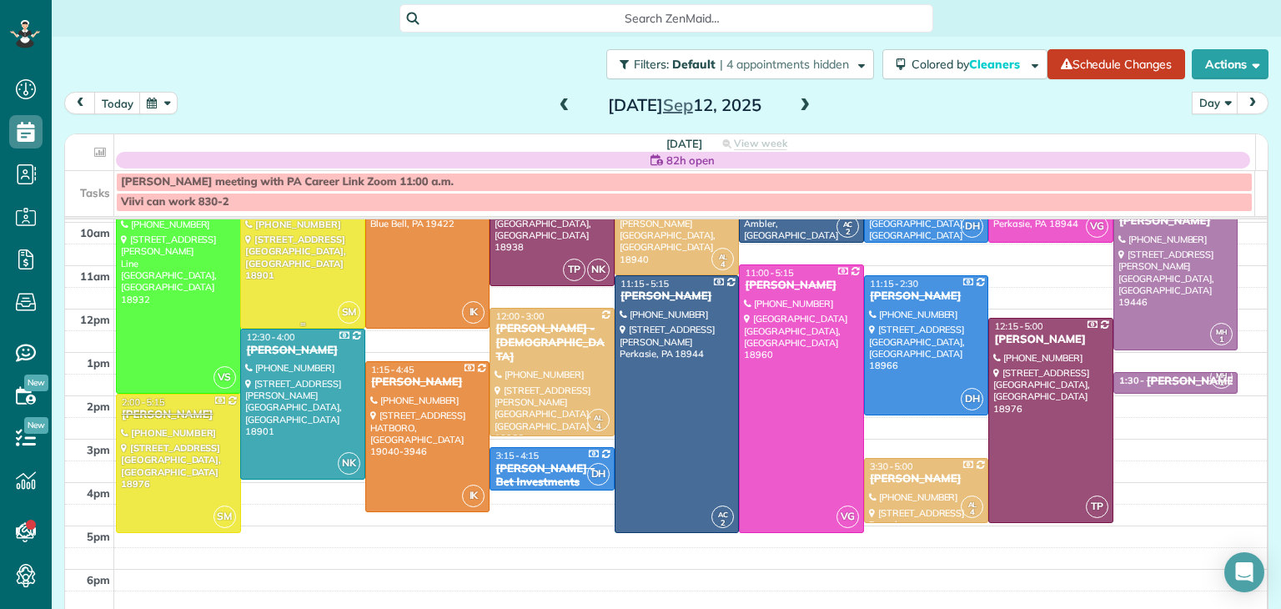
click at [269, 261] on div at bounding box center [302, 243] width 123 height 170
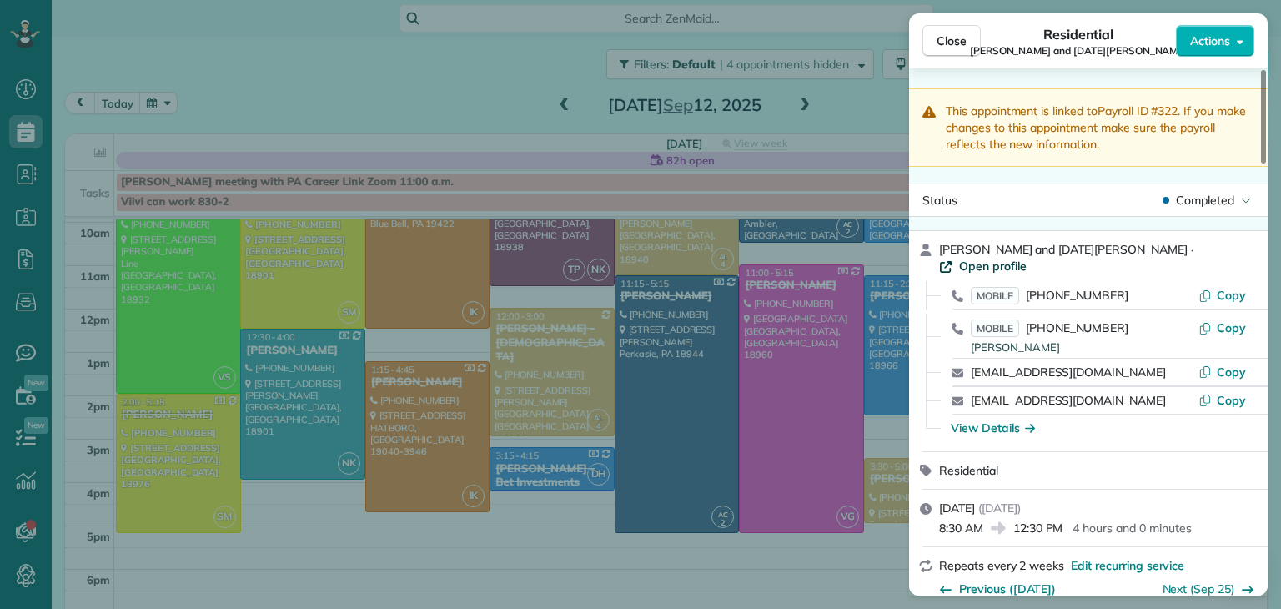
click at [1026, 258] on span "Open profile" at bounding box center [993, 266] width 68 height 17
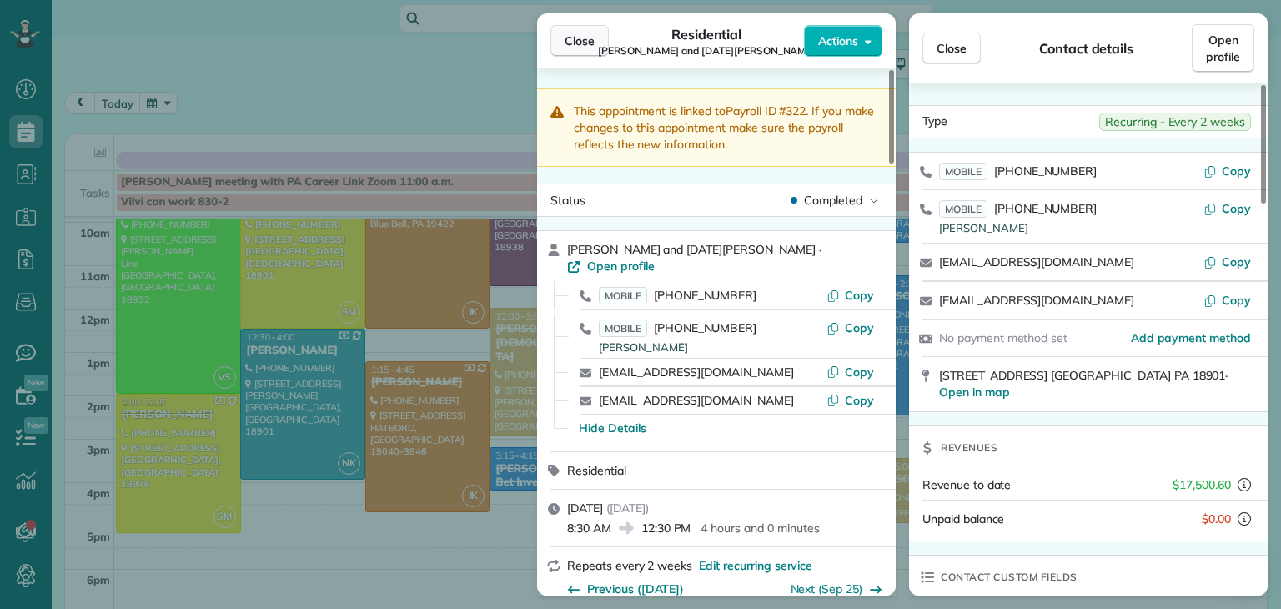
click at [599, 42] on button "Close" at bounding box center [579, 41] width 58 height 32
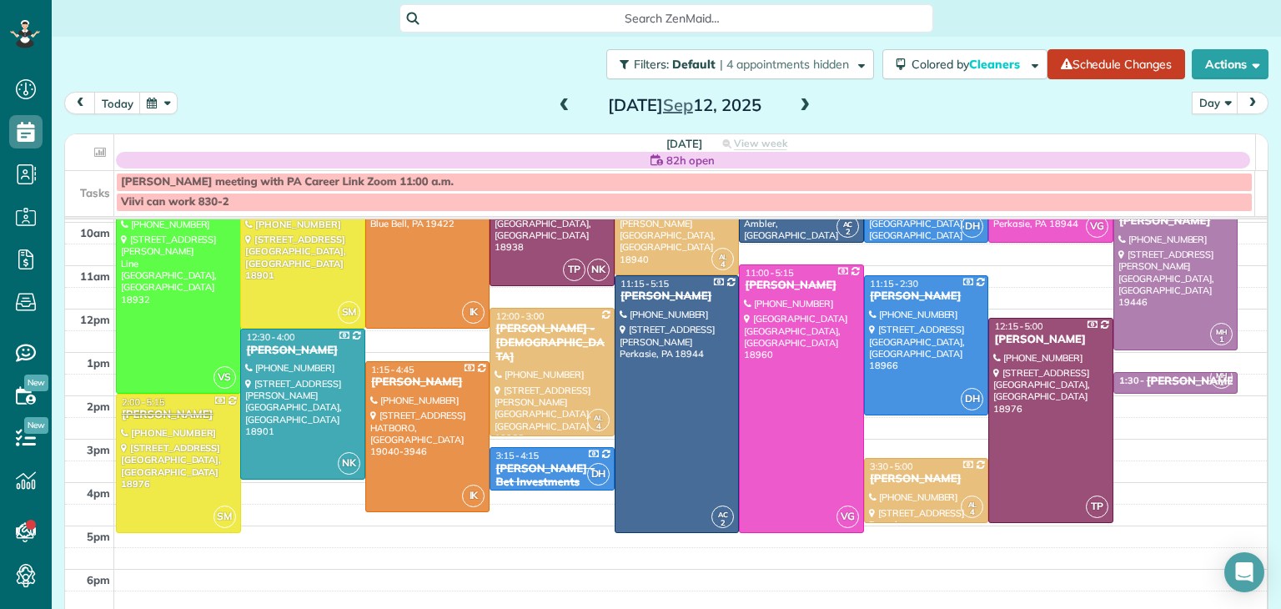
click at [795, 94] on span at bounding box center [804, 105] width 18 height 25
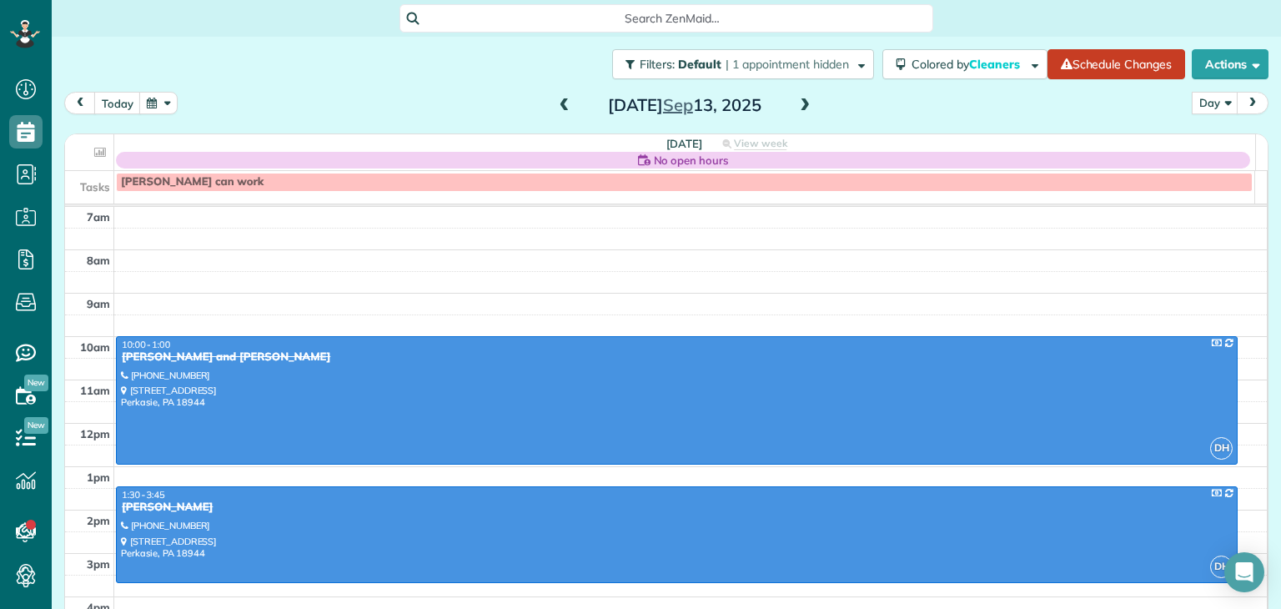
click at [795, 94] on span at bounding box center [804, 105] width 18 height 25
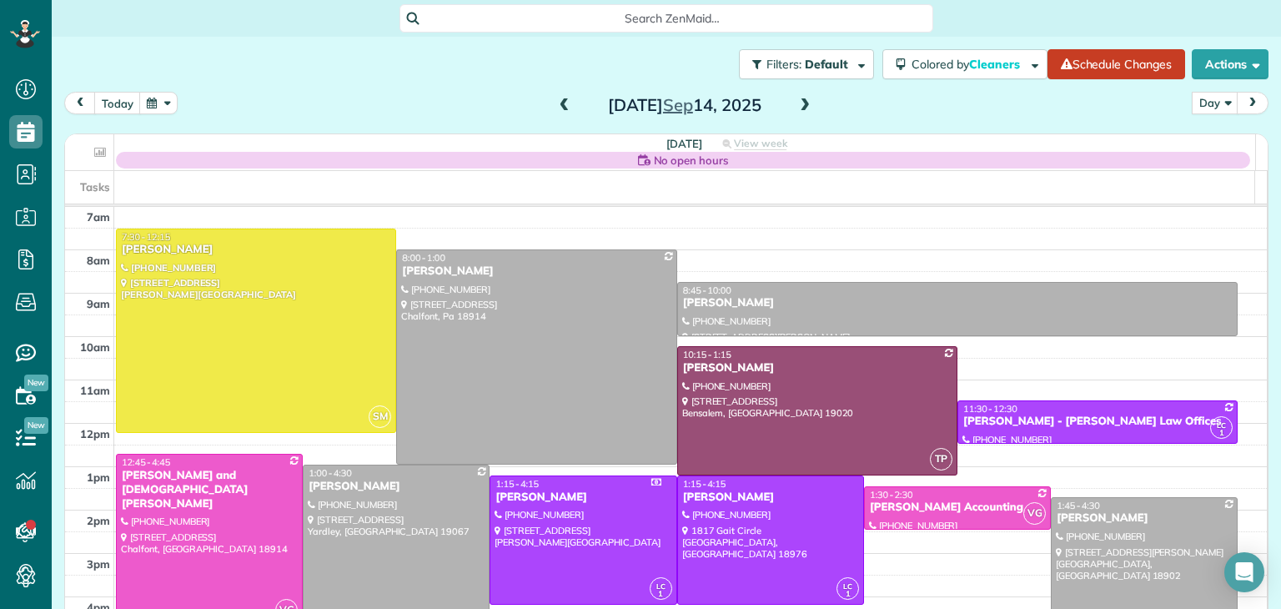
click at [795, 94] on span at bounding box center [804, 105] width 18 height 25
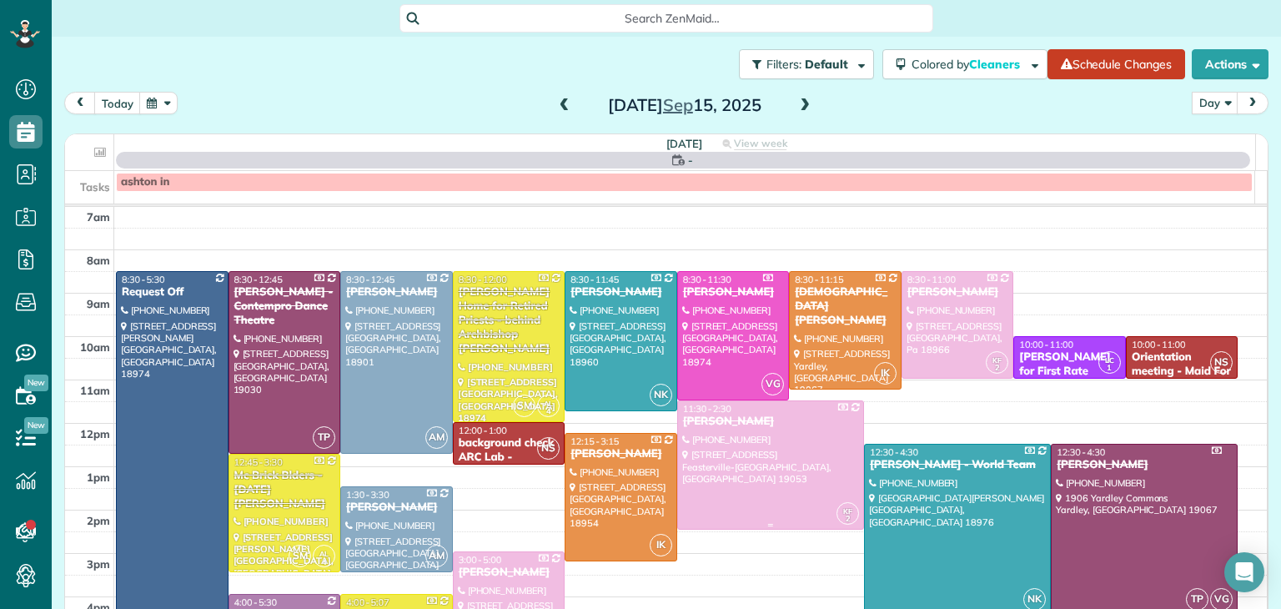
scroll to position [87, 0]
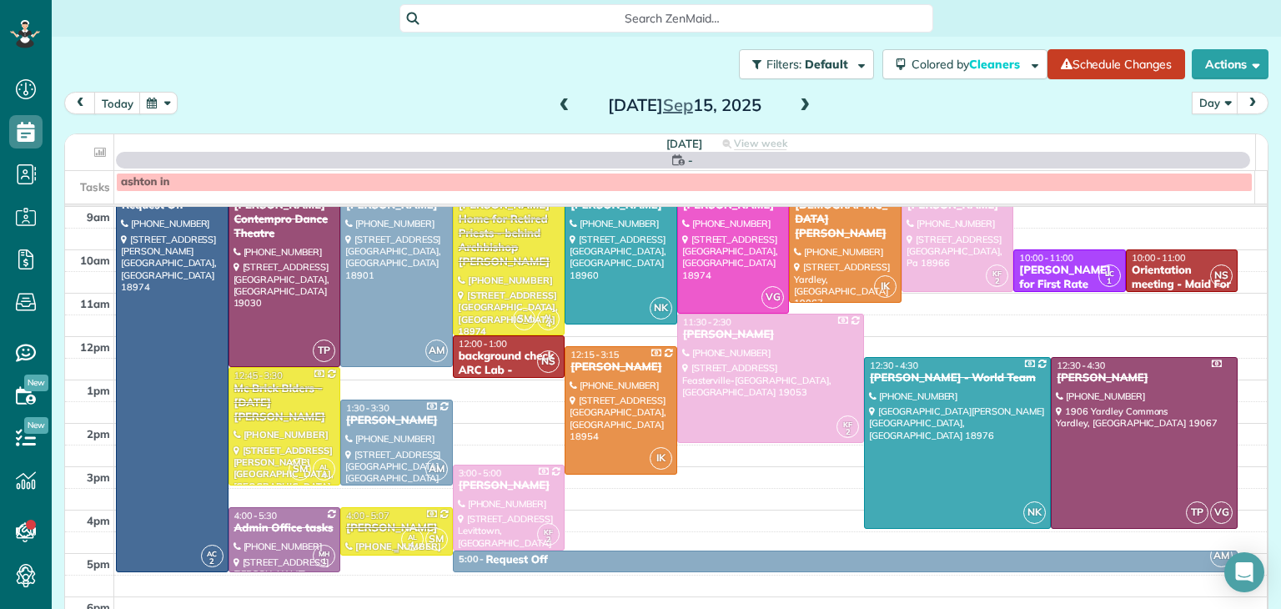
click at [375, 531] on div "[PERSON_NAME]" at bounding box center [396, 528] width 103 height 14
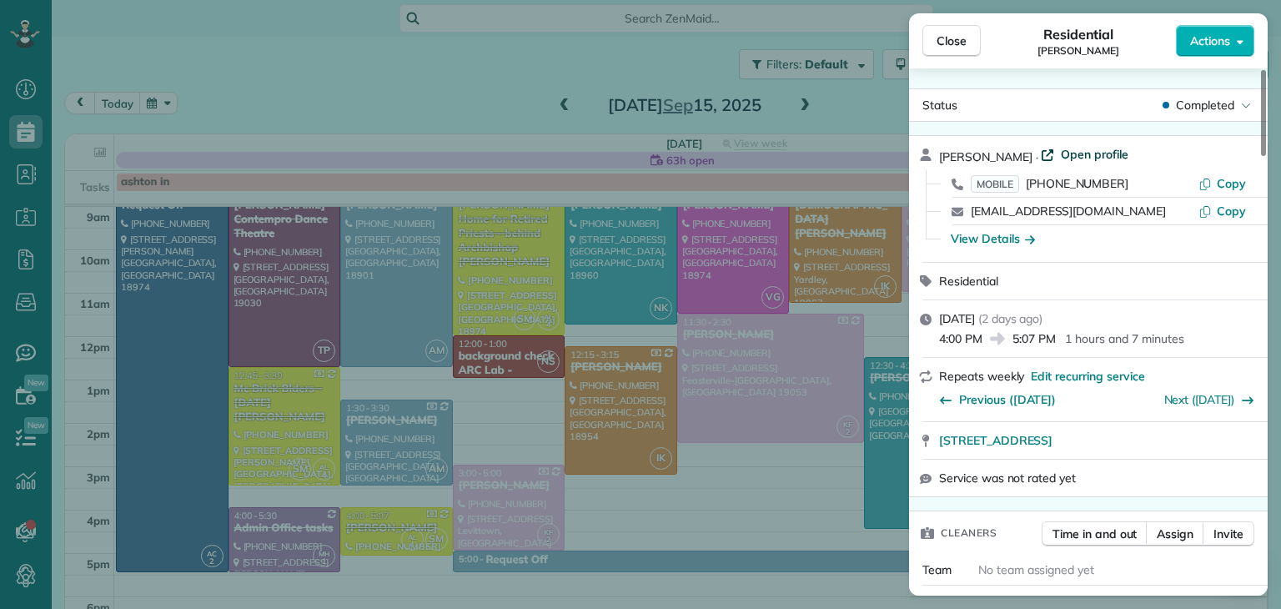
click at [1074, 147] on span "Open profile" at bounding box center [1095, 154] width 68 height 17
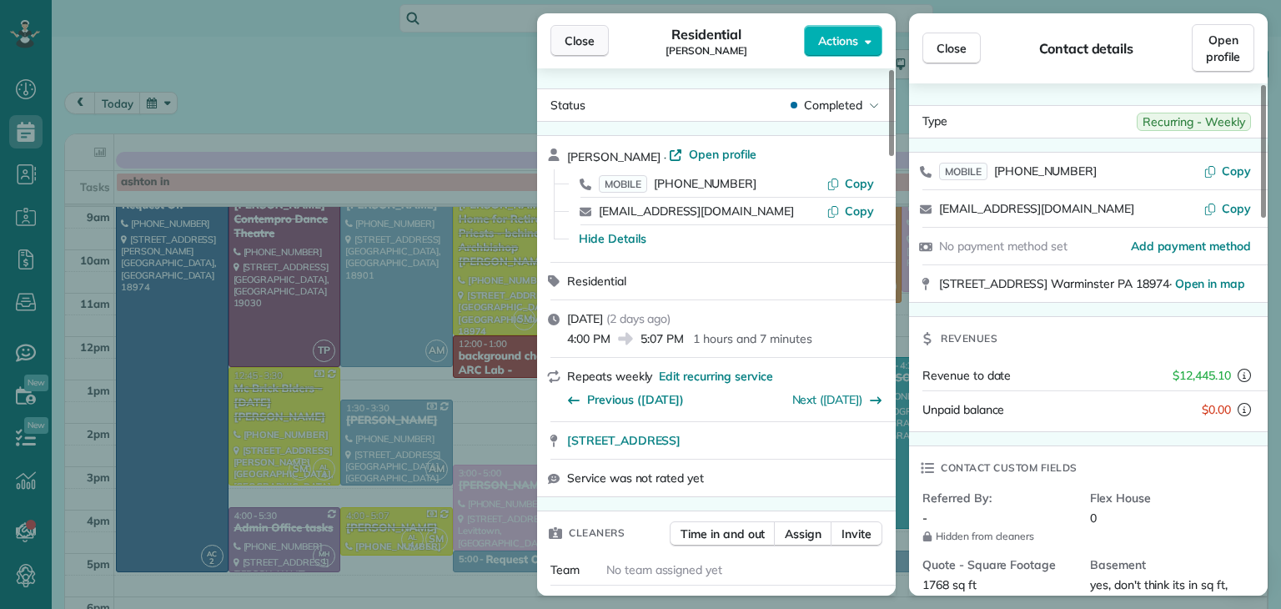
click at [589, 38] on span "Close" at bounding box center [579, 41] width 30 height 17
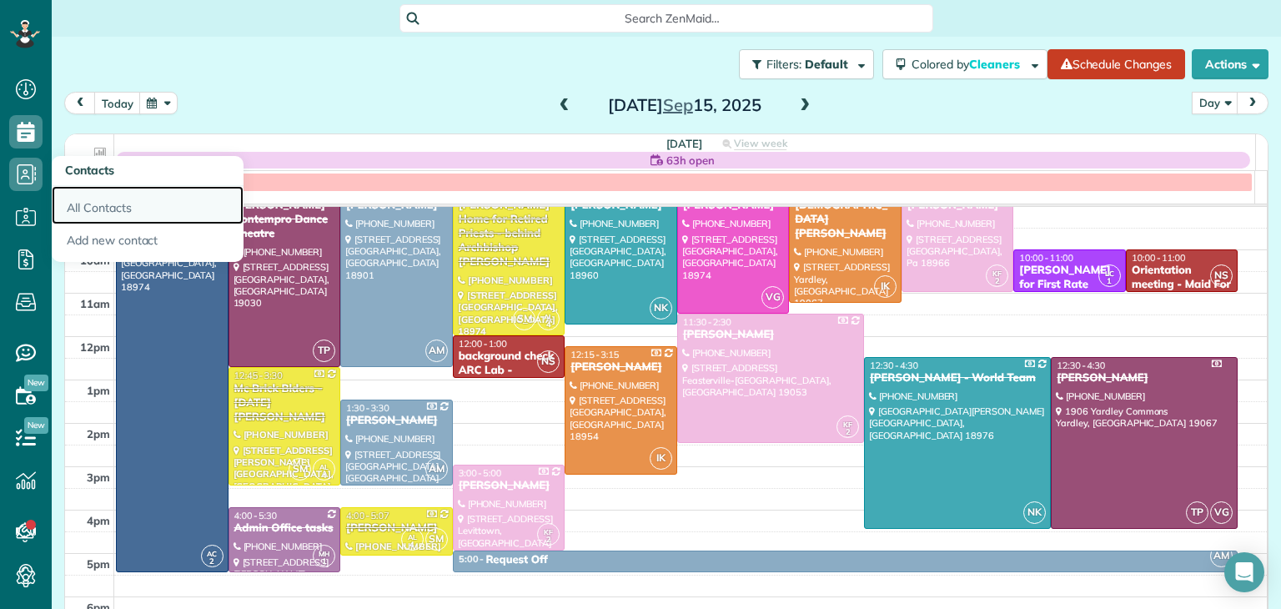
click at [133, 209] on link "All Contacts" at bounding box center [148, 205] width 192 height 38
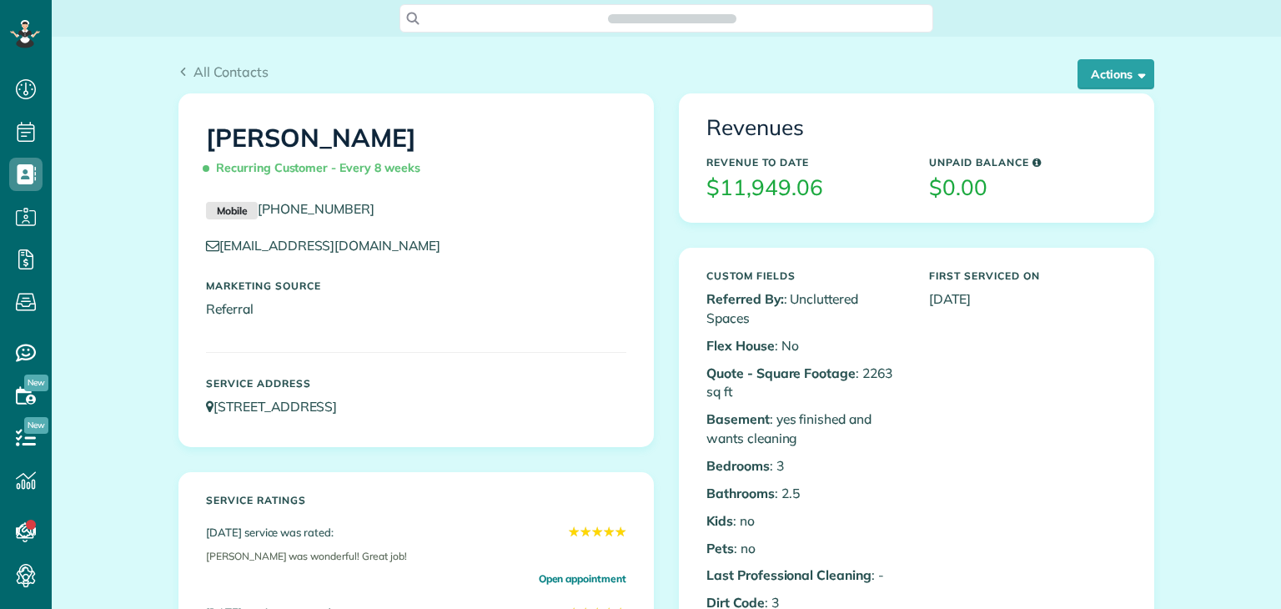
scroll to position [8, 8]
click at [1110, 83] on button "Actions" at bounding box center [1115, 74] width 77 height 30
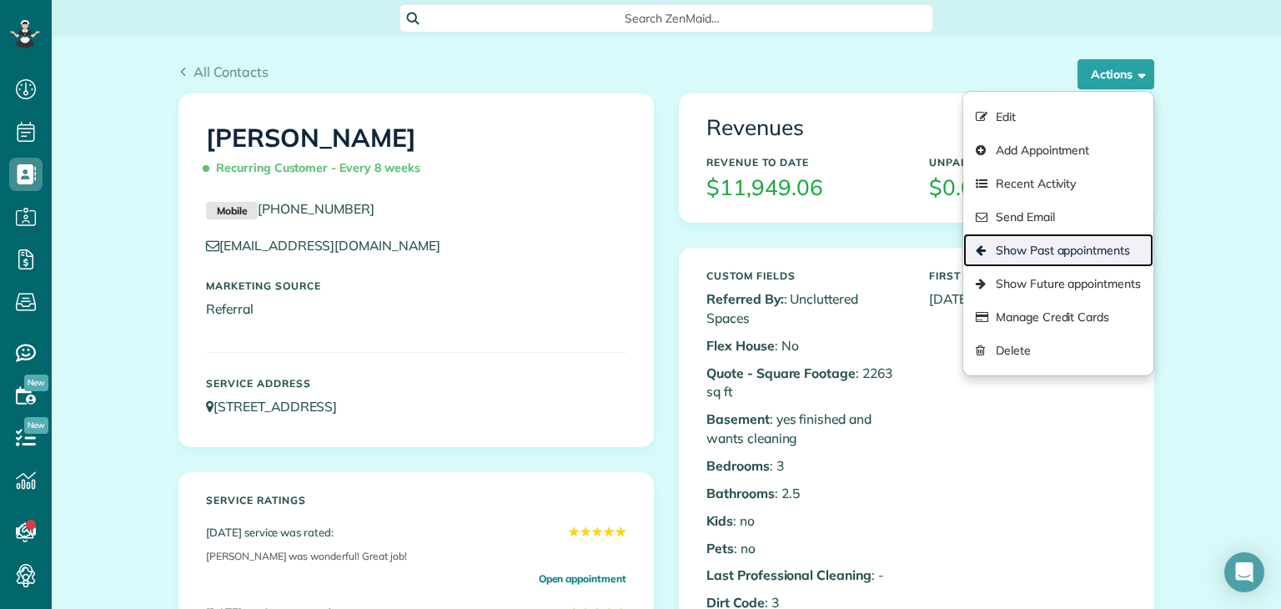
click at [1091, 258] on link "Show Past appointments" at bounding box center [1058, 249] width 190 height 33
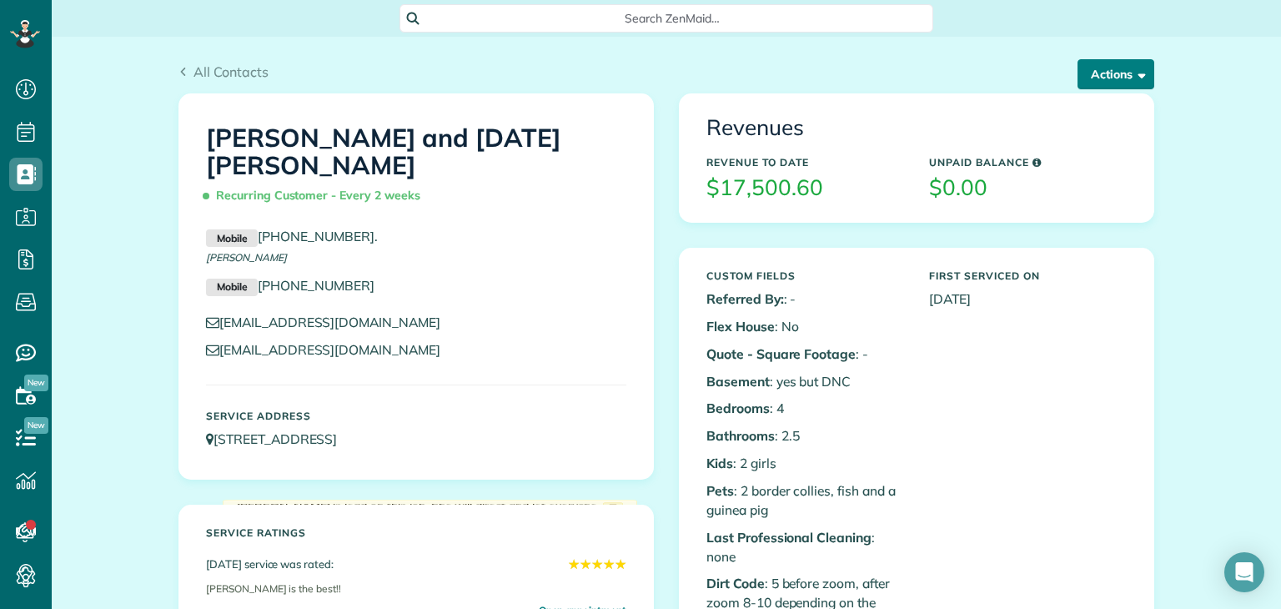
click at [1116, 81] on button "Actions" at bounding box center [1115, 74] width 77 height 30
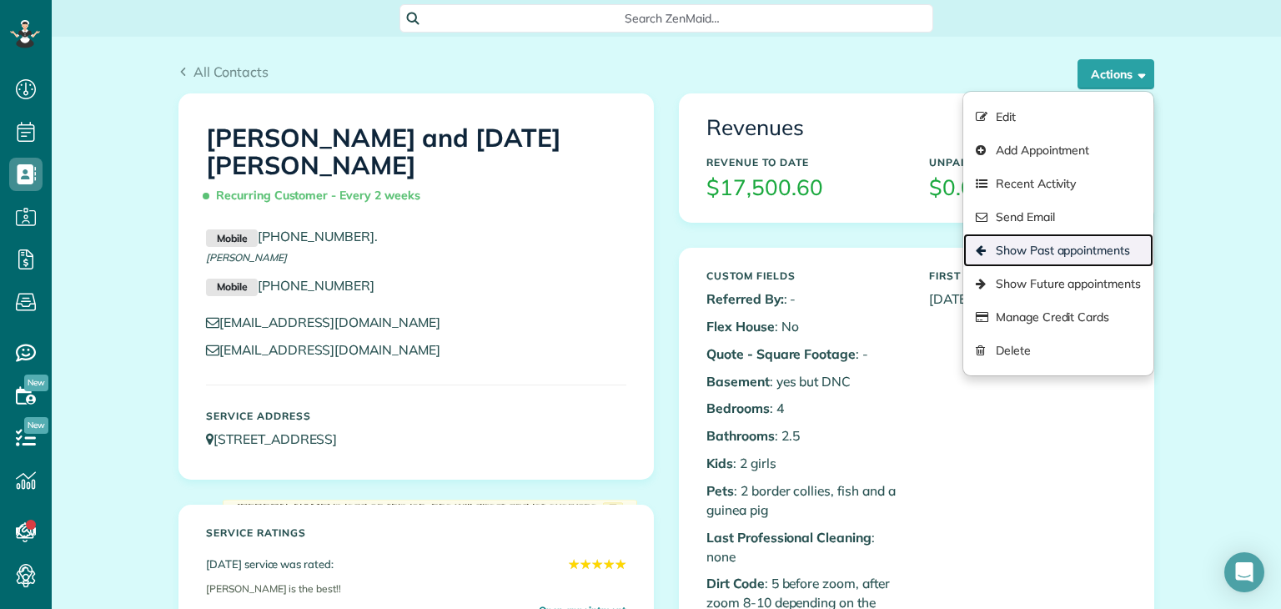
click at [1101, 247] on link "Show Past appointments" at bounding box center [1058, 249] width 190 height 33
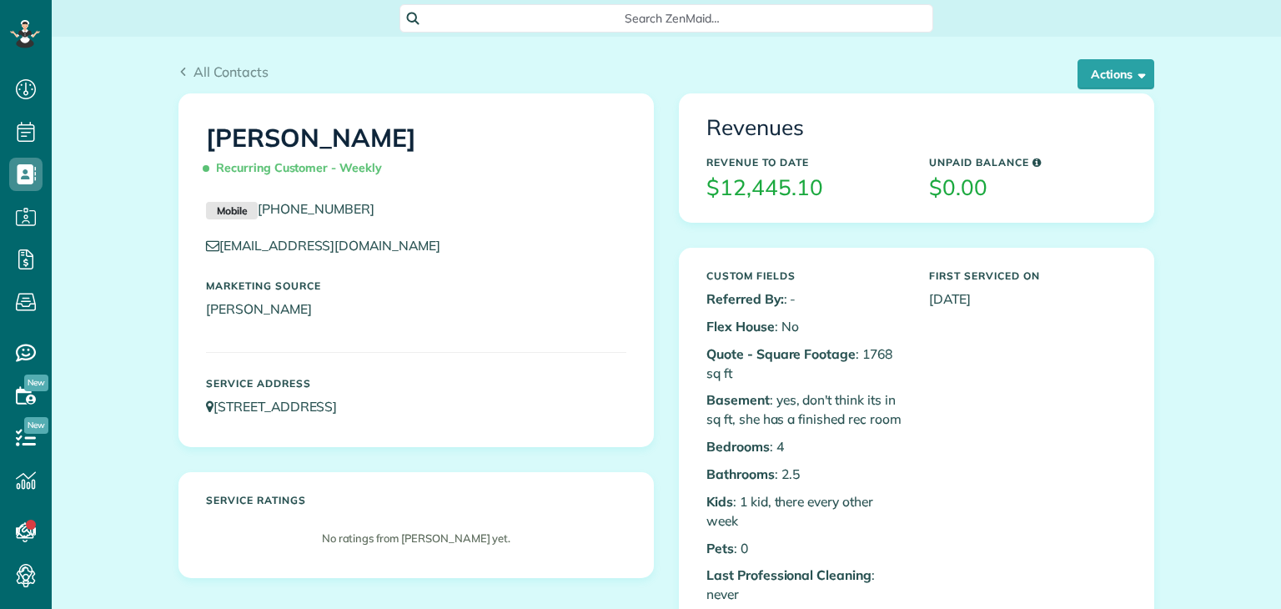
scroll to position [8, 8]
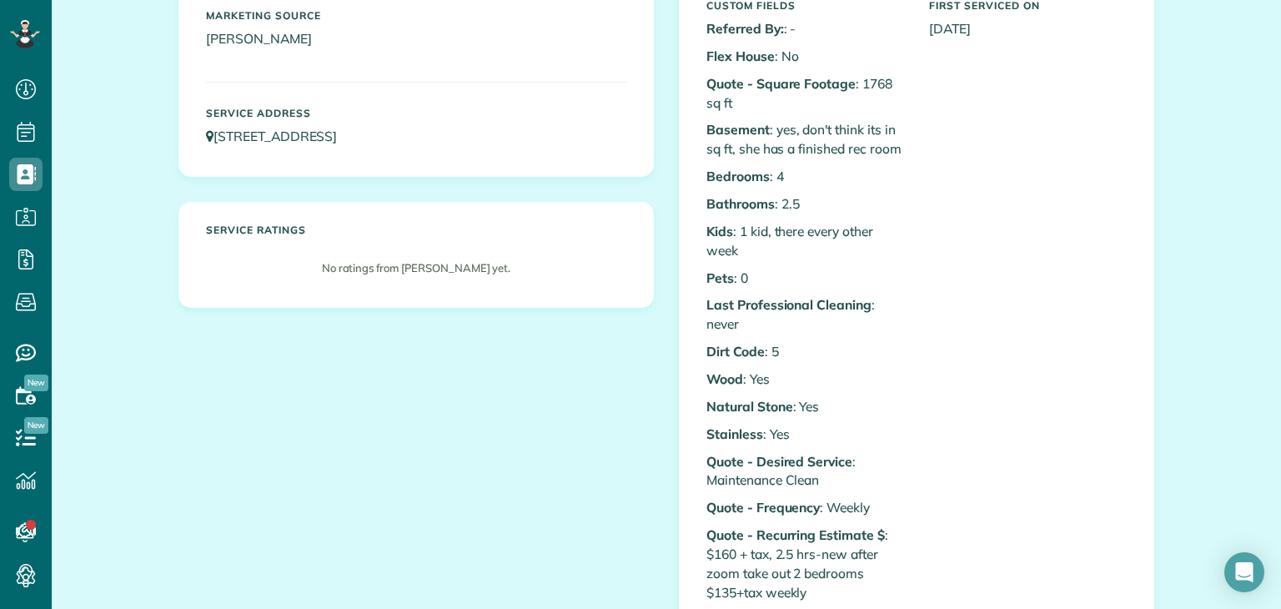
click at [529, 331] on div "[PERSON_NAME] Recurring Customer - Weekly Mobile [PHONE_NUMBER] [EMAIL_ADDRESS]…" at bounding box center [666, 592] width 1001 height 1538
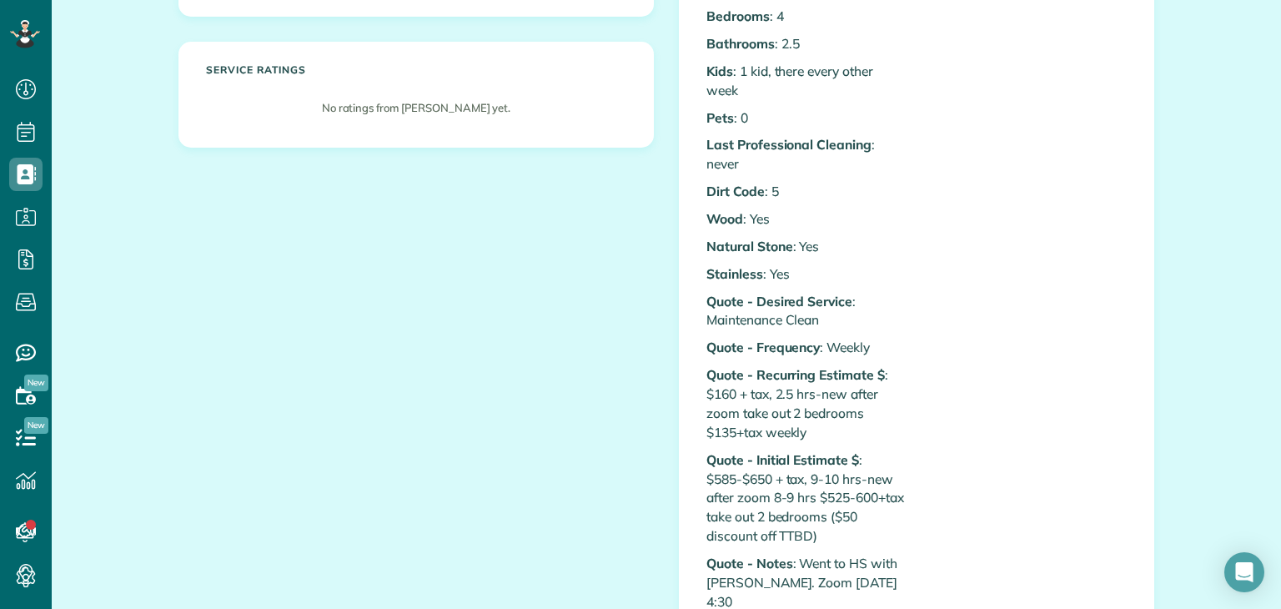
scroll to position [0, 0]
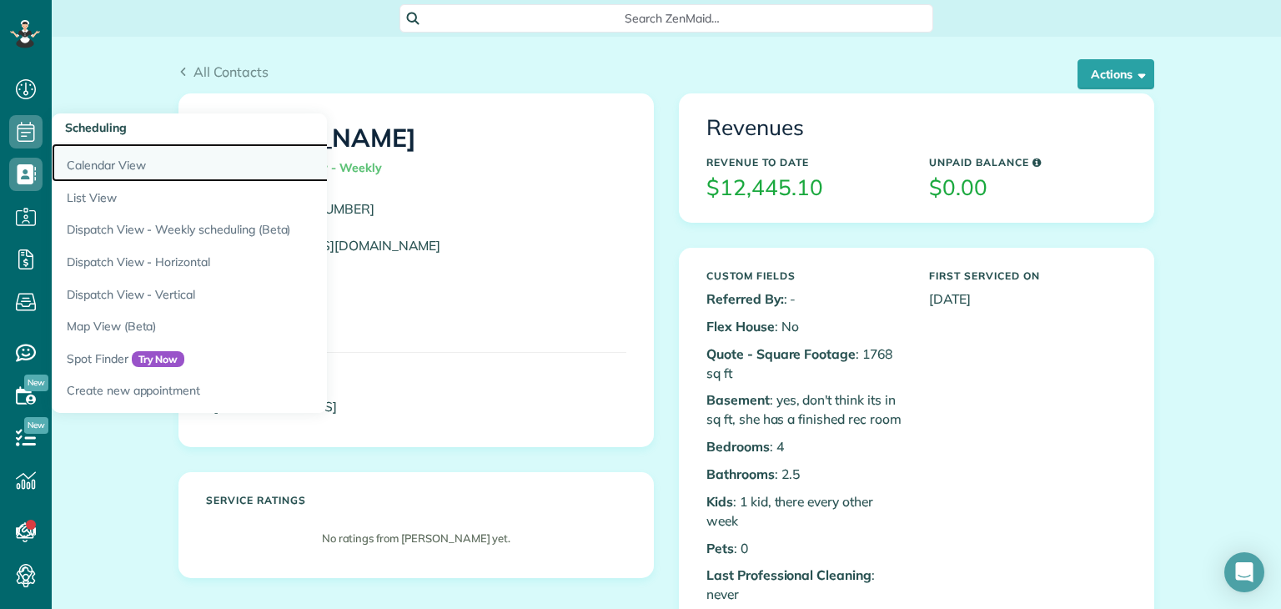
click at [122, 155] on link "Calendar View" at bounding box center [260, 162] width 417 height 38
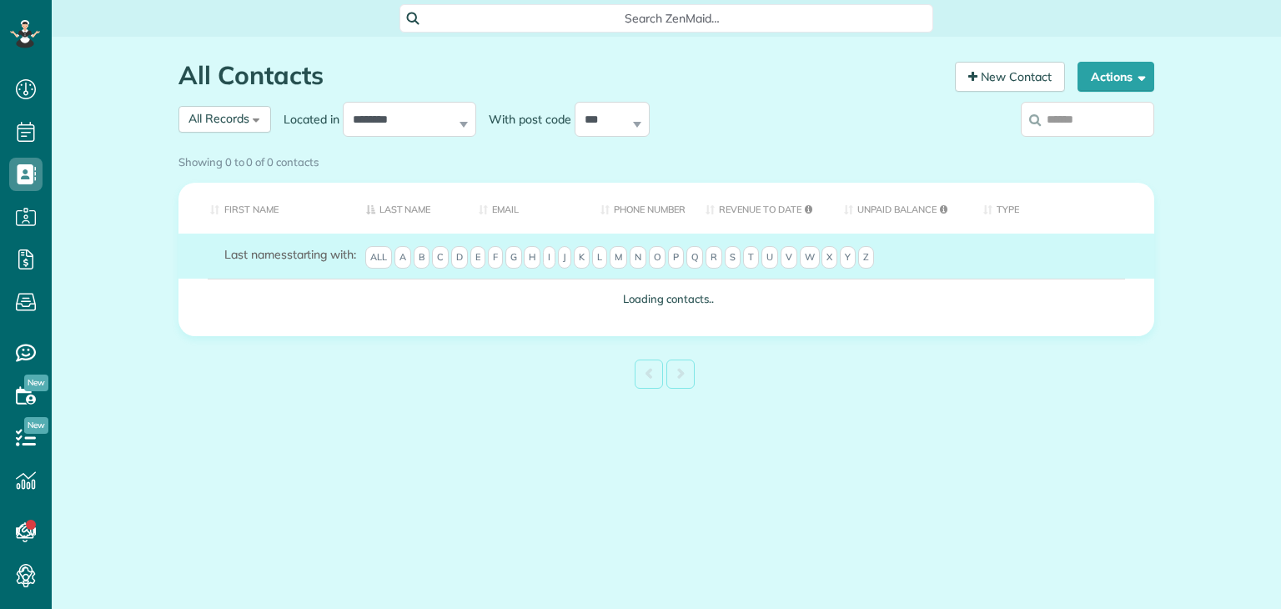
scroll to position [8, 8]
click at [231, 121] on span "All Records" at bounding box center [218, 118] width 61 height 15
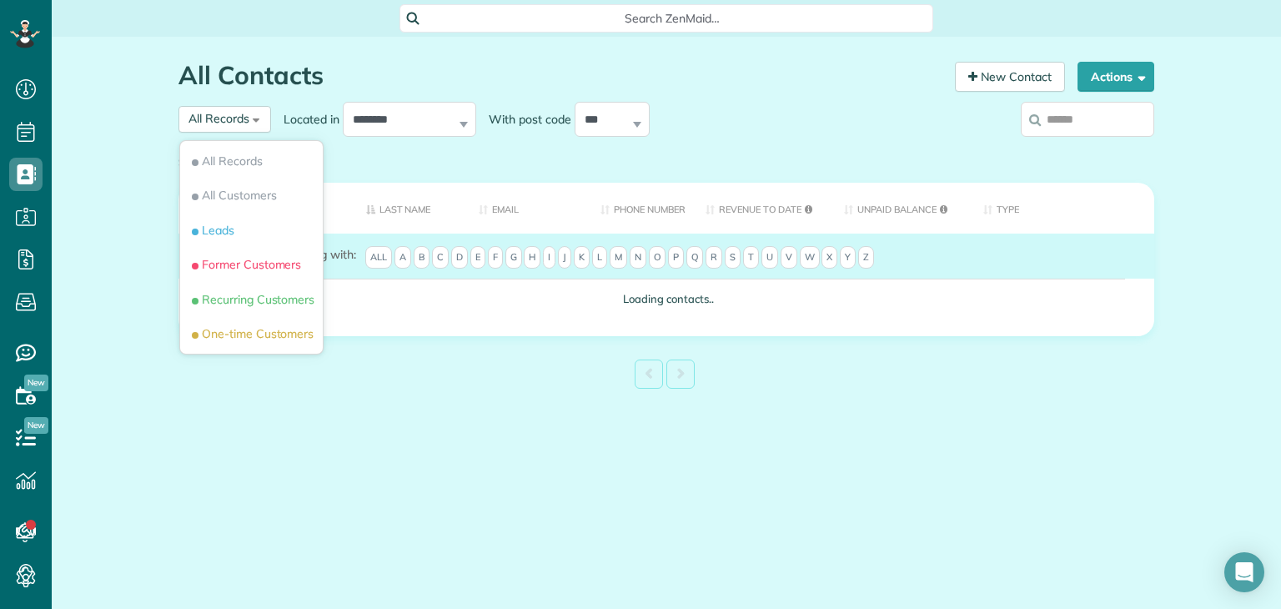
click at [1078, 148] on div "Showing 0 to 0 of 0 contacts" at bounding box center [666, 162] width 1001 height 29
click at [1085, 148] on div "Showing 0 to 0 of 0 contacts" at bounding box center [666, 162] width 1001 height 29
click at [1070, 148] on div "Showing 0 to 0 of 0 contacts" at bounding box center [666, 162] width 1001 height 29
click at [936, 148] on div "Showing 0 to 0 of 0 contacts" at bounding box center [666, 159] width 976 height 23
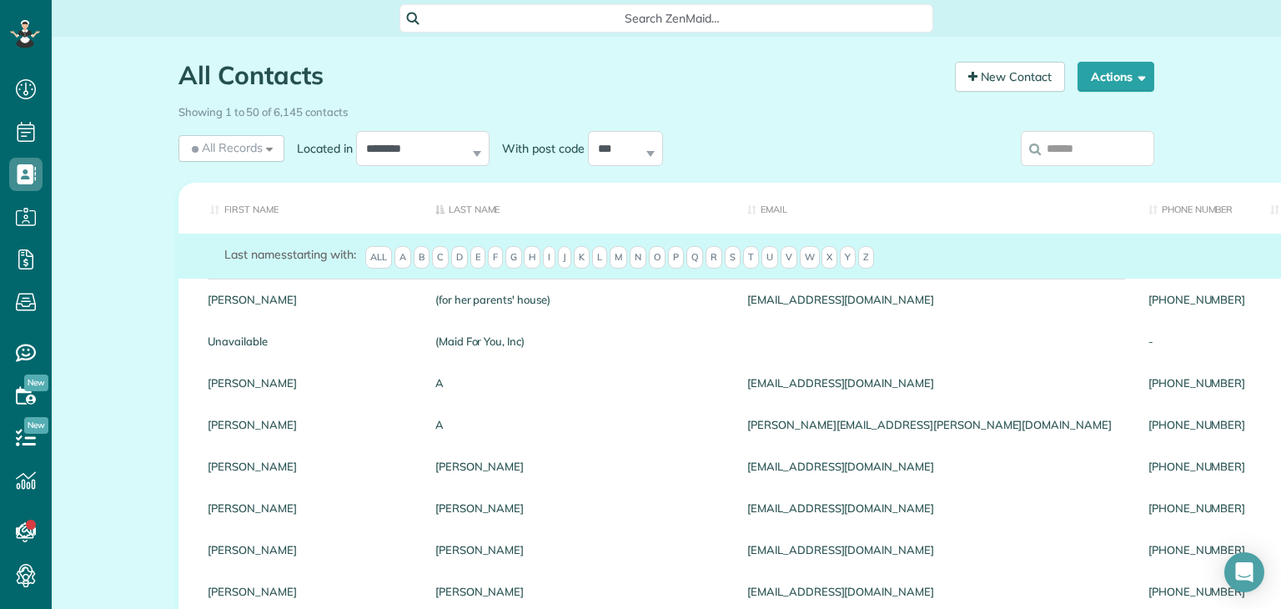
click at [1072, 112] on div "Showing 1 to 50 of 6,145 contacts" at bounding box center [666, 109] width 976 height 23
click at [1083, 147] on input "search" at bounding box center [1087, 148] width 133 height 35
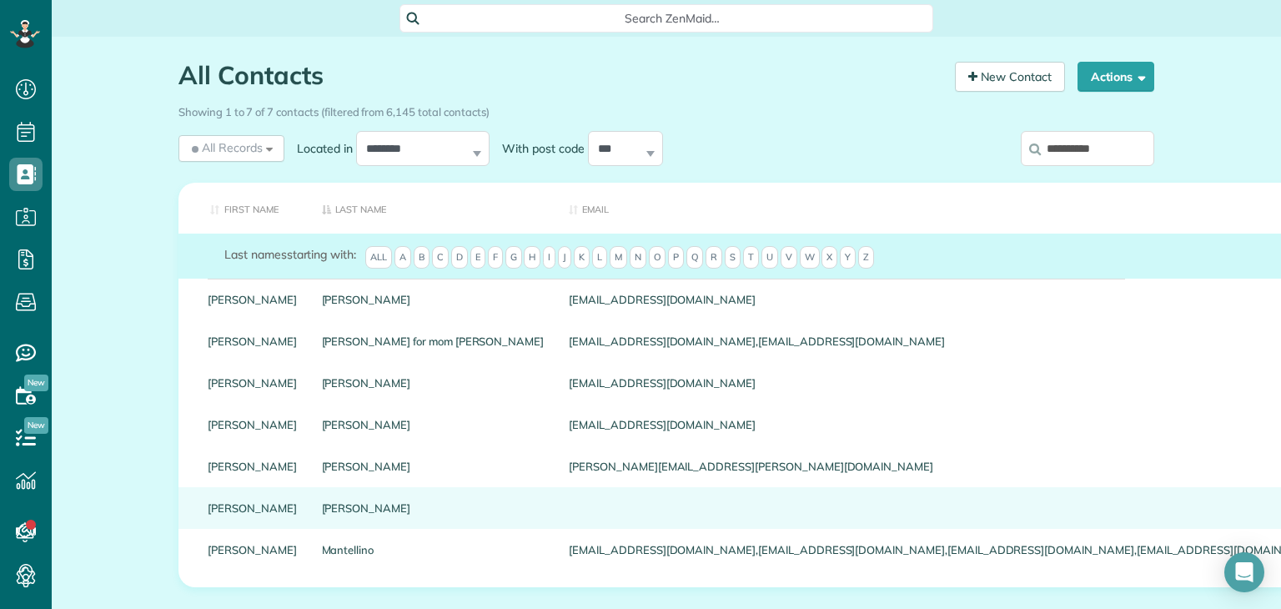
type input "**********"
click at [214, 512] on link "Joseph" at bounding box center [252, 508] width 89 height 12
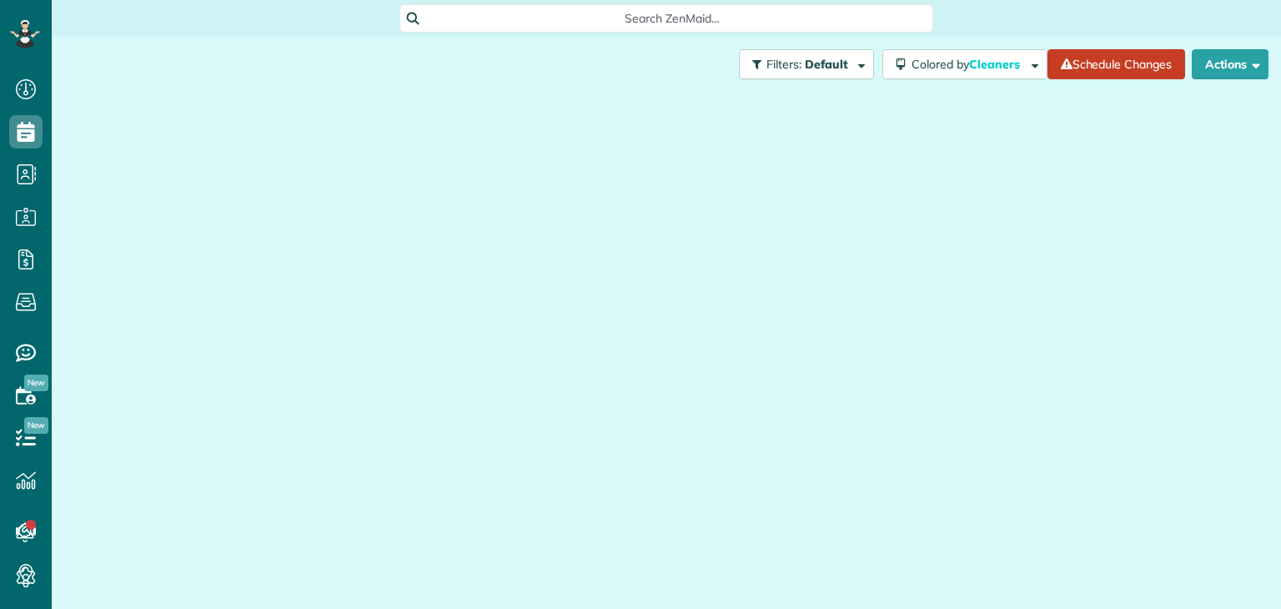
scroll to position [8, 8]
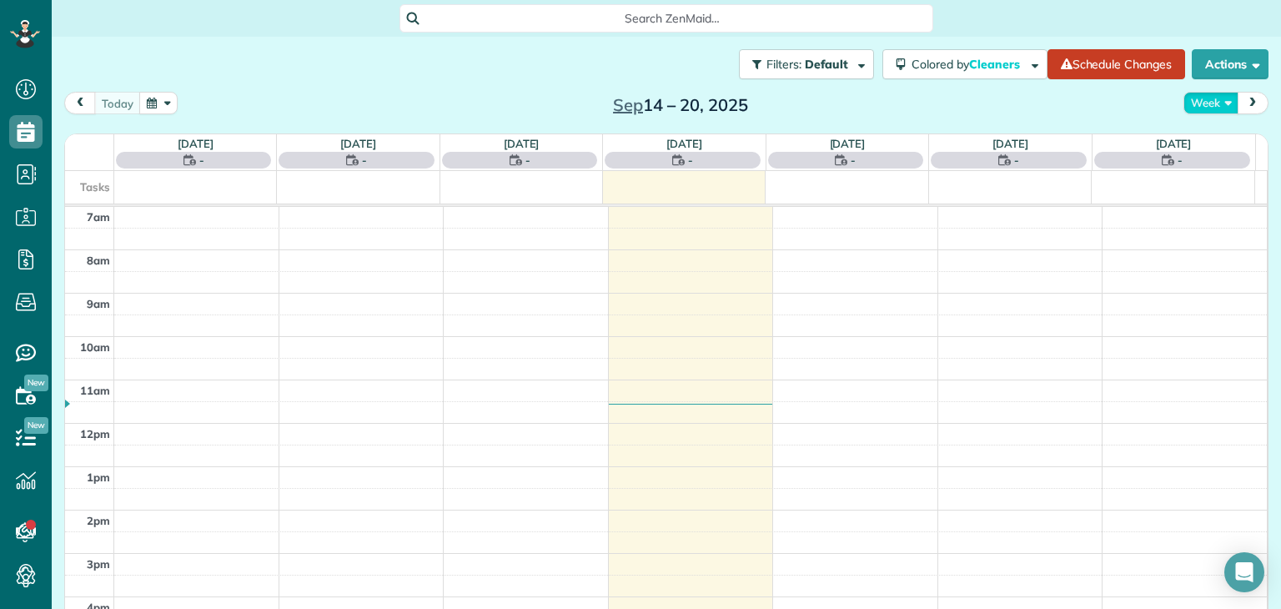
click at [1201, 102] on button "Week" at bounding box center [1210, 103] width 55 height 23
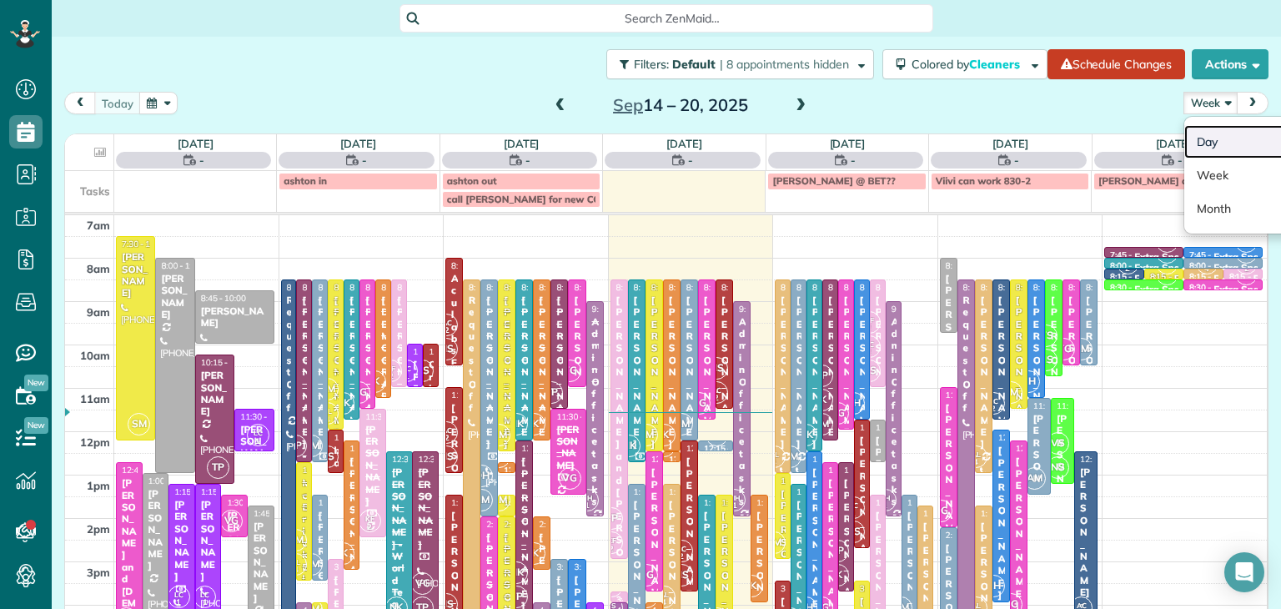
click at [1214, 148] on link "Day" at bounding box center [1250, 141] width 132 height 33
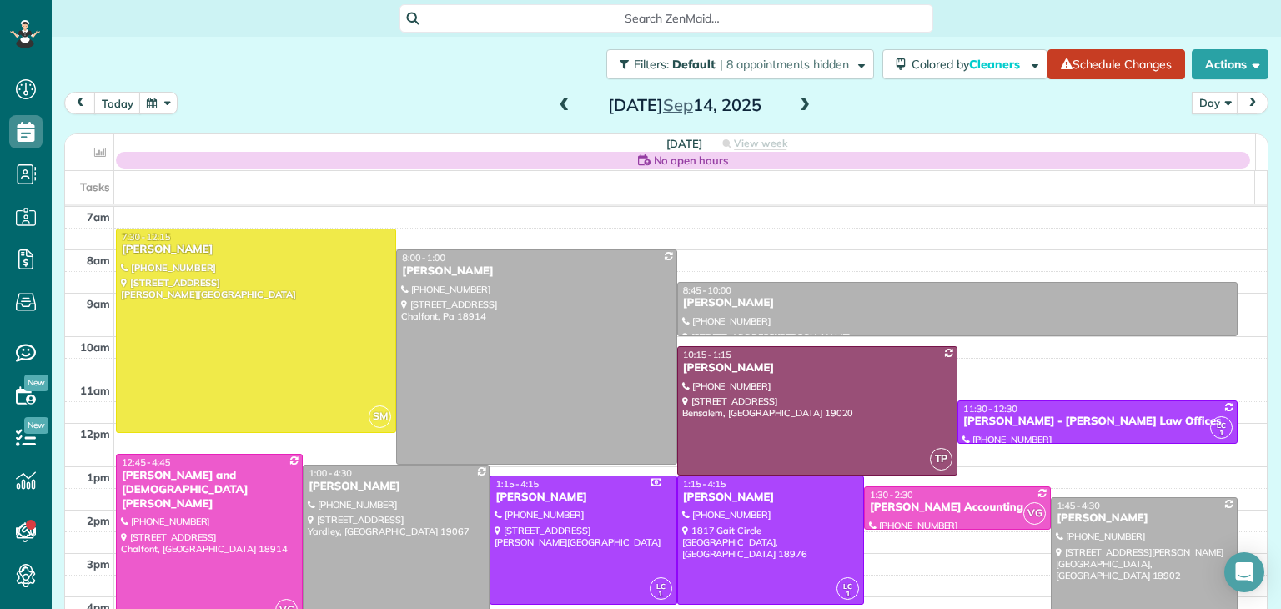
click at [800, 103] on span at bounding box center [804, 105] width 18 height 15
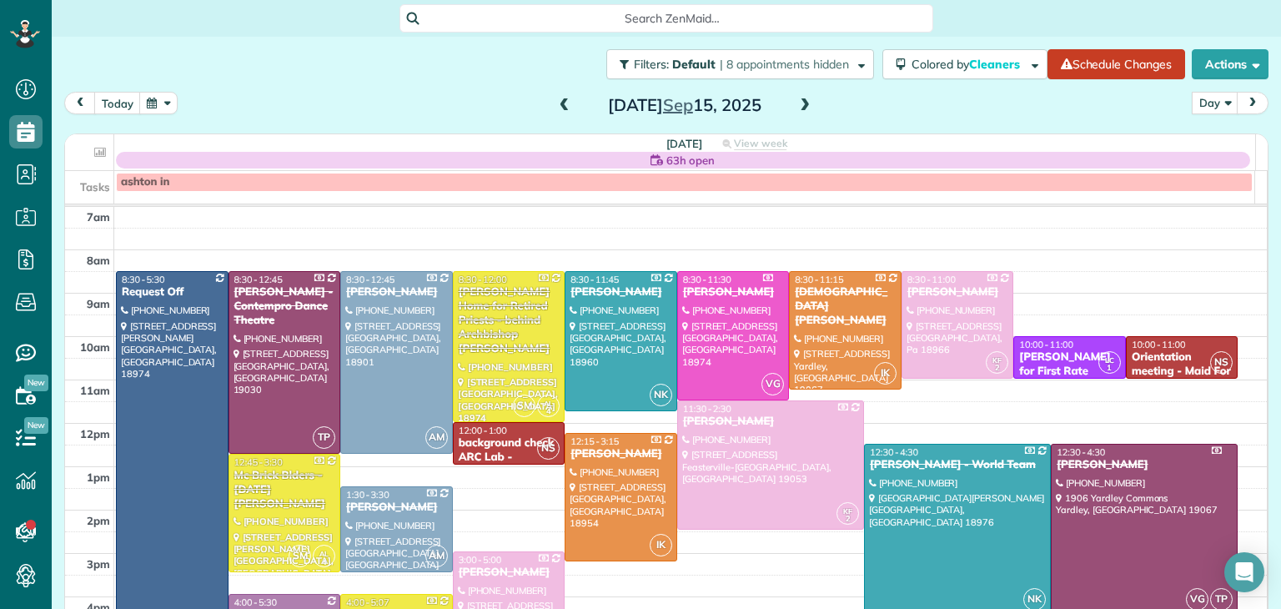
click at [800, 103] on span at bounding box center [804, 105] width 18 height 15
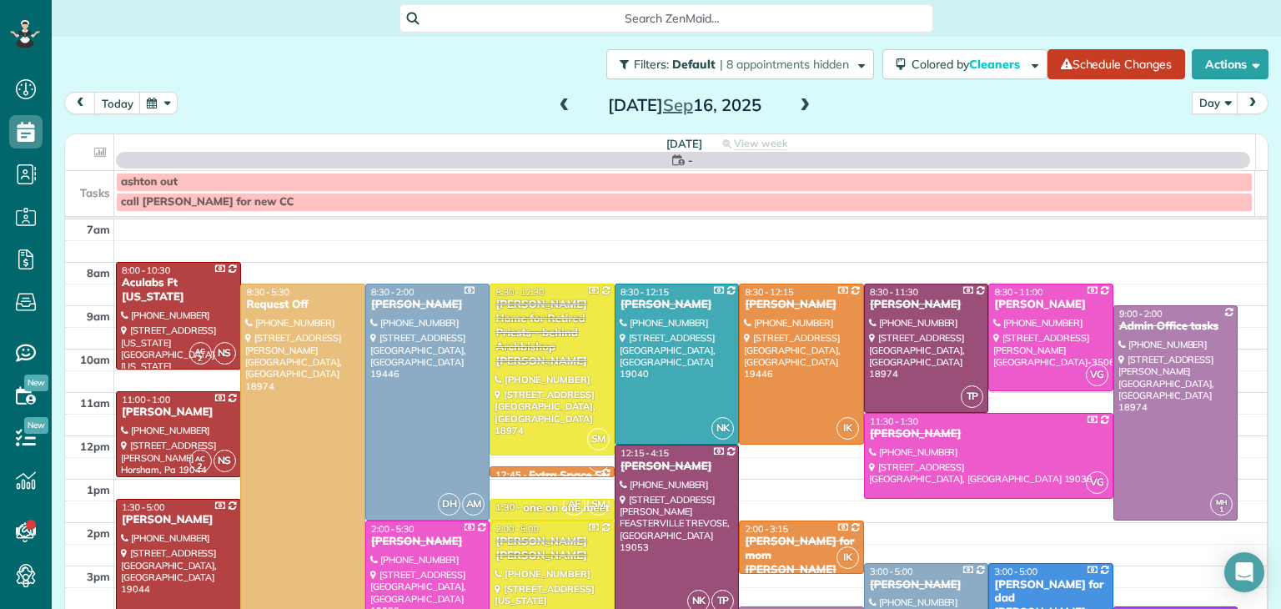
click at [800, 103] on span at bounding box center [804, 105] width 18 height 15
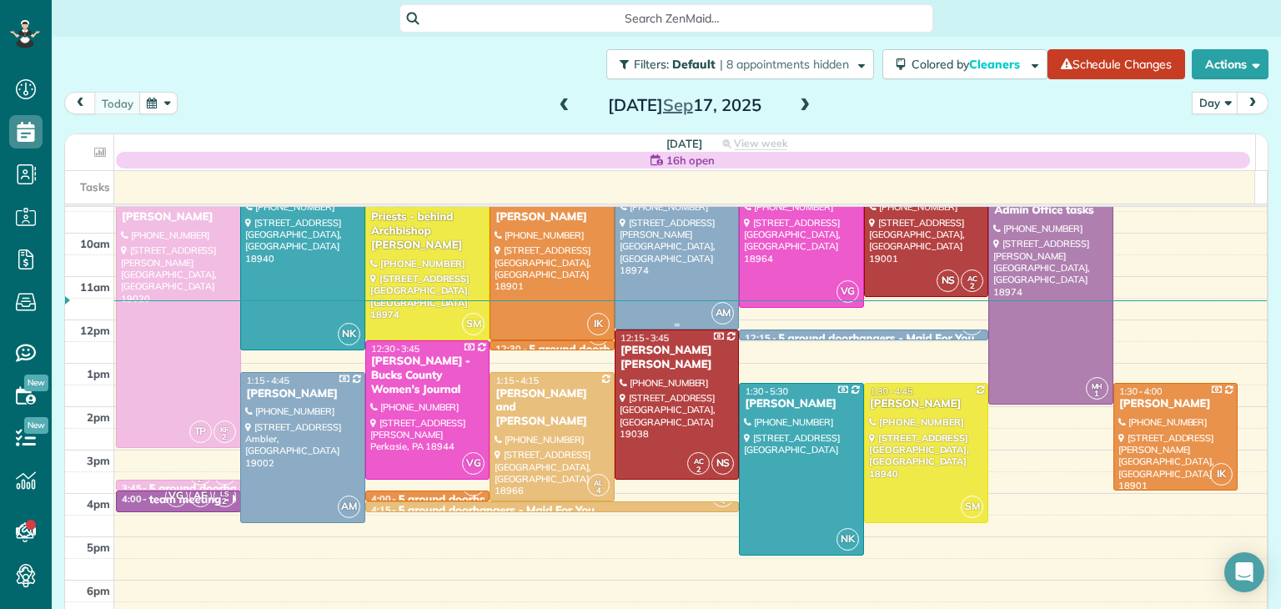
scroll to position [103, 0]
click at [560, 102] on span at bounding box center [564, 105] width 18 height 15
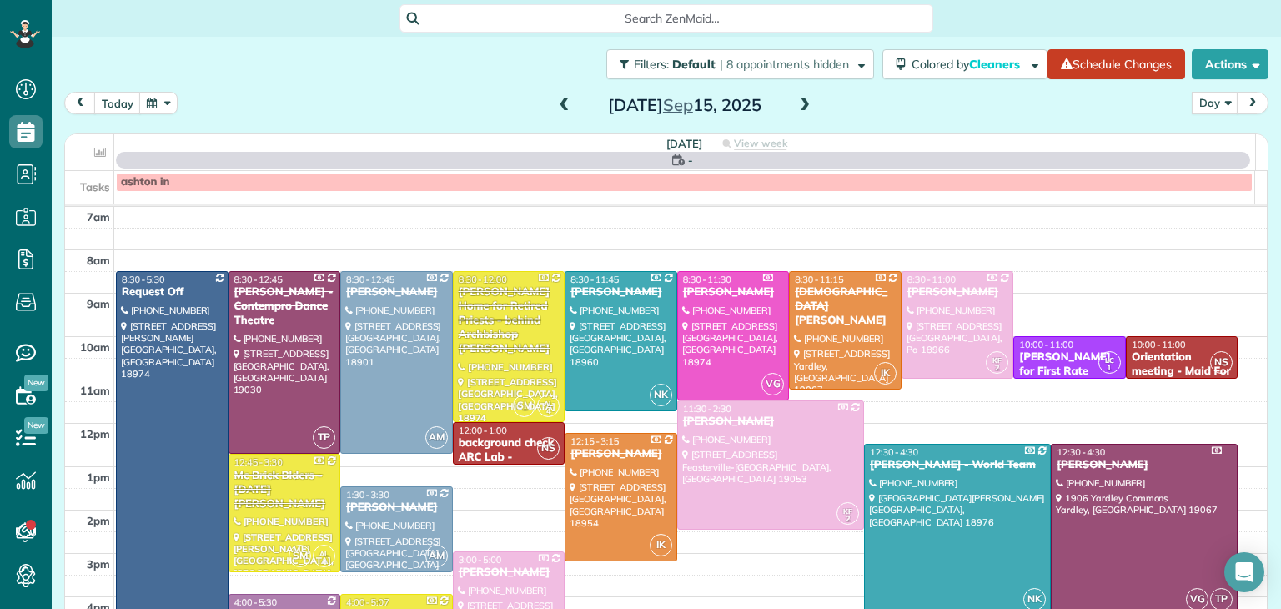
click at [560, 102] on span at bounding box center [564, 105] width 18 height 15
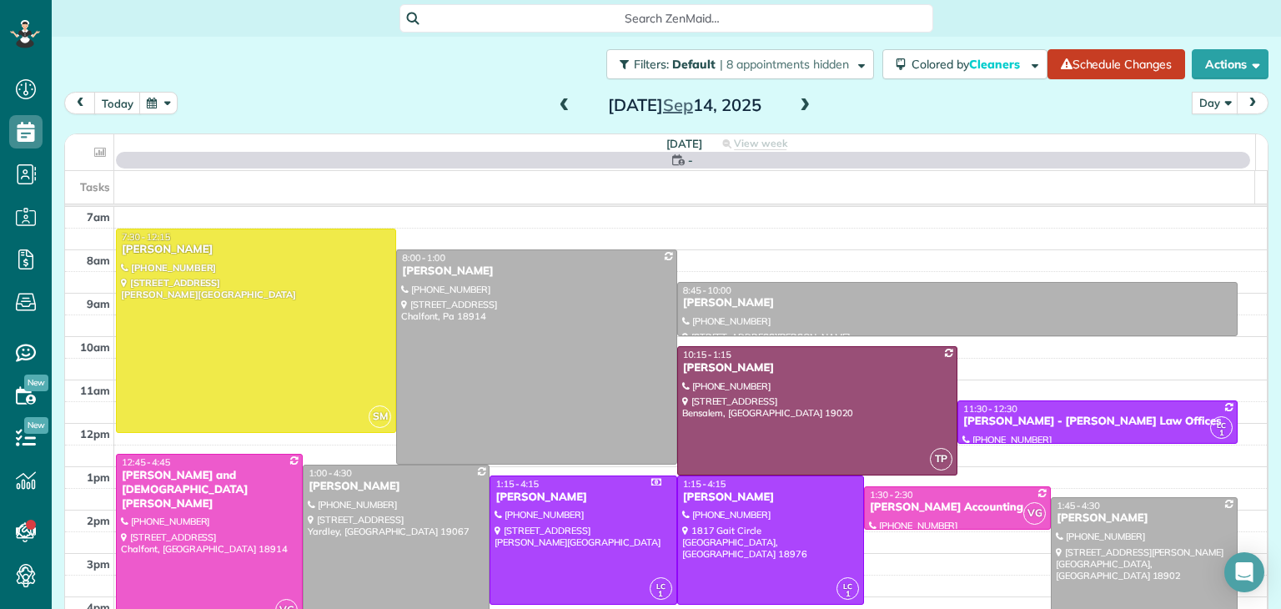
click at [560, 102] on span at bounding box center [564, 105] width 18 height 15
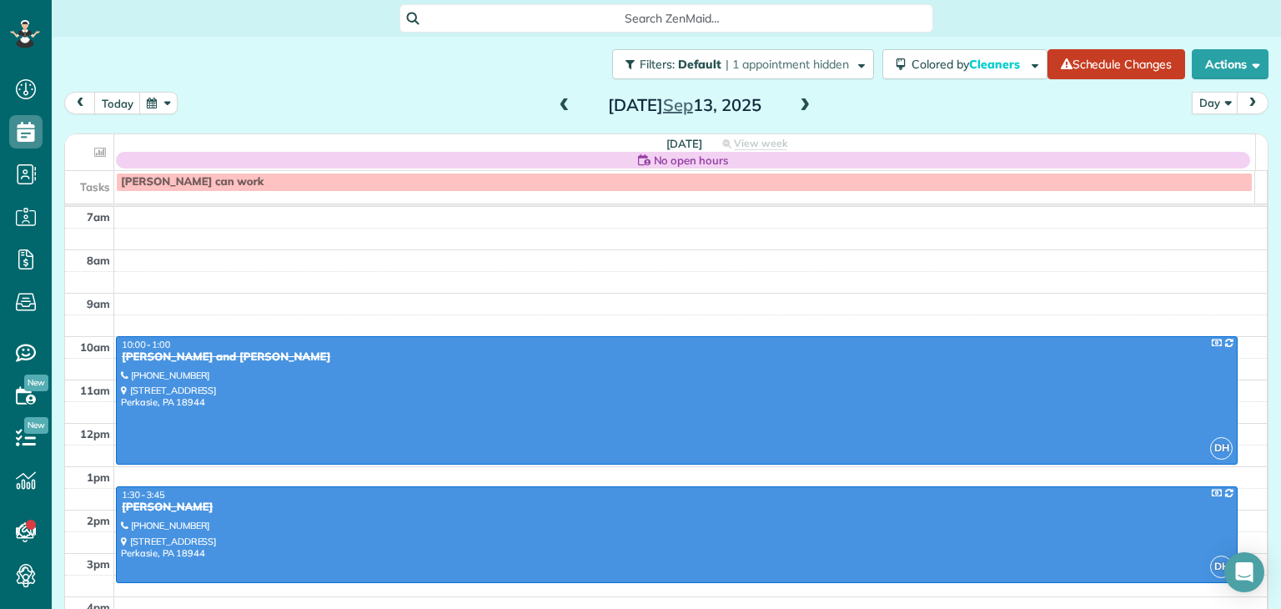
click at [560, 102] on span at bounding box center [564, 105] width 18 height 15
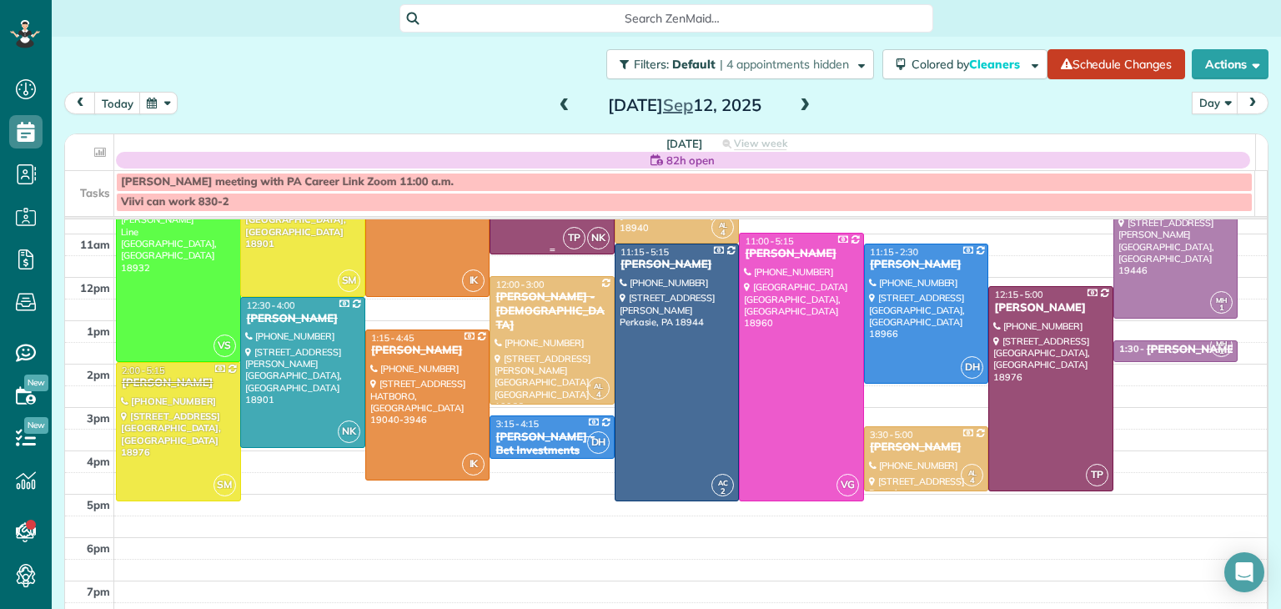
scroll to position [159, 0]
click at [795, 100] on span at bounding box center [804, 105] width 18 height 15
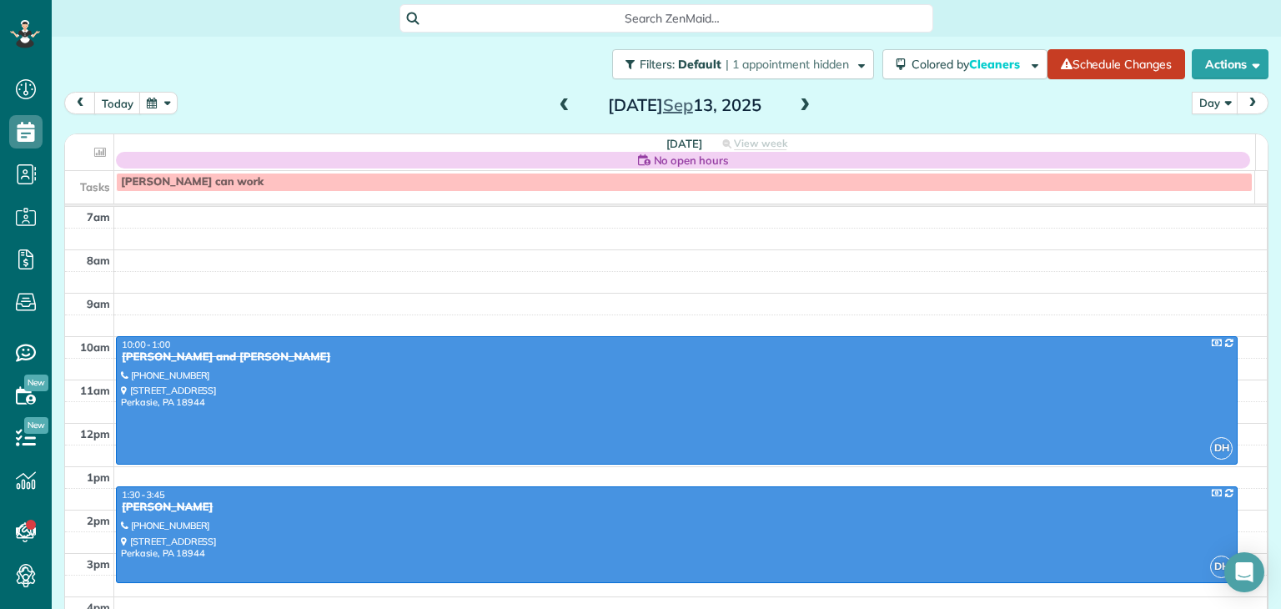
click at [795, 100] on span at bounding box center [804, 105] width 18 height 15
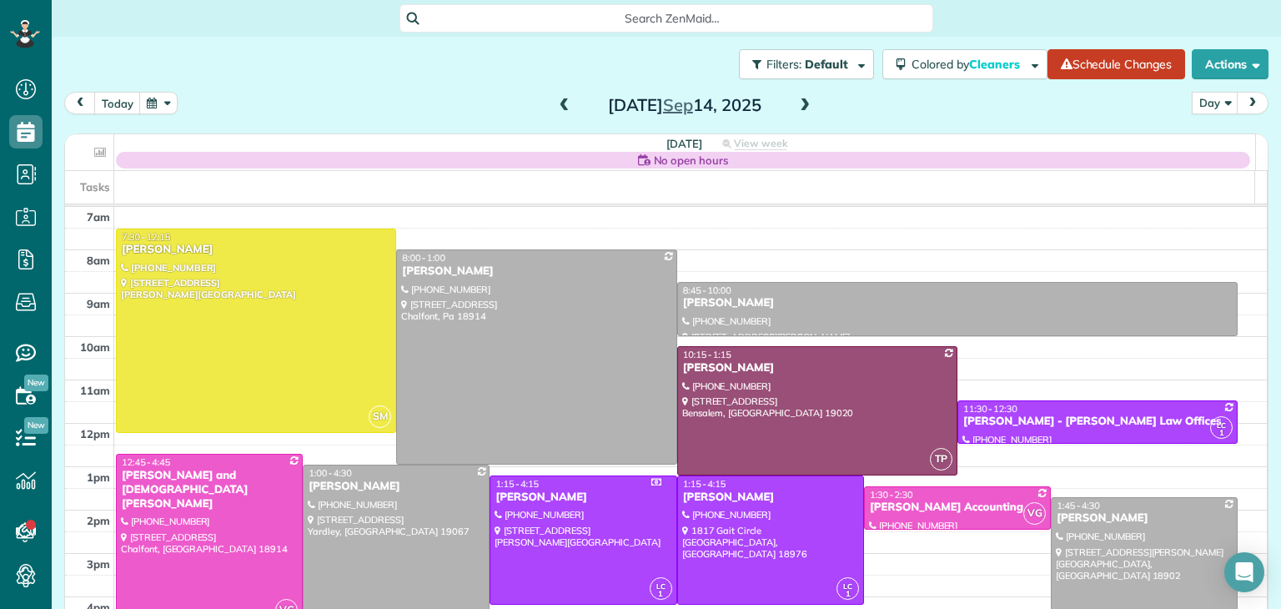
click at [795, 100] on span at bounding box center [804, 105] width 18 height 15
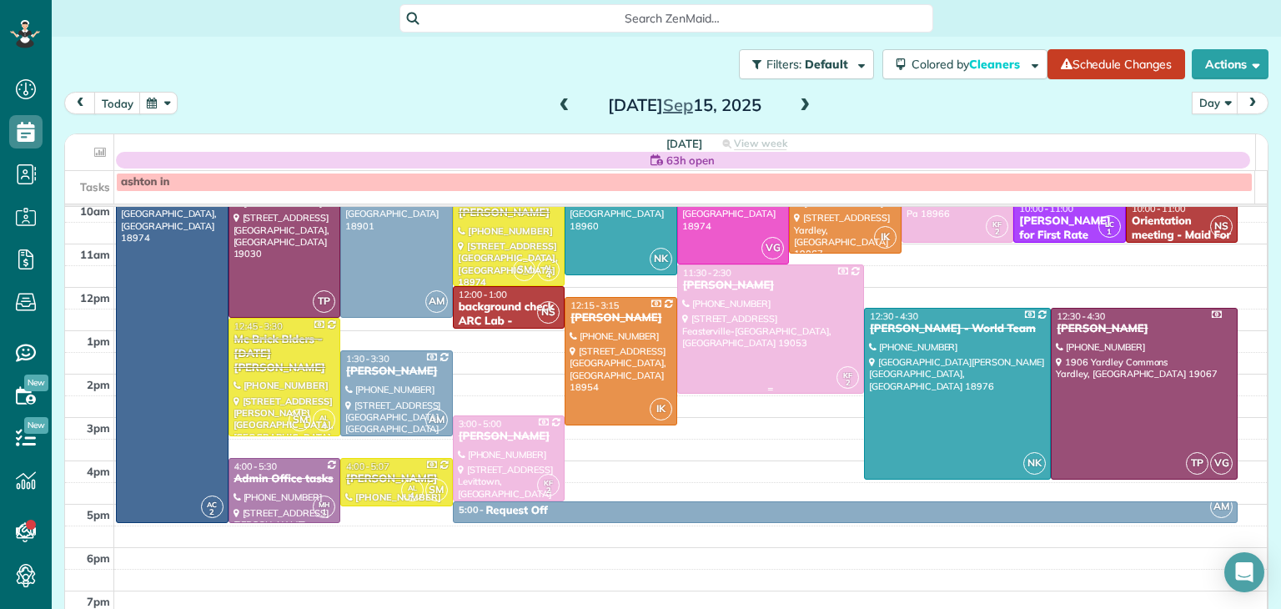
scroll to position [137, 0]
click at [382, 501] on div at bounding box center [396, 501] width 111 height 7
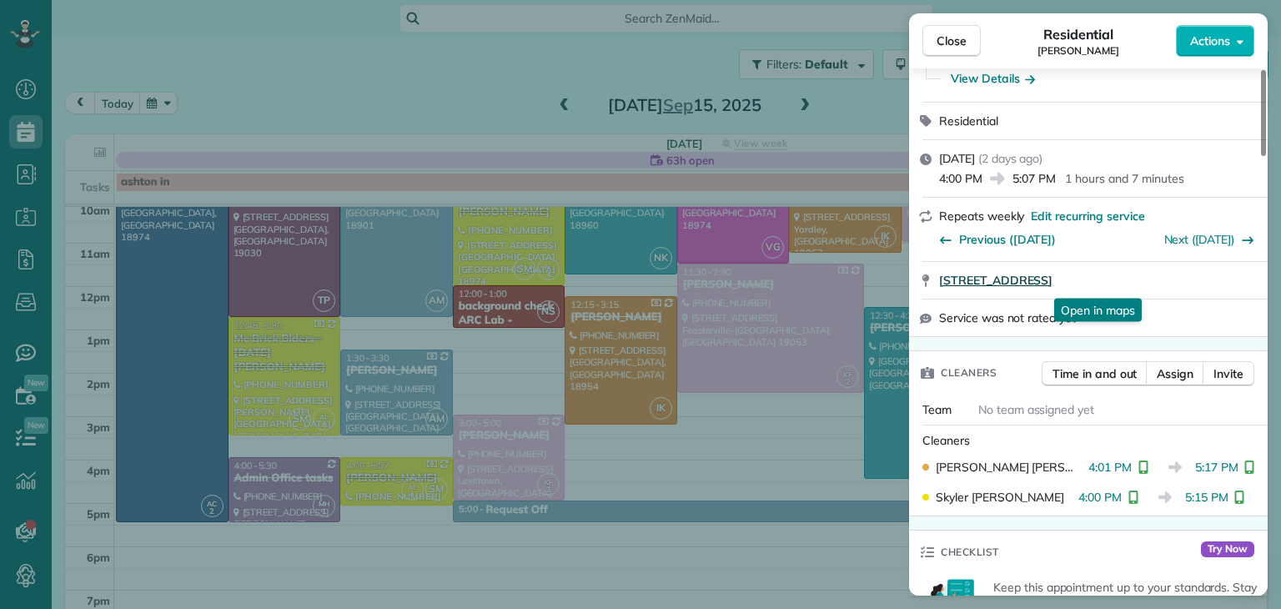
scroll to position [161, 0]
click at [977, 31] on button "Close" at bounding box center [951, 41] width 58 height 32
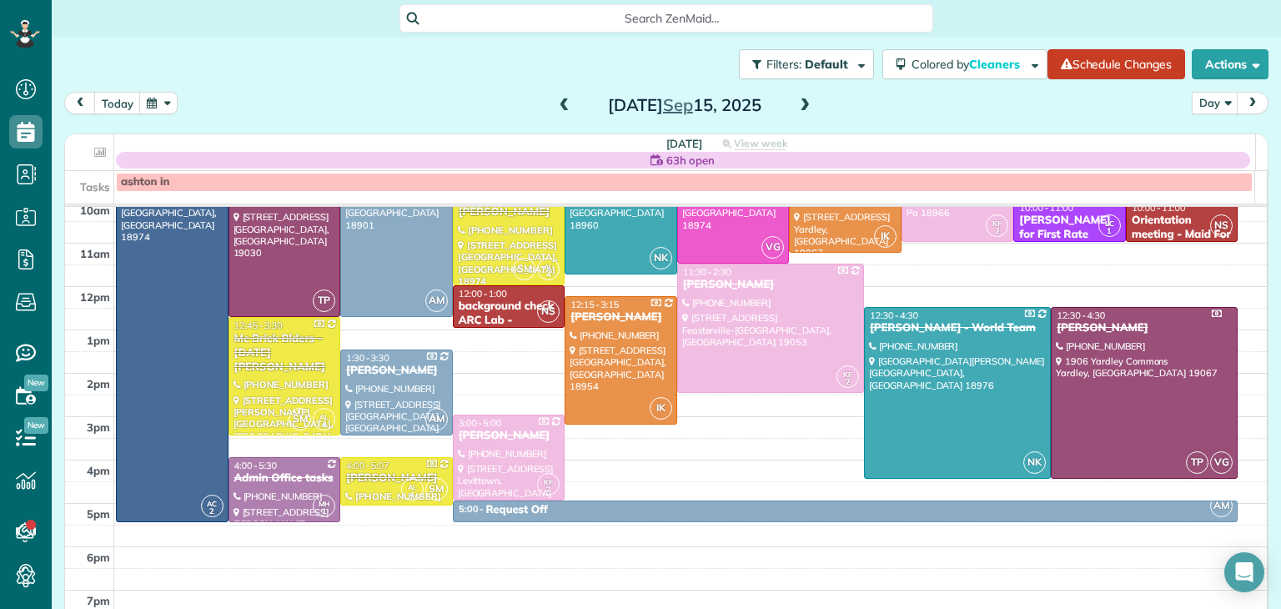
click at [801, 108] on span at bounding box center [804, 105] width 18 height 15
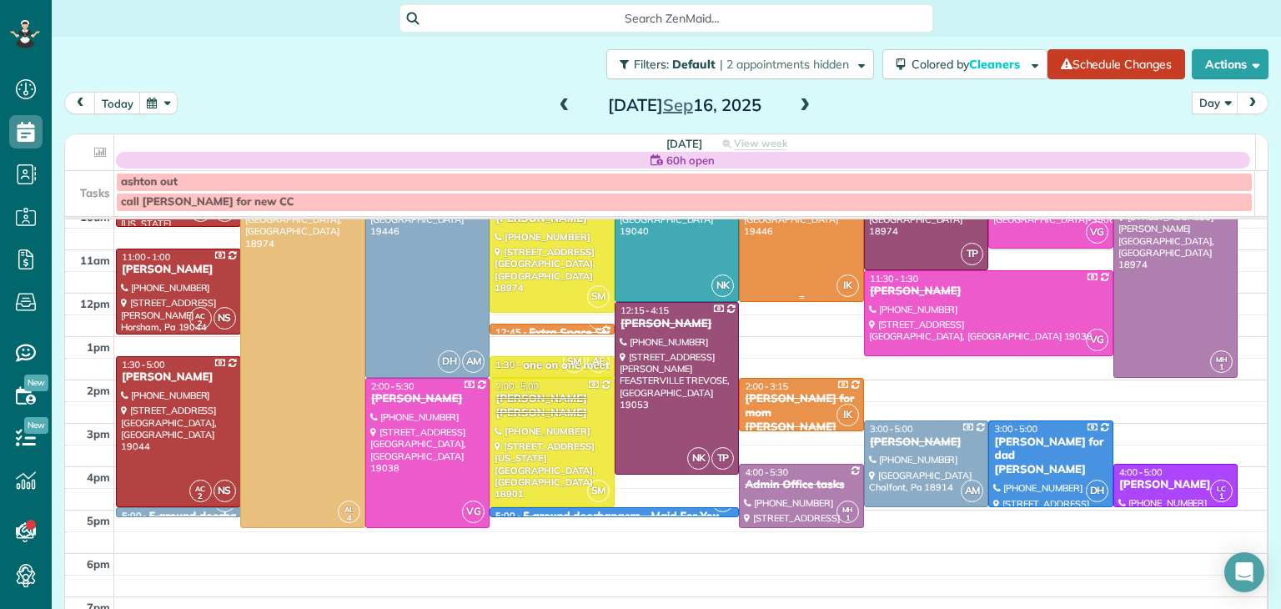
scroll to position [143, 0]
click at [547, 445] on div at bounding box center [551, 442] width 123 height 128
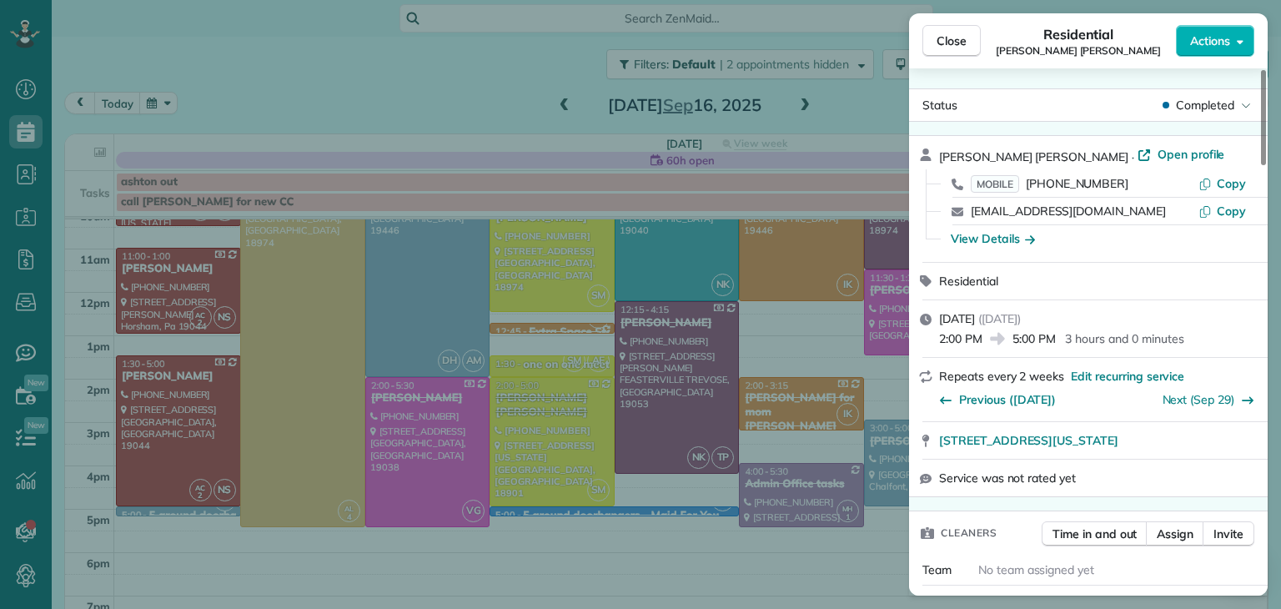
scroll to position [1, 0]
click at [1157, 148] on span "Open profile" at bounding box center [1191, 153] width 68 height 17
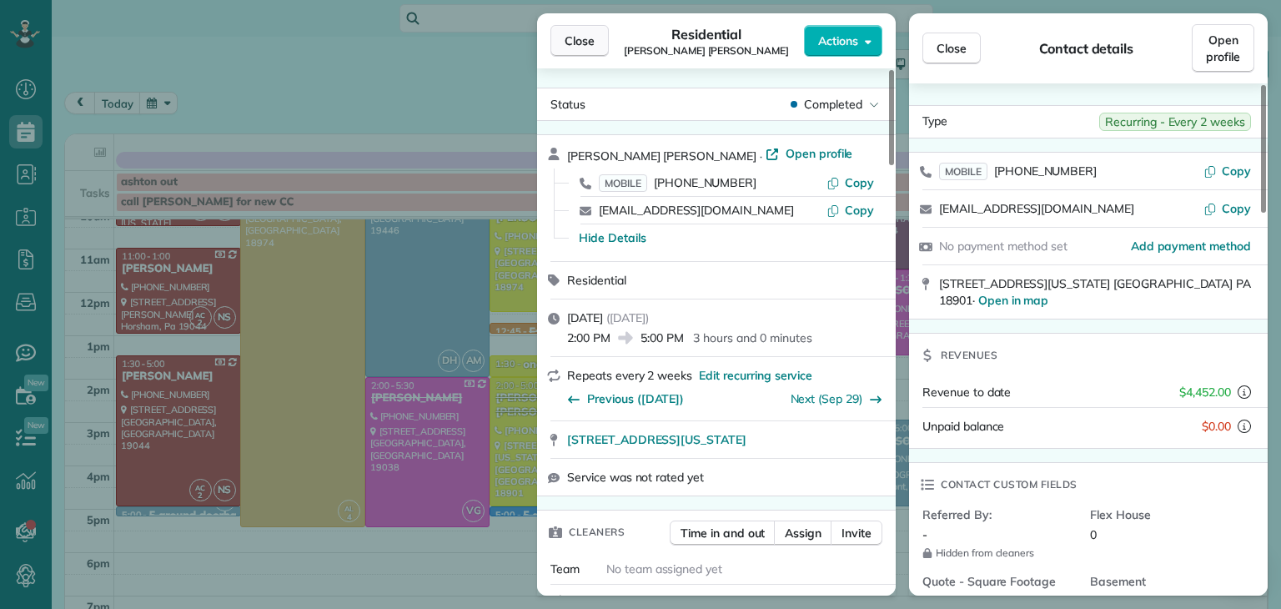
click at [597, 41] on button "Close" at bounding box center [579, 41] width 58 height 32
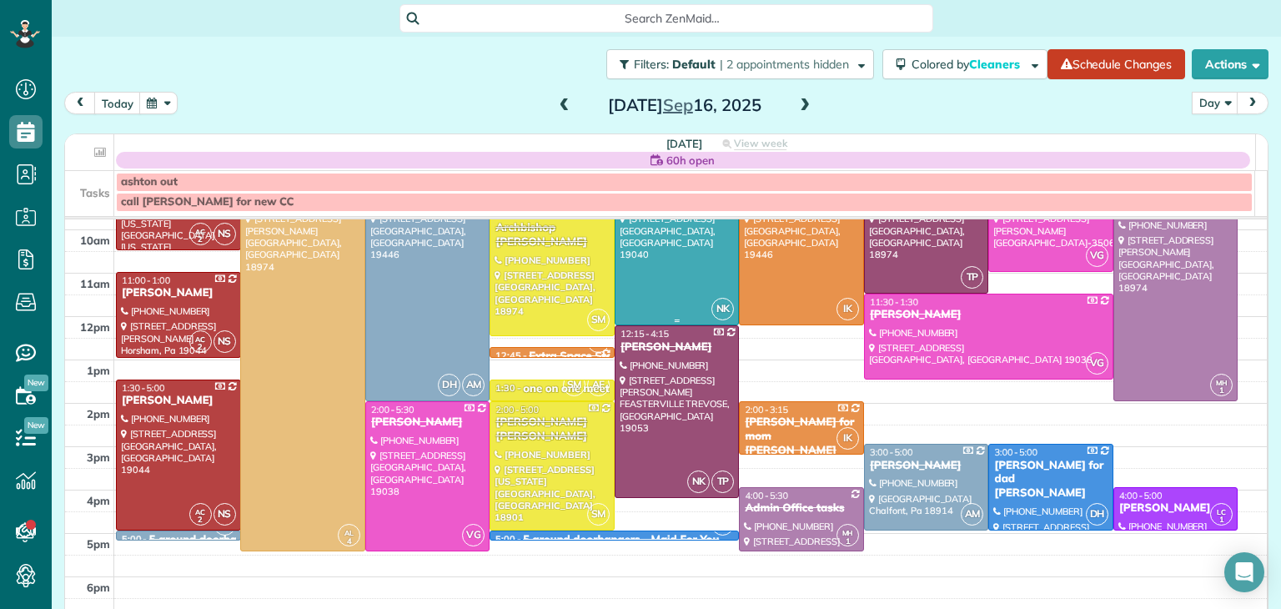
scroll to position [120, 0]
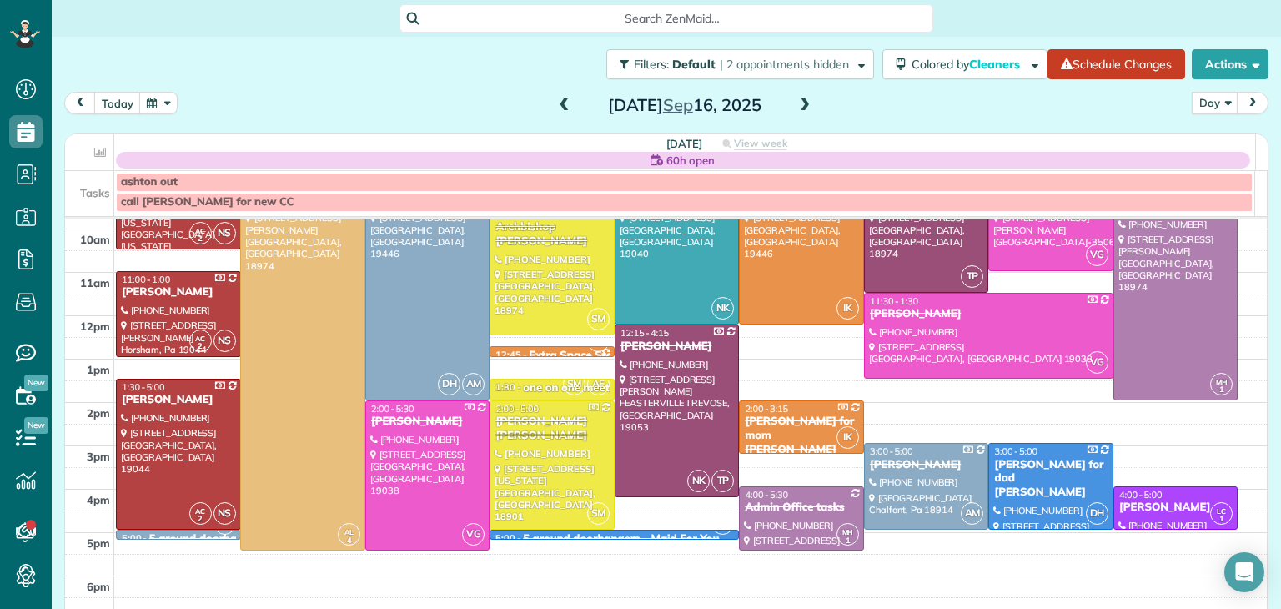
click at [795, 109] on span at bounding box center [804, 105] width 18 height 15
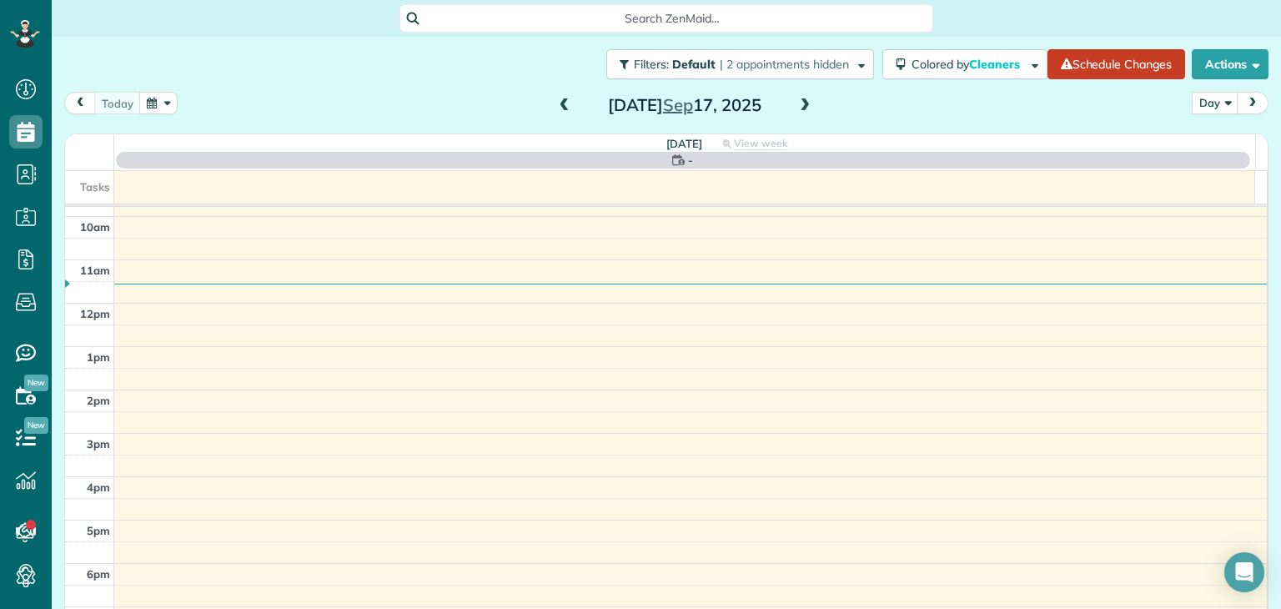
scroll to position [0, 0]
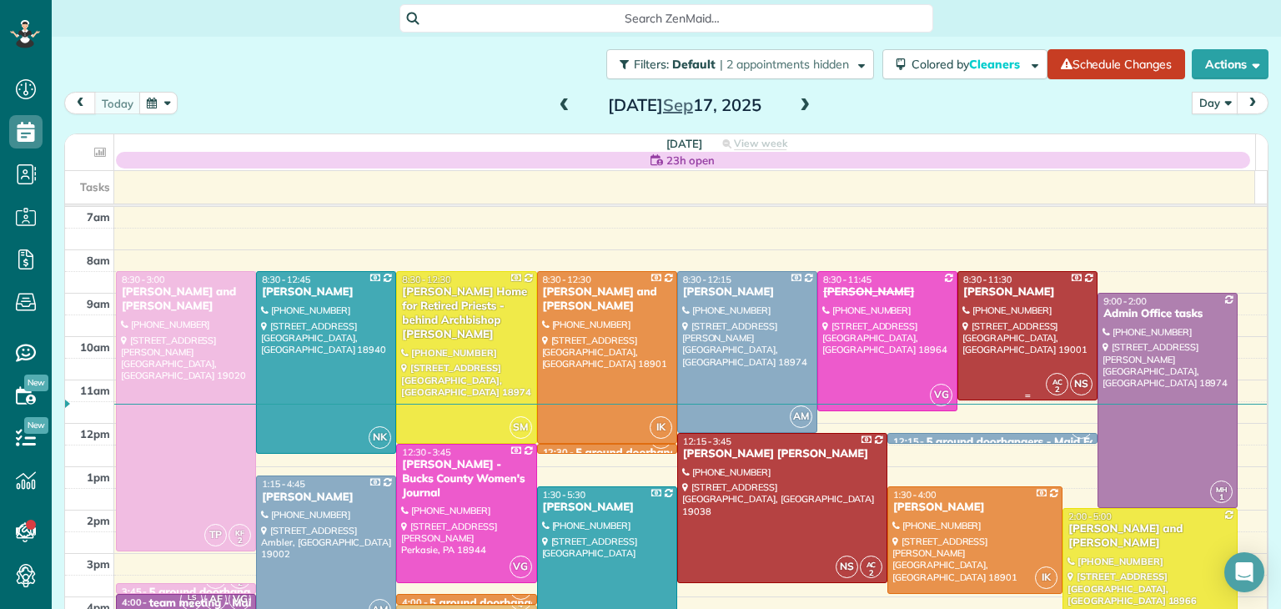
click at [1003, 319] on div at bounding box center [1027, 336] width 138 height 128
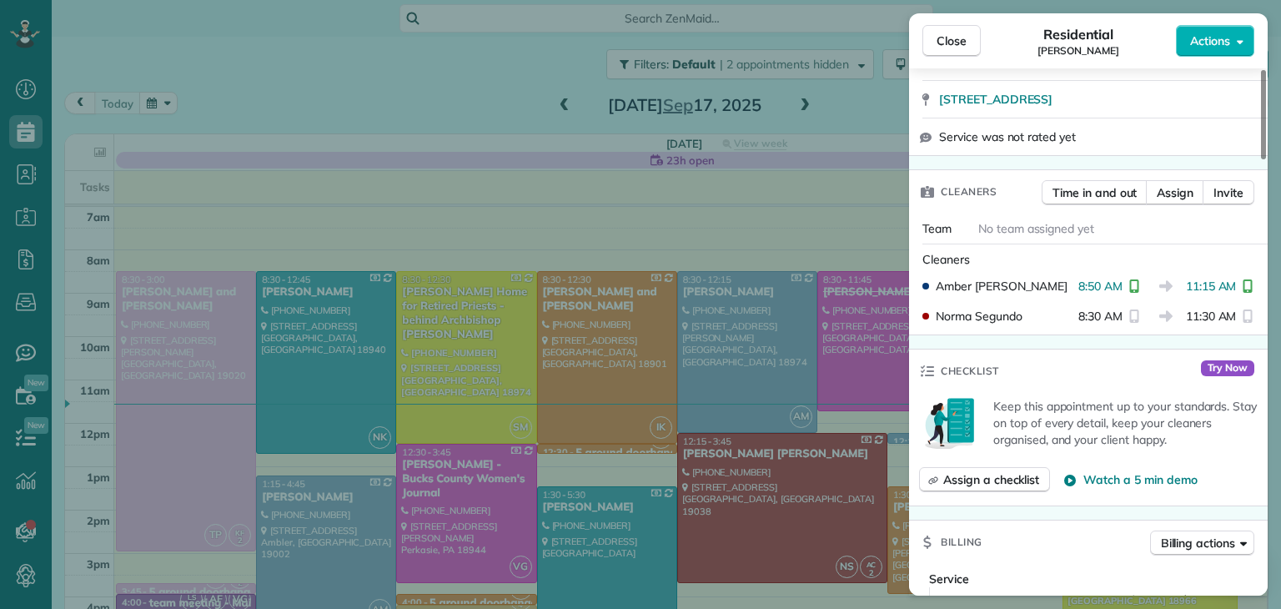
scroll to position [362, 0]
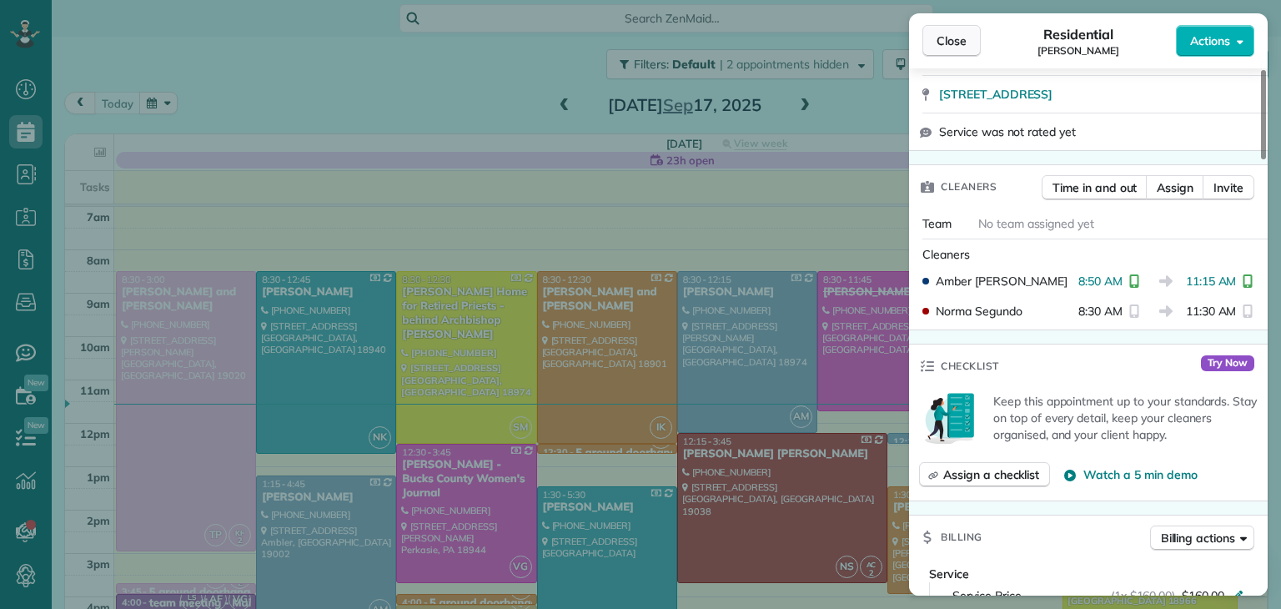
click at [946, 44] on span "Close" at bounding box center [951, 41] width 30 height 17
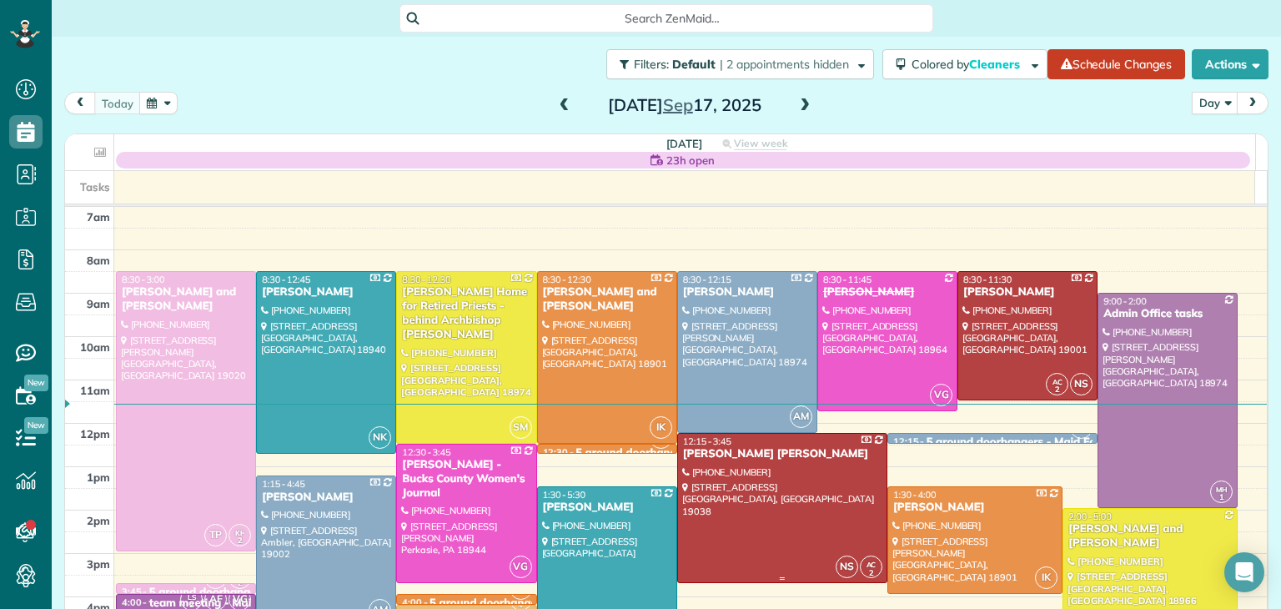
click at [730, 523] on div at bounding box center [782, 508] width 208 height 149
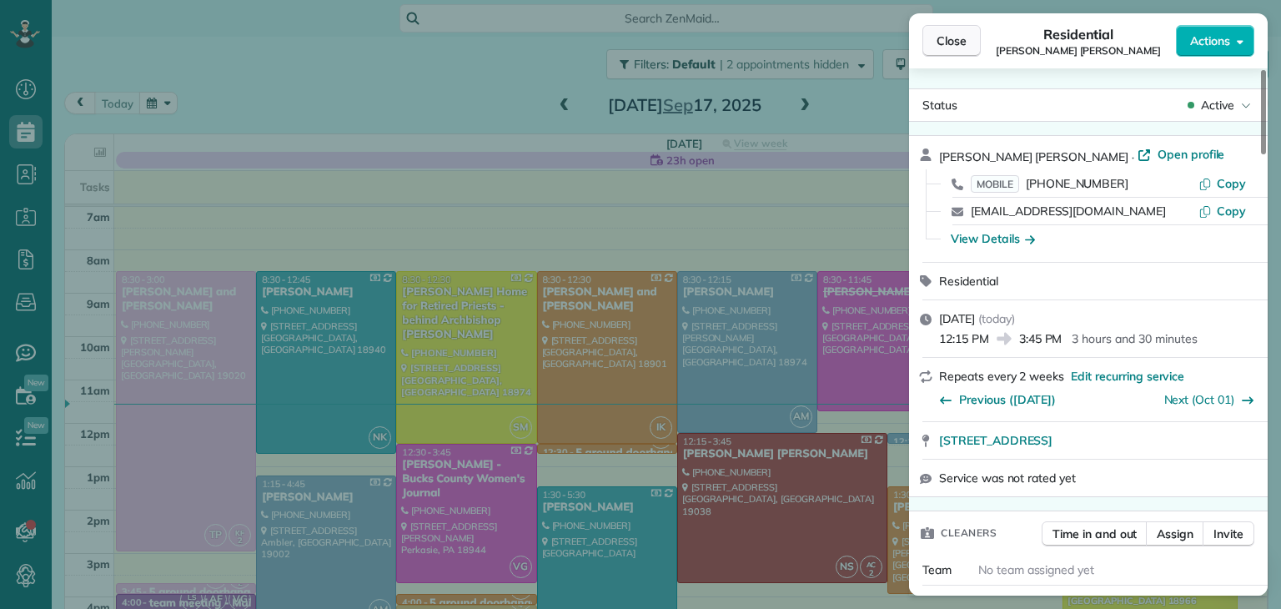
click at [961, 49] on button "Close" at bounding box center [951, 41] width 58 height 32
